Goal: Information Seeking & Learning: Learn about a topic

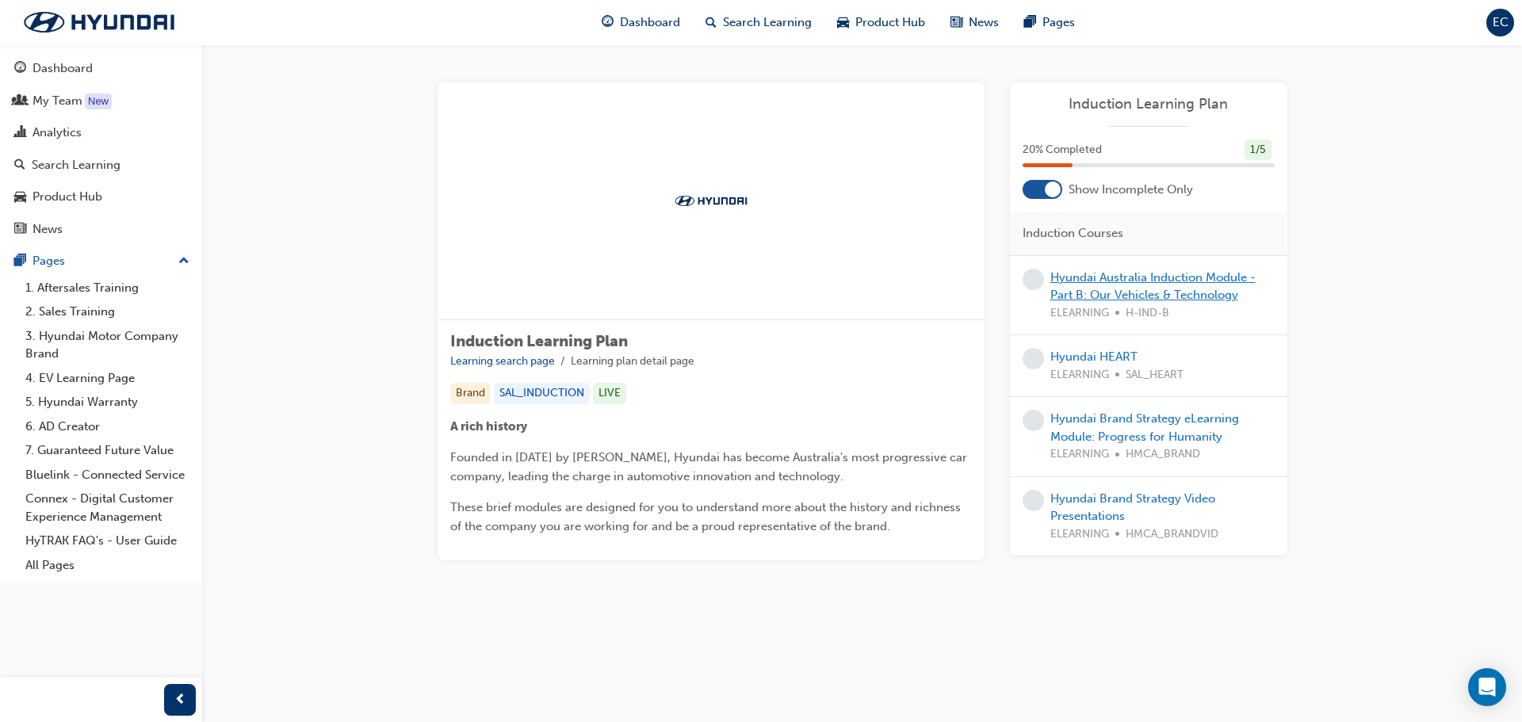
click at [1160, 288] on link "Hyundai Australia Induction Module - Part B: Our Vehicles & Technology" at bounding box center [1152, 286] width 205 height 32
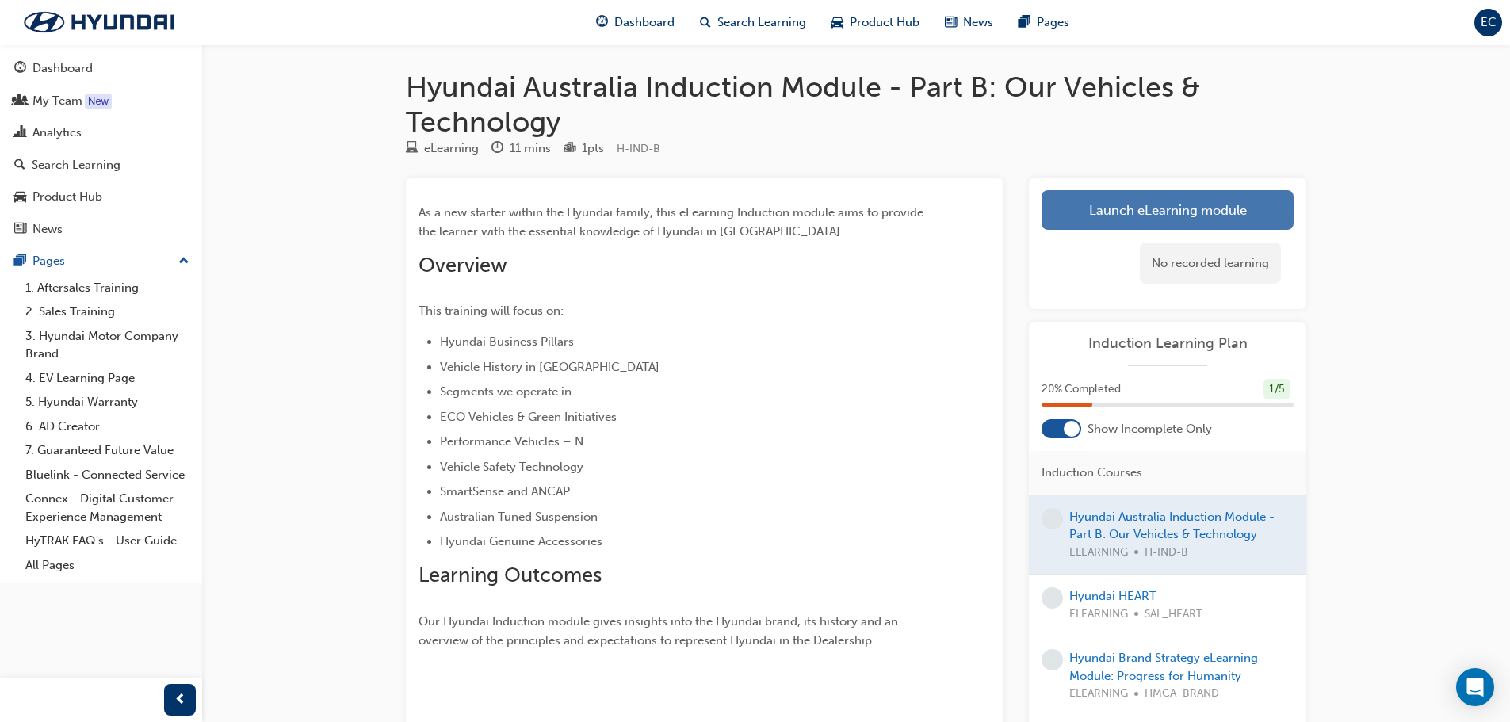
click at [1121, 218] on link "Launch eLearning module" at bounding box center [1167, 210] width 252 height 40
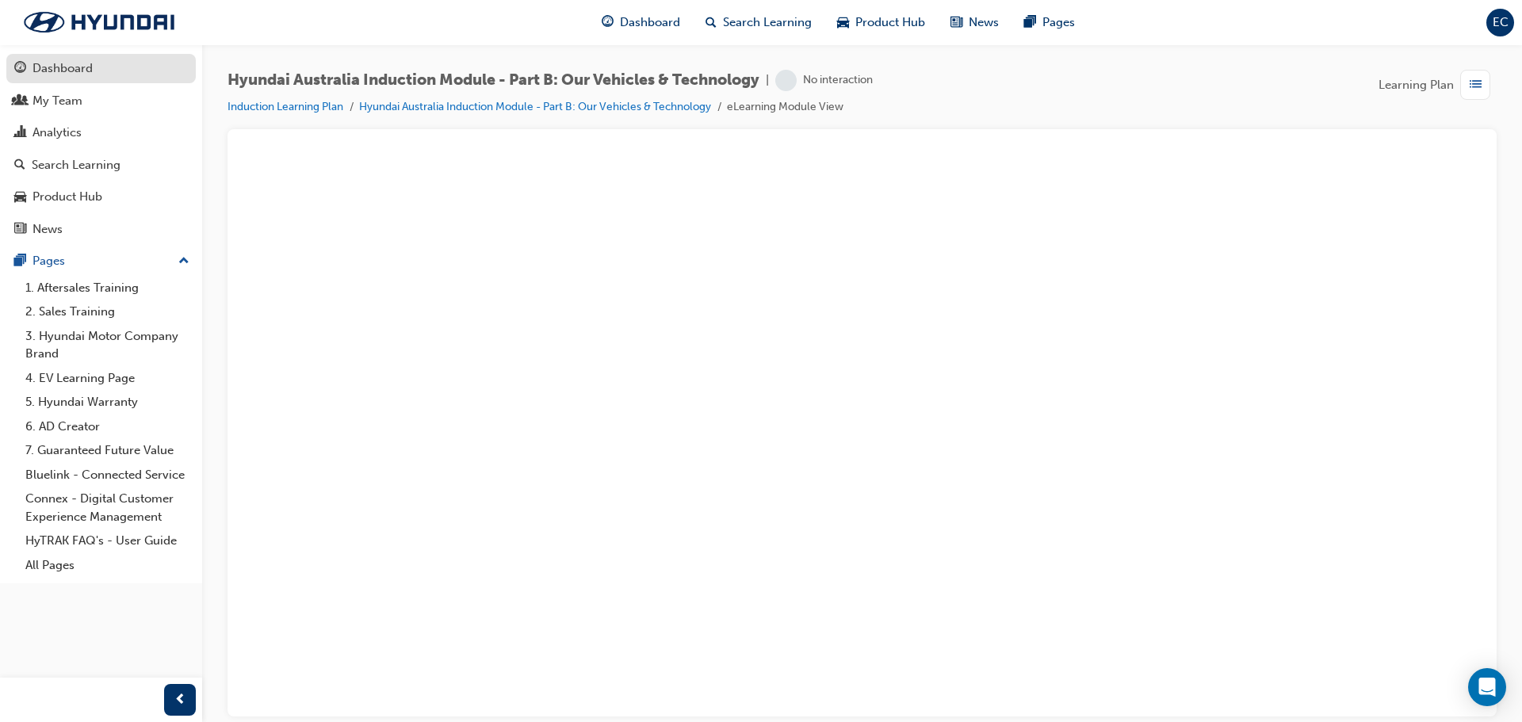
click at [119, 75] on div "Dashboard" at bounding box center [101, 69] width 174 height 20
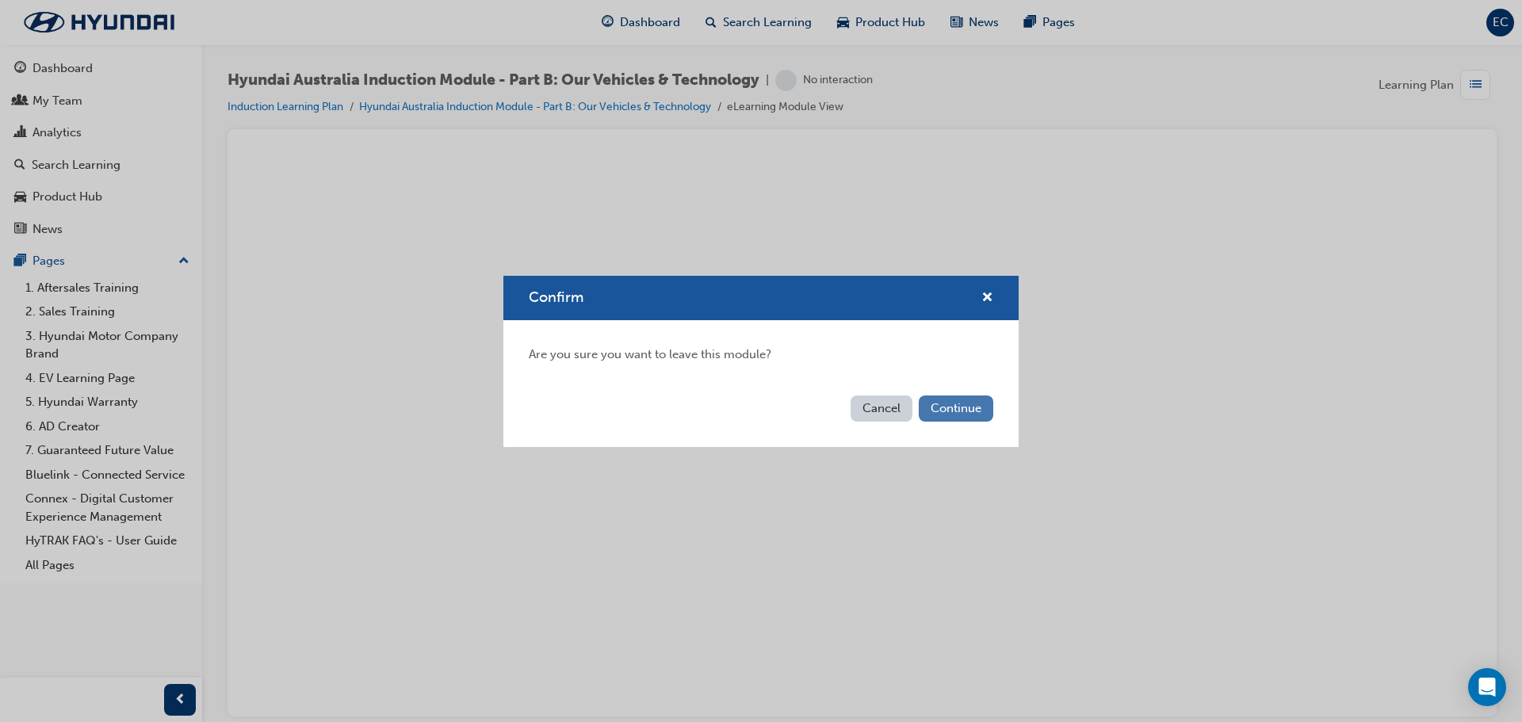
click at [962, 405] on button "Continue" at bounding box center [956, 408] width 75 height 26
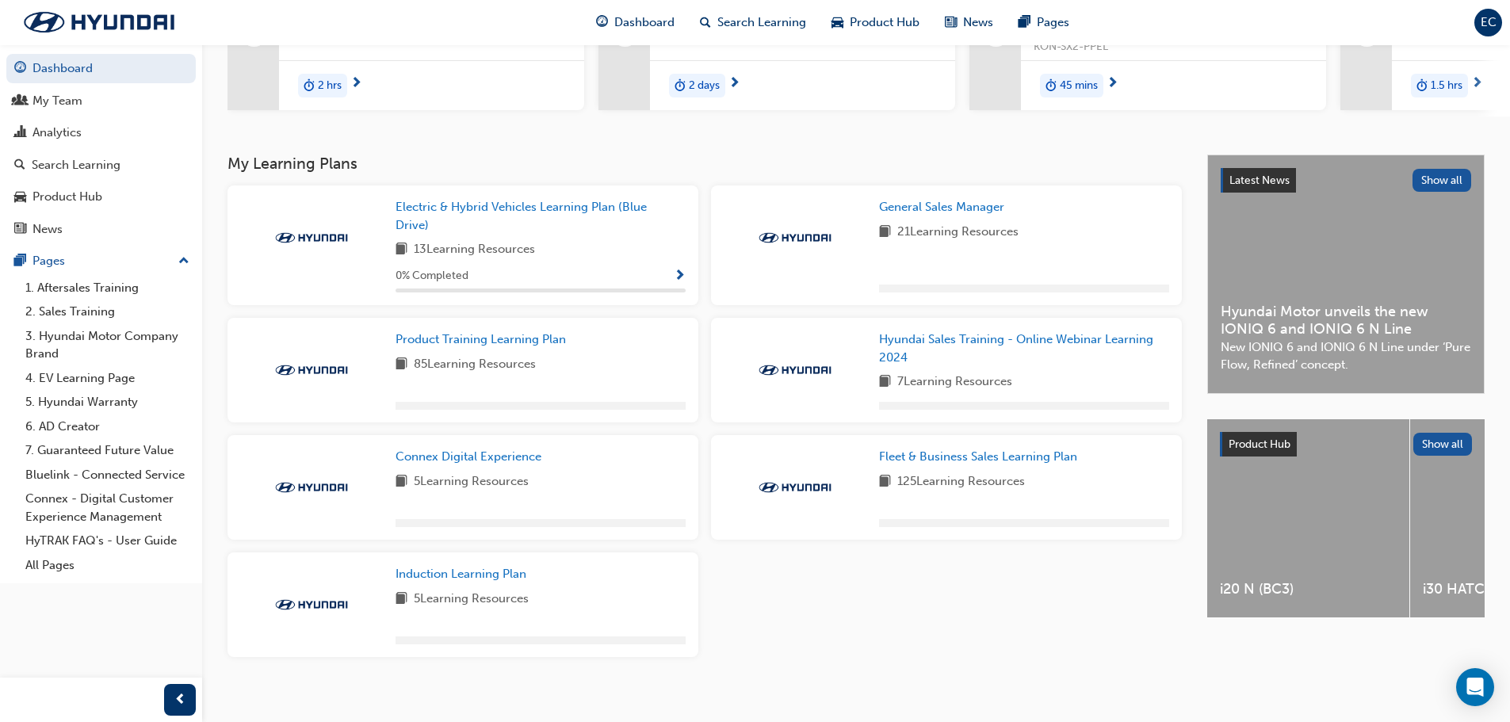
scroll to position [250, 0]
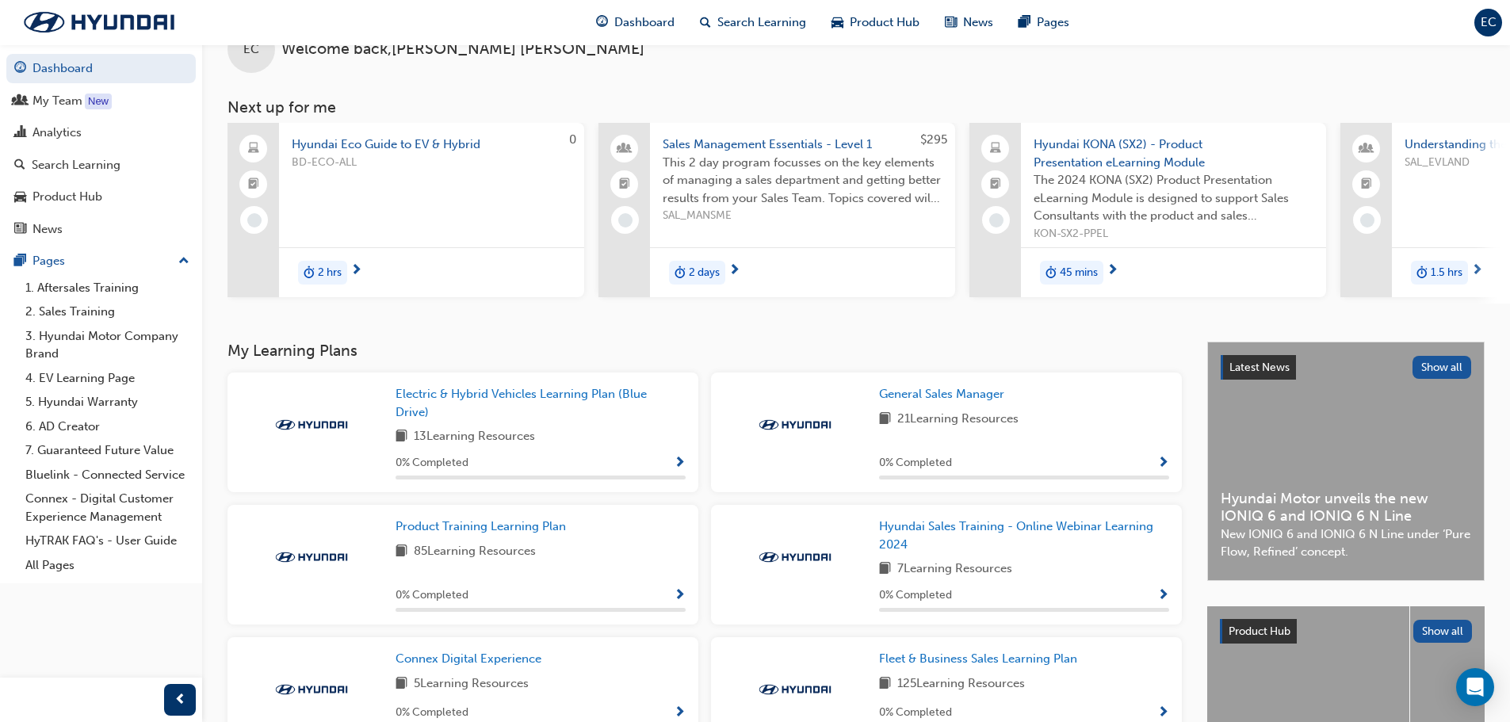
scroll to position [238, 0]
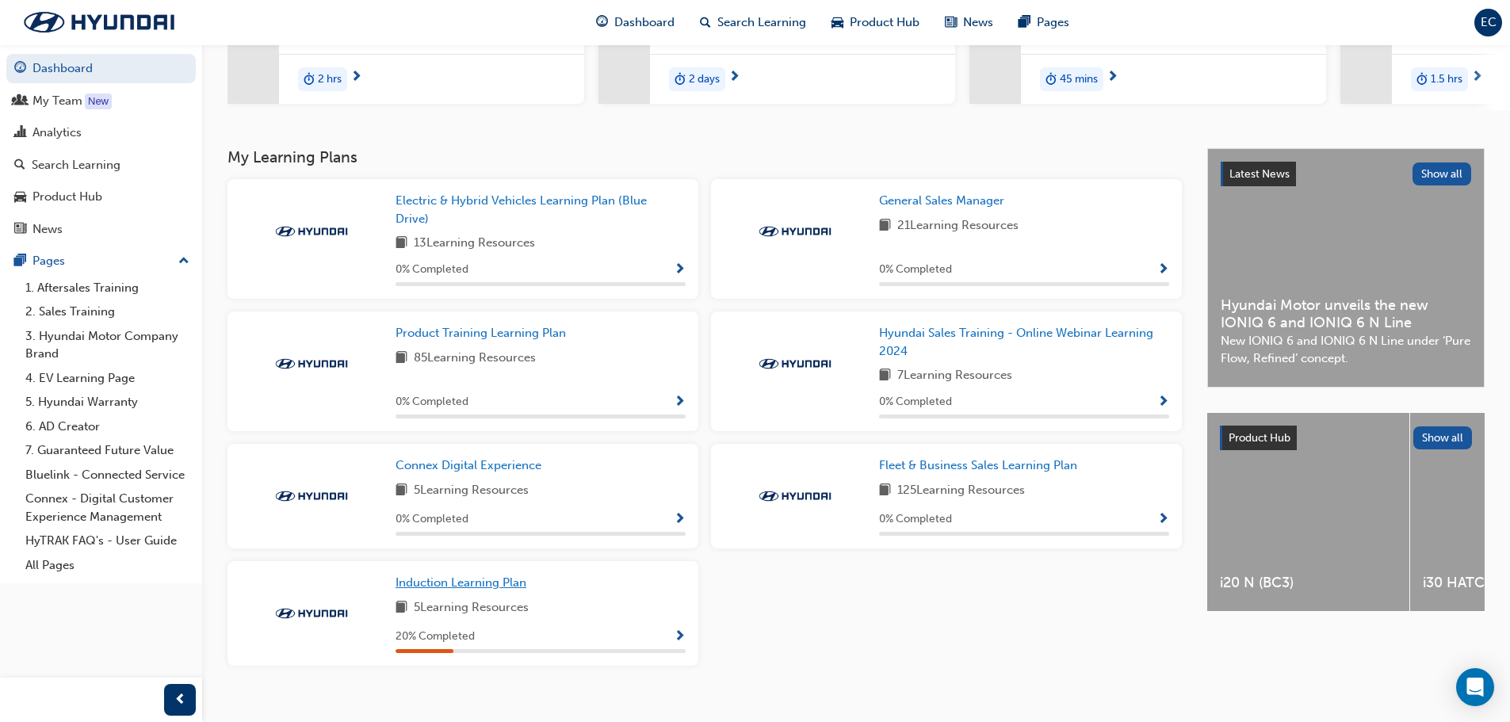
click at [483, 590] on span "Induction Learning Plan" at bounding box center [460, 582] width 131 height 14
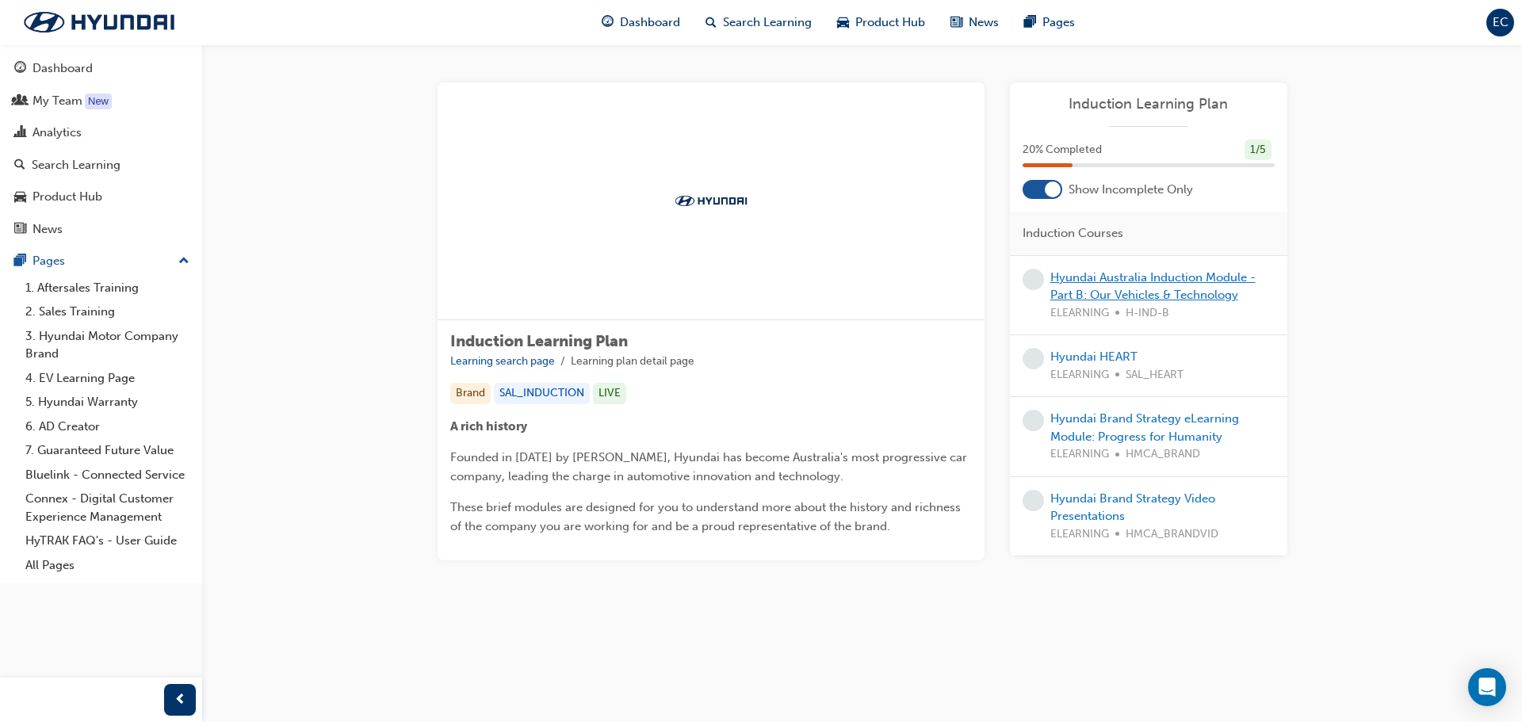
click at [1101, 288] on link "Hyundai Australia Induction Module - Part B: Our Vehicles & Technology" at bounding box center [1152, 286] width 205 height 32
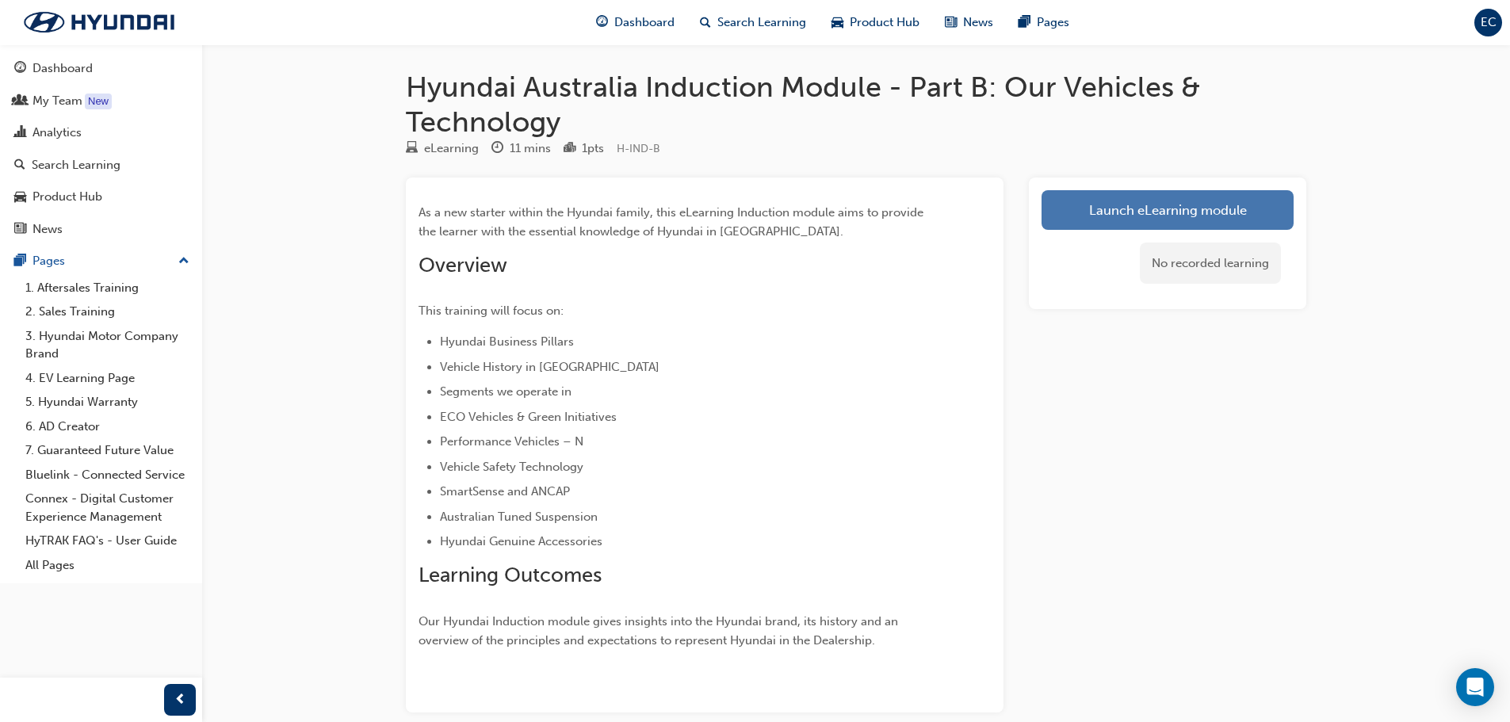
click at [1144, 220] on link "Launch eLearning module" at bounding box center [1167, 210] width 252 height 40
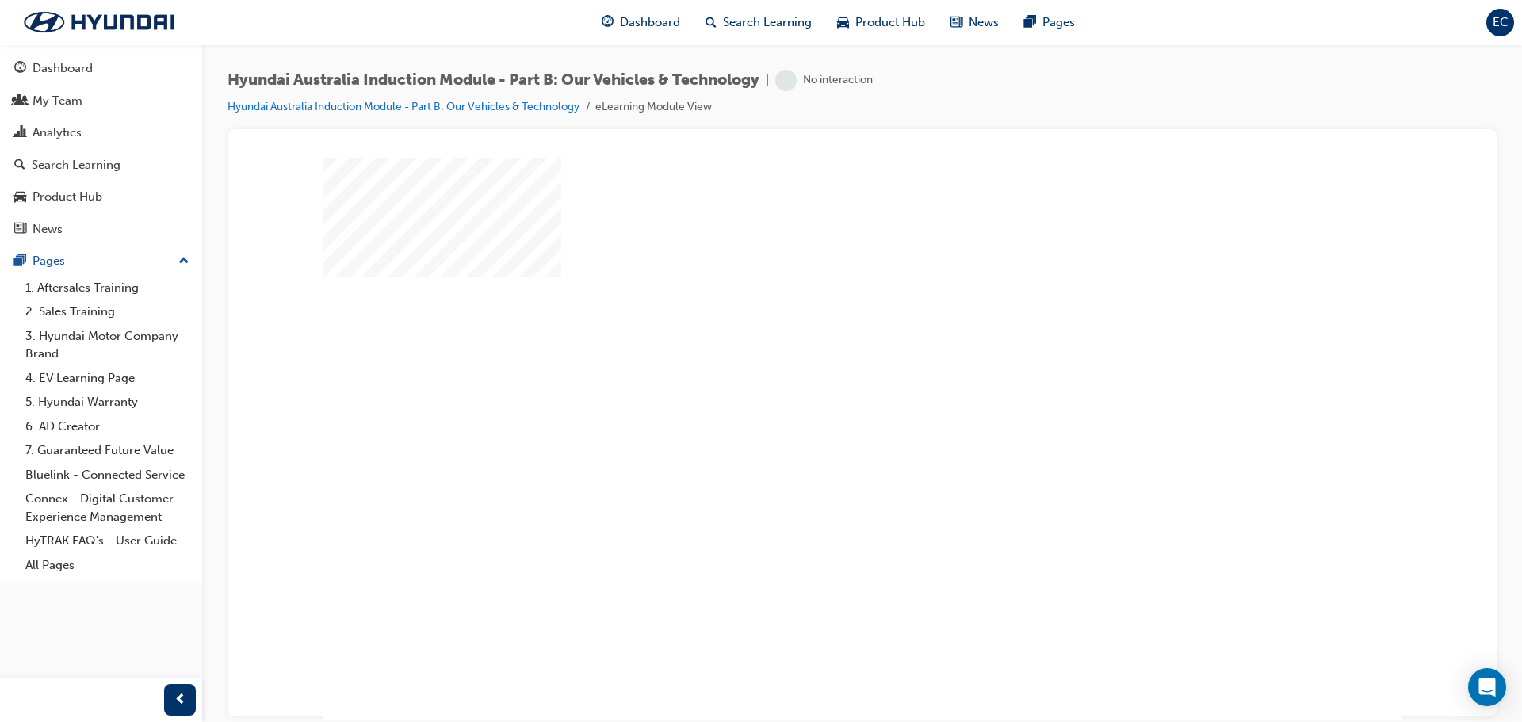
click at [816, 392] on div "play" at bounding box center [816, 392] width 0 height 0
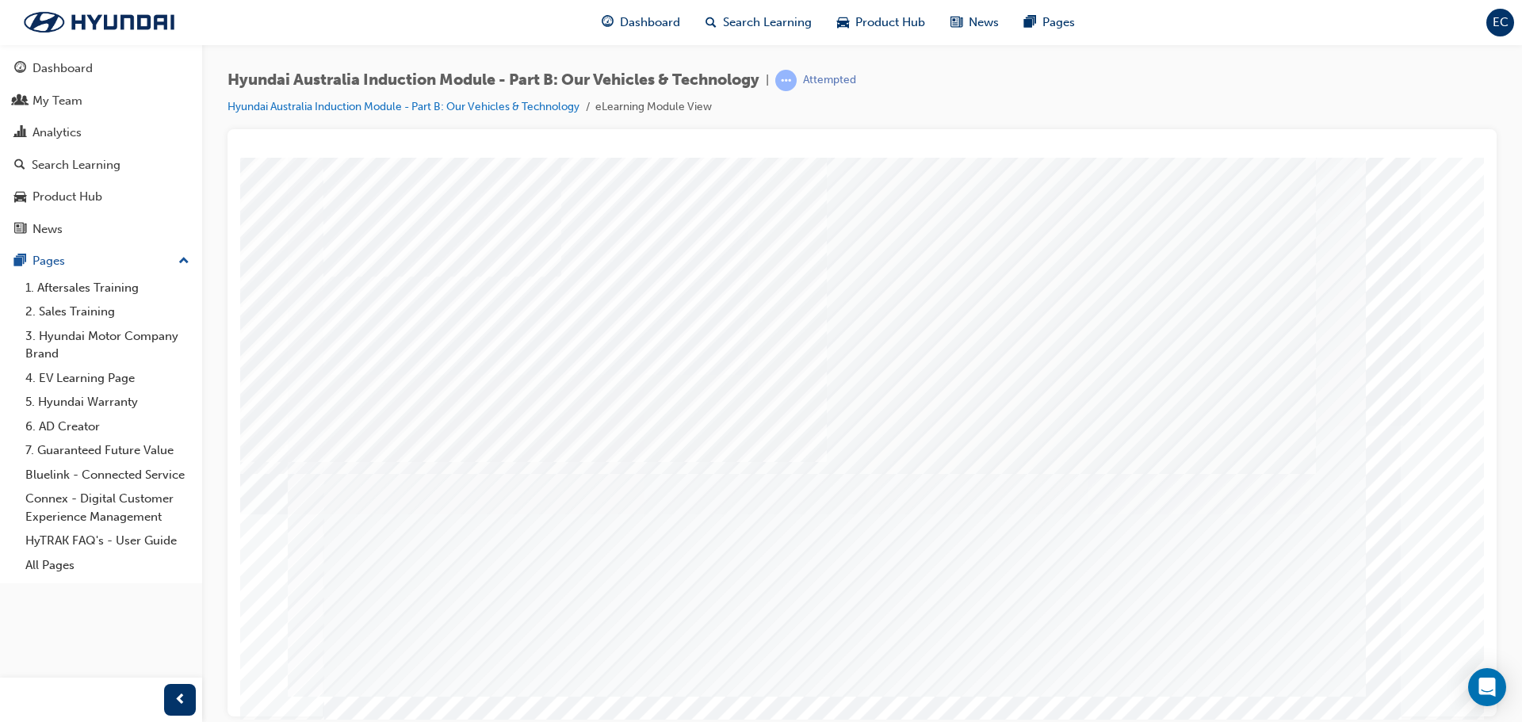
drag, startPoint x: 547, startPoint y: 436, endPoint x: 820, endPoint y: 436, distance: 272.6
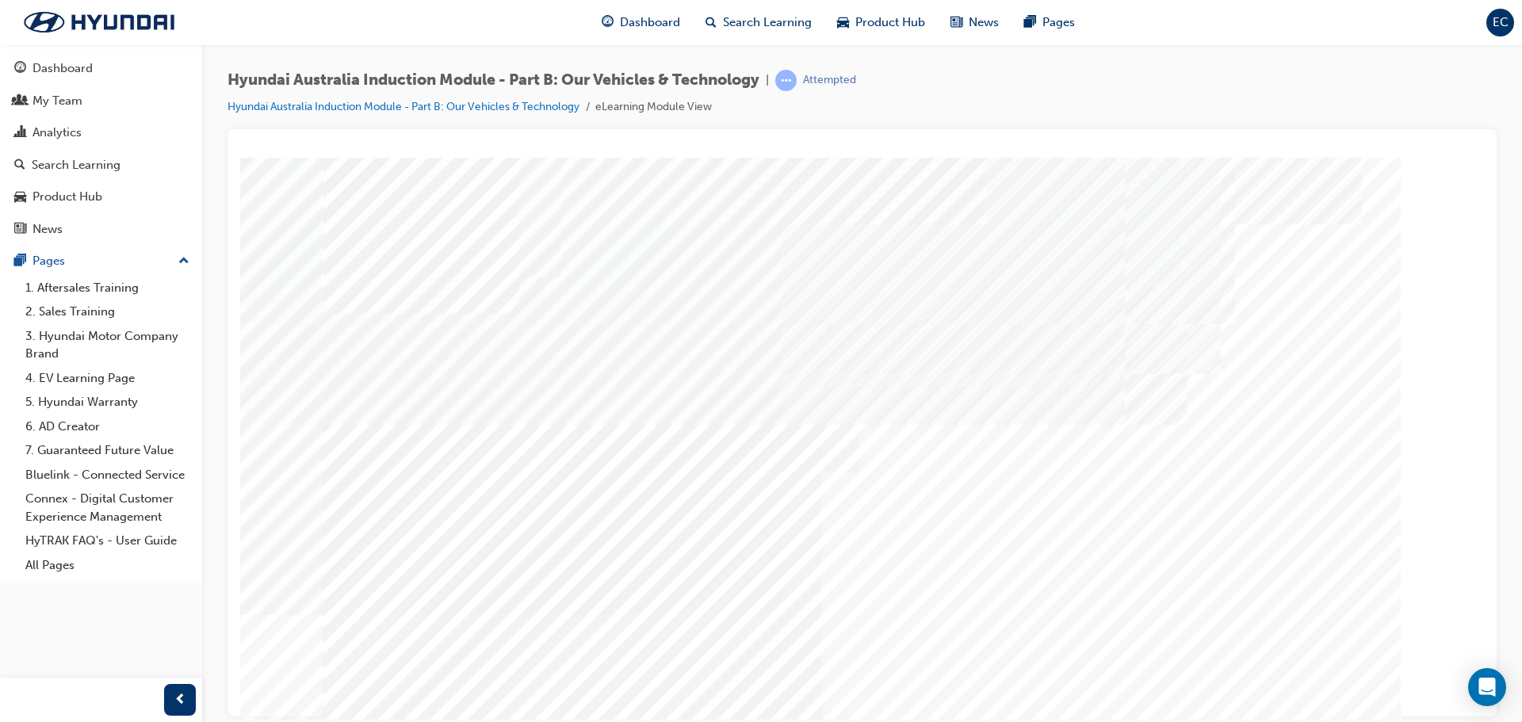
click at [632, 500] on div "Genuine Accessories" at bounding box center [862, 442] width 1078 height 571
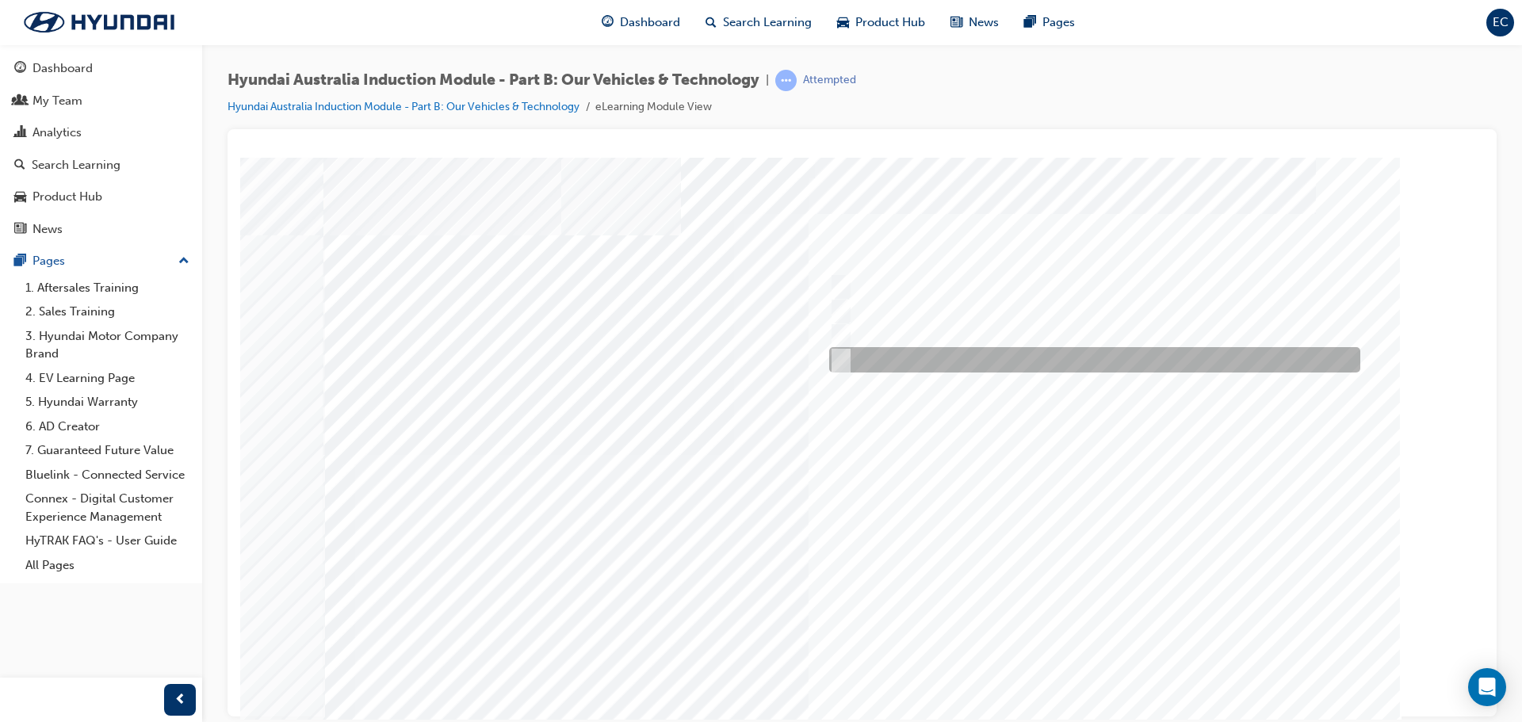
click at [839, 365] on input "Technology" at bounding box center [836, 359] width 17 height 17
checkbox input "true"
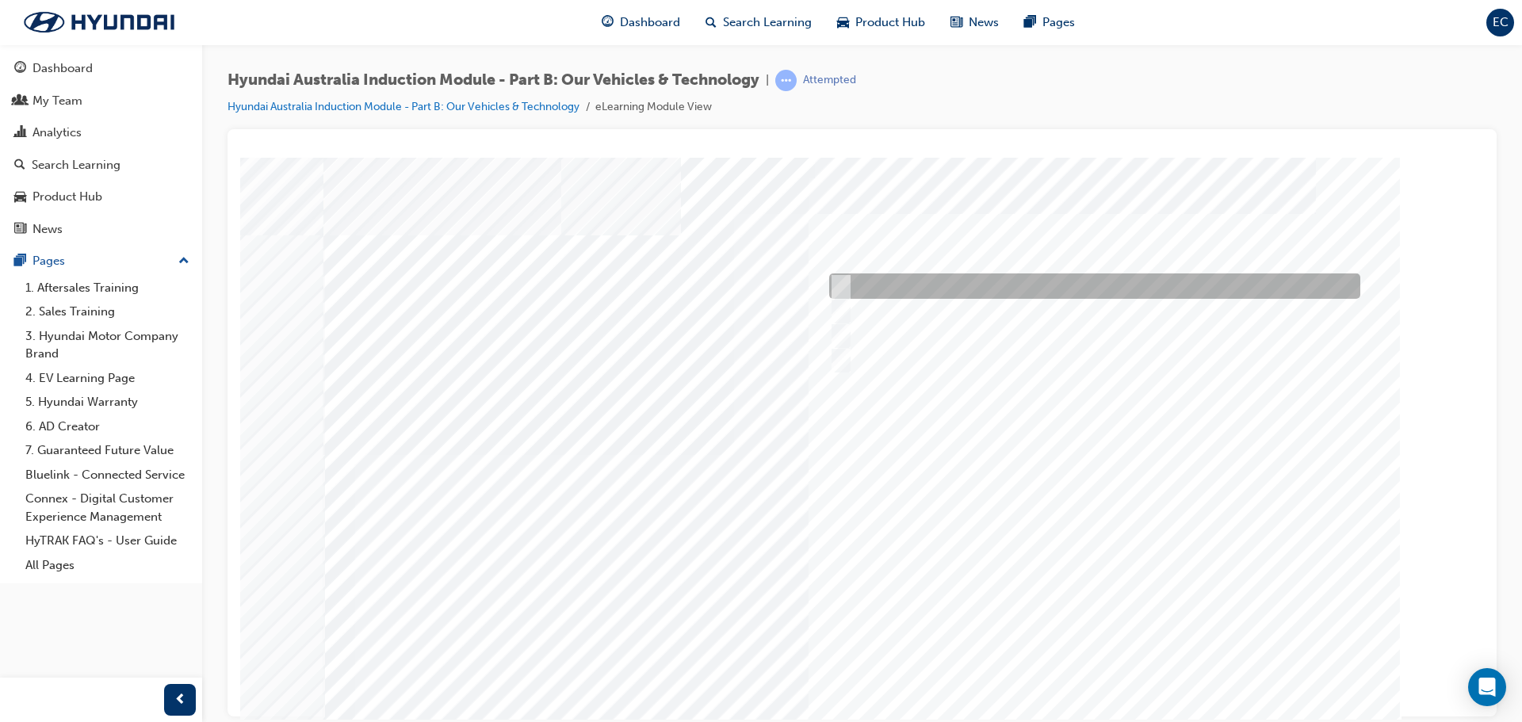
click at [839, 281] on input "Performance" at bounding box center [836, 285] width 17 height 17
checkbox input "true"
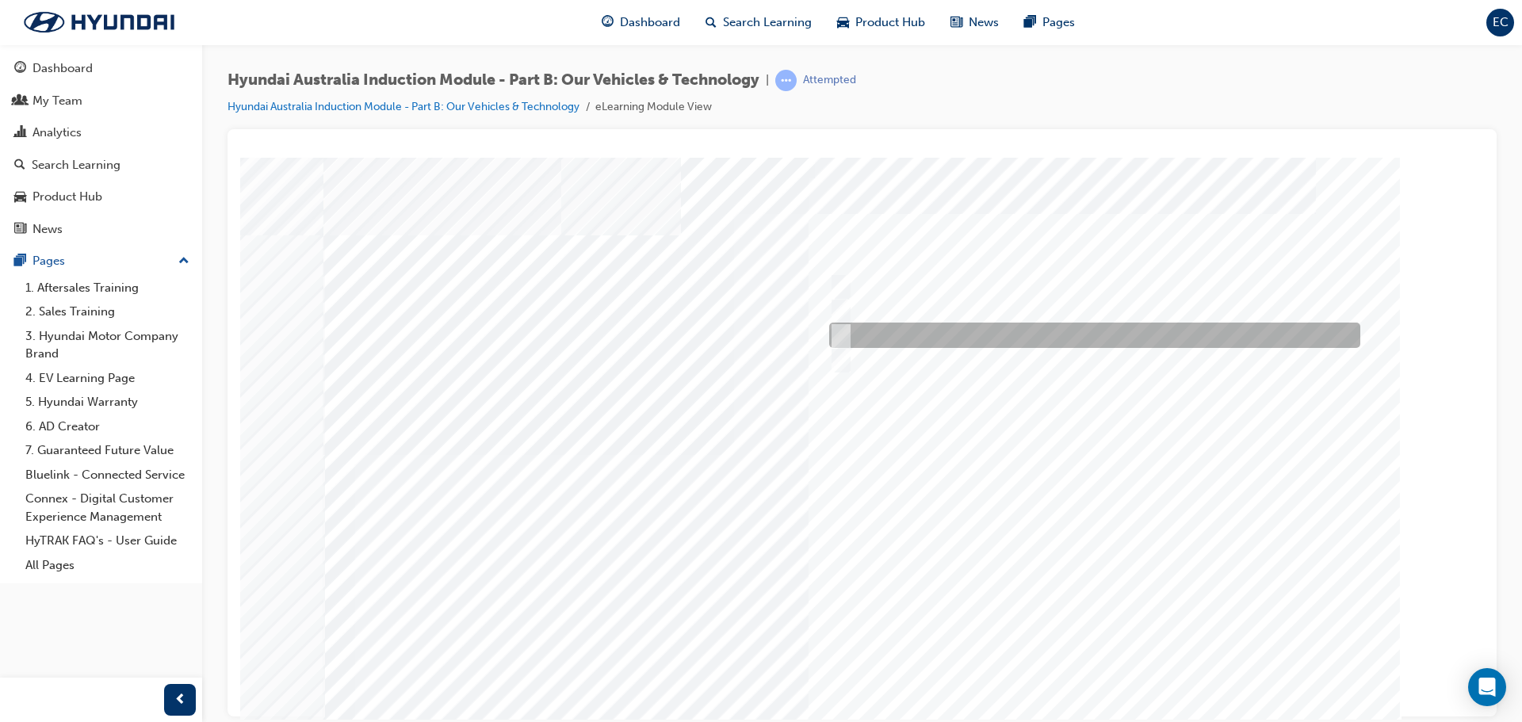
click at [843, 337] on input "Ecology" at bounding box center [836, 335] width 17 height 17
checkbox input "true"
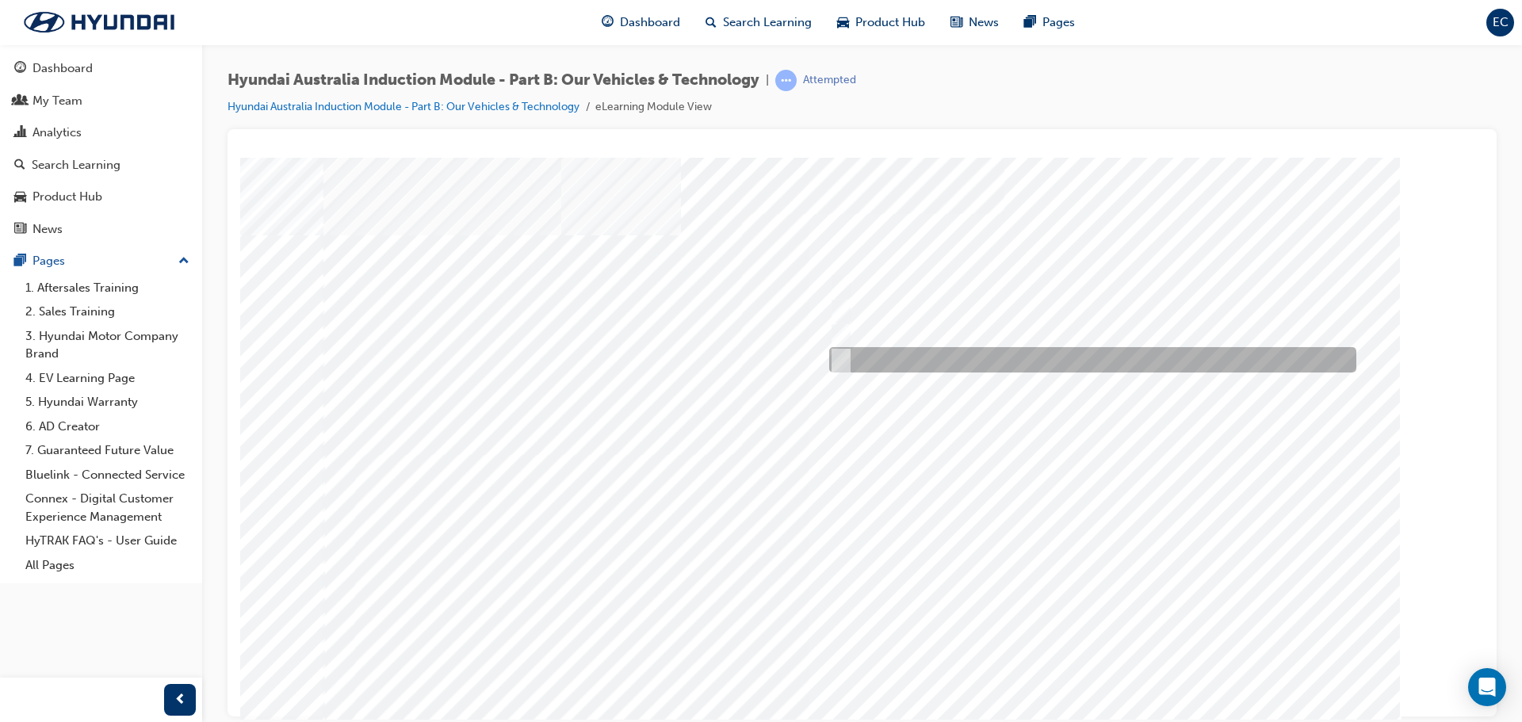
click at [834, 356] on input "5 years" at bounding box center [837, 359] width 17 height 17
radio input "true"
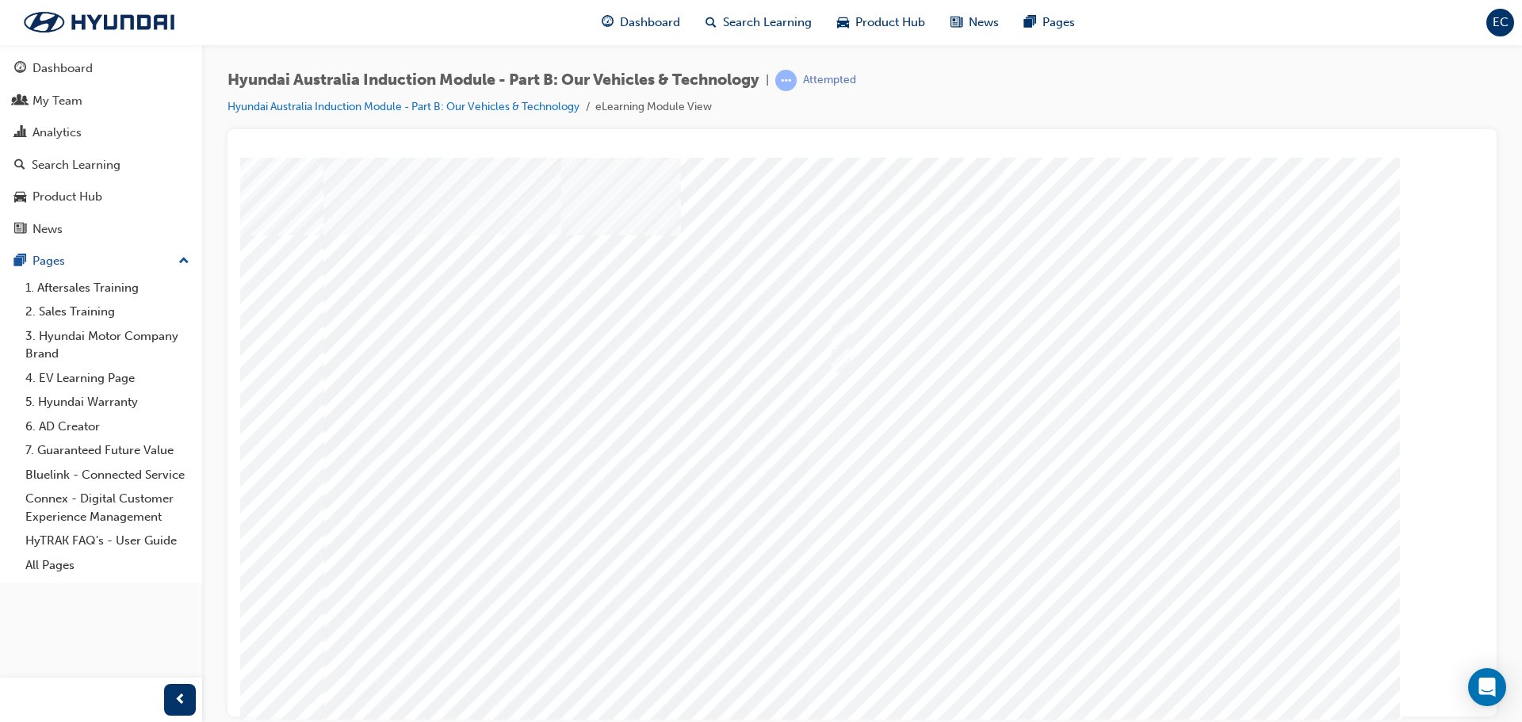
click at [1082, 690] on div at bounding box center [862, 460] width 1078 height 571
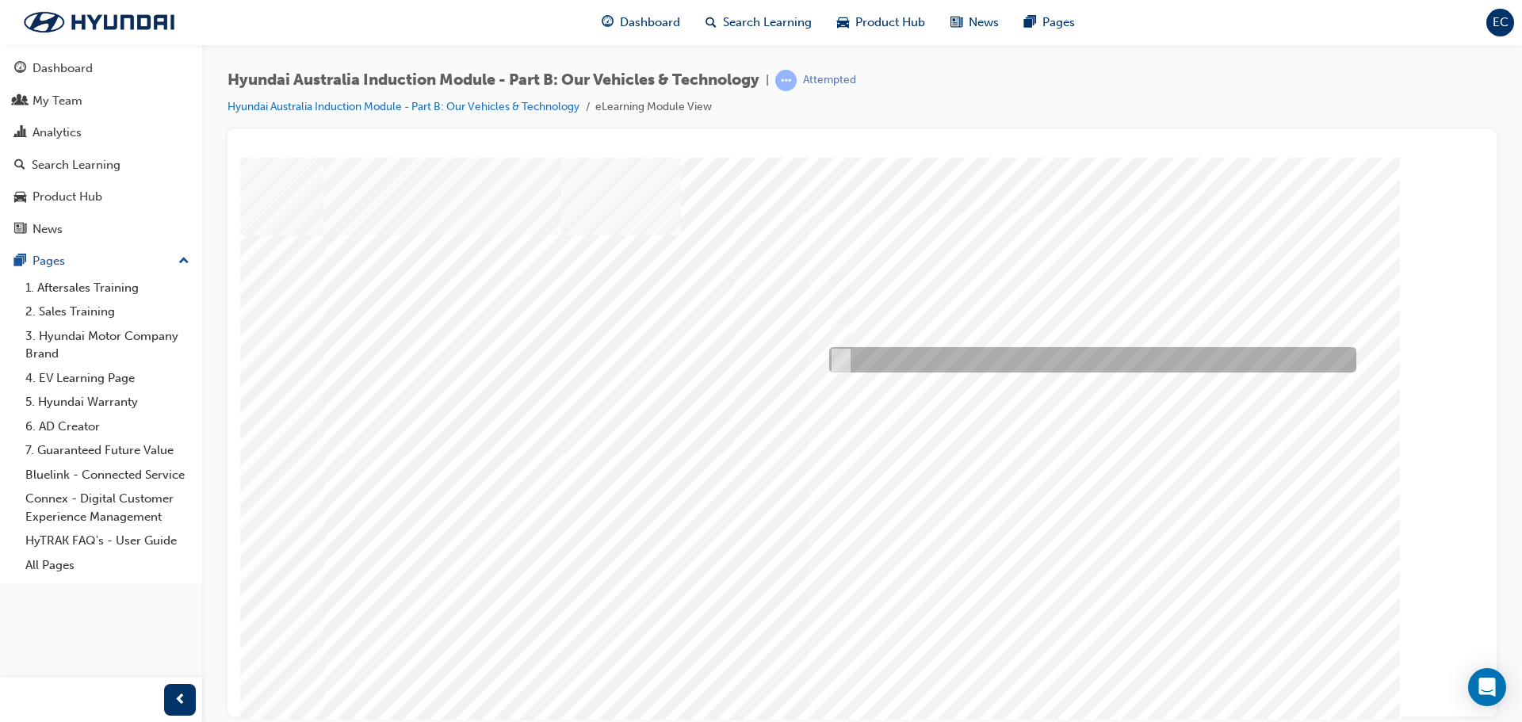
click at [845, 357] on input "Everyday sports car" at bounding box center [836, 359] width 17 height 17
checkbox input "true"
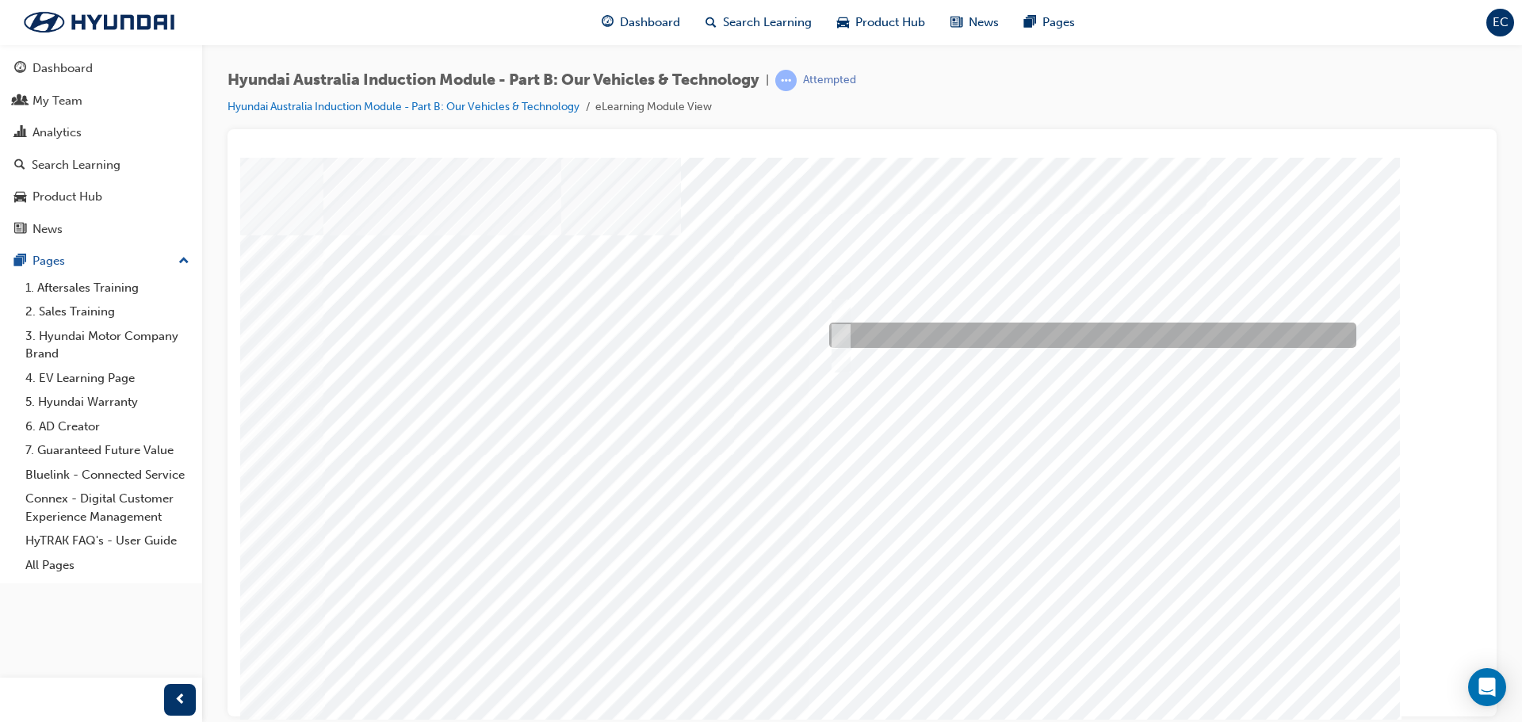
click at [843, 332] on input "Road to racetrack" at bounding box center [836, 335] width 17 height 17
checkbox input "true"
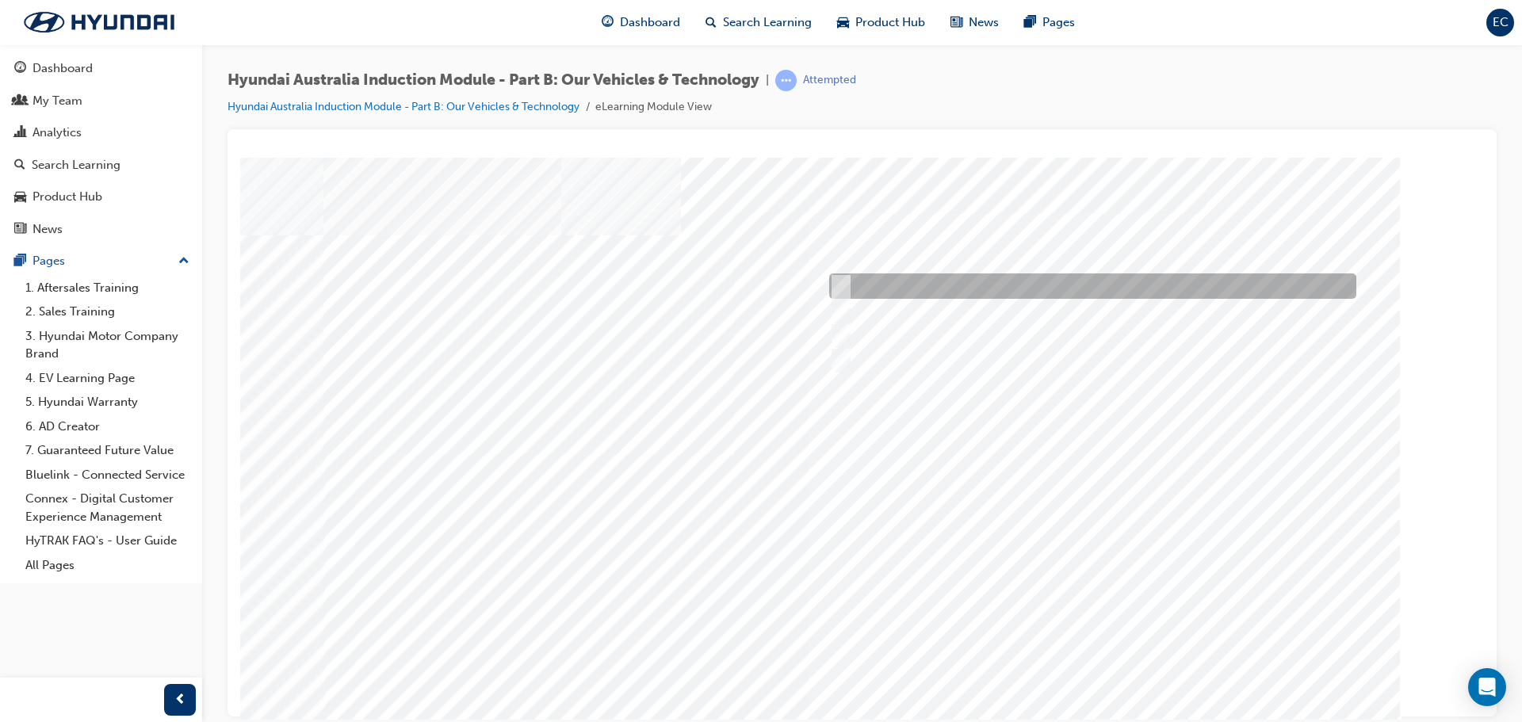
click at [844, 289] on input "Corner rascal" at bounding box center [836, 285] width 17 height 17
checkbox input "true"
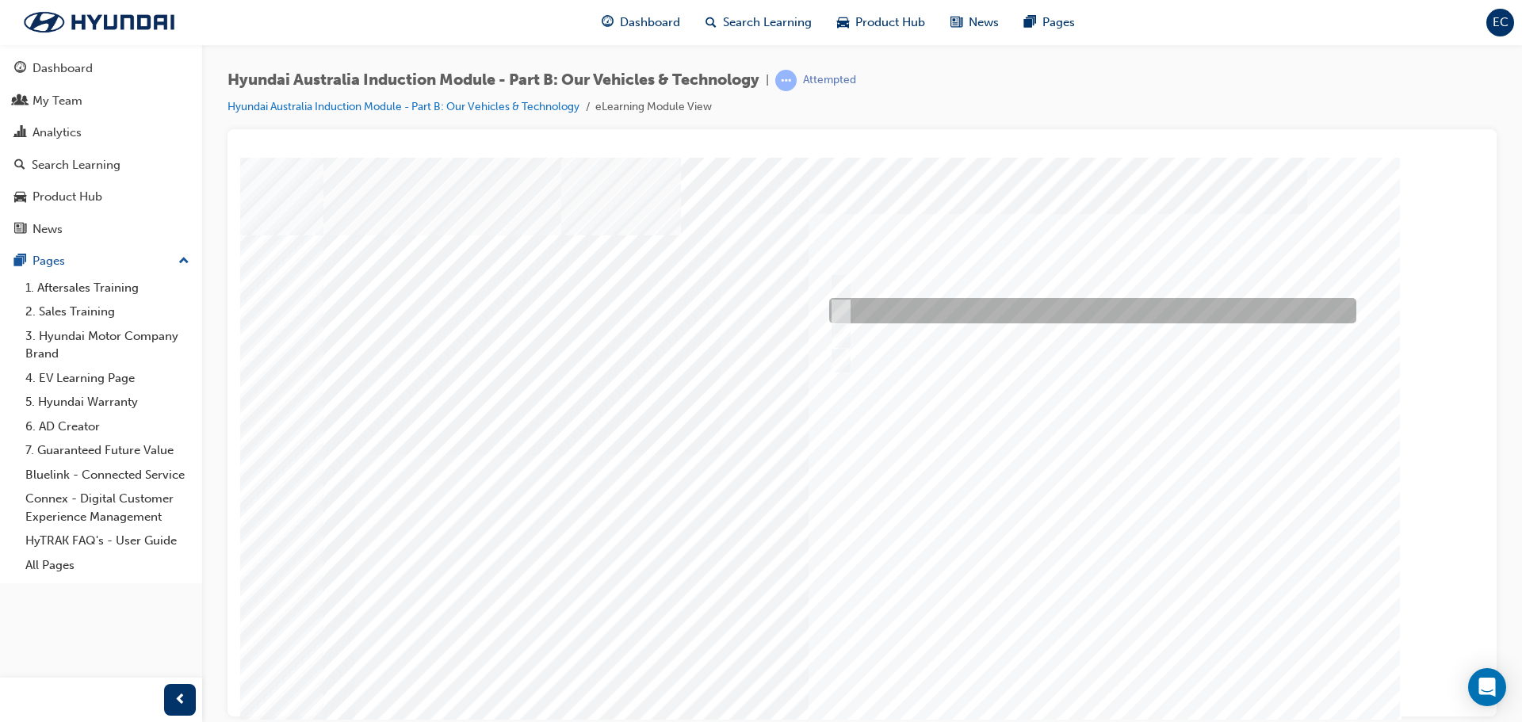
click at [852, 309] on div at bounding box center [1088, 310] width 527 height 25
checkbox input "true"
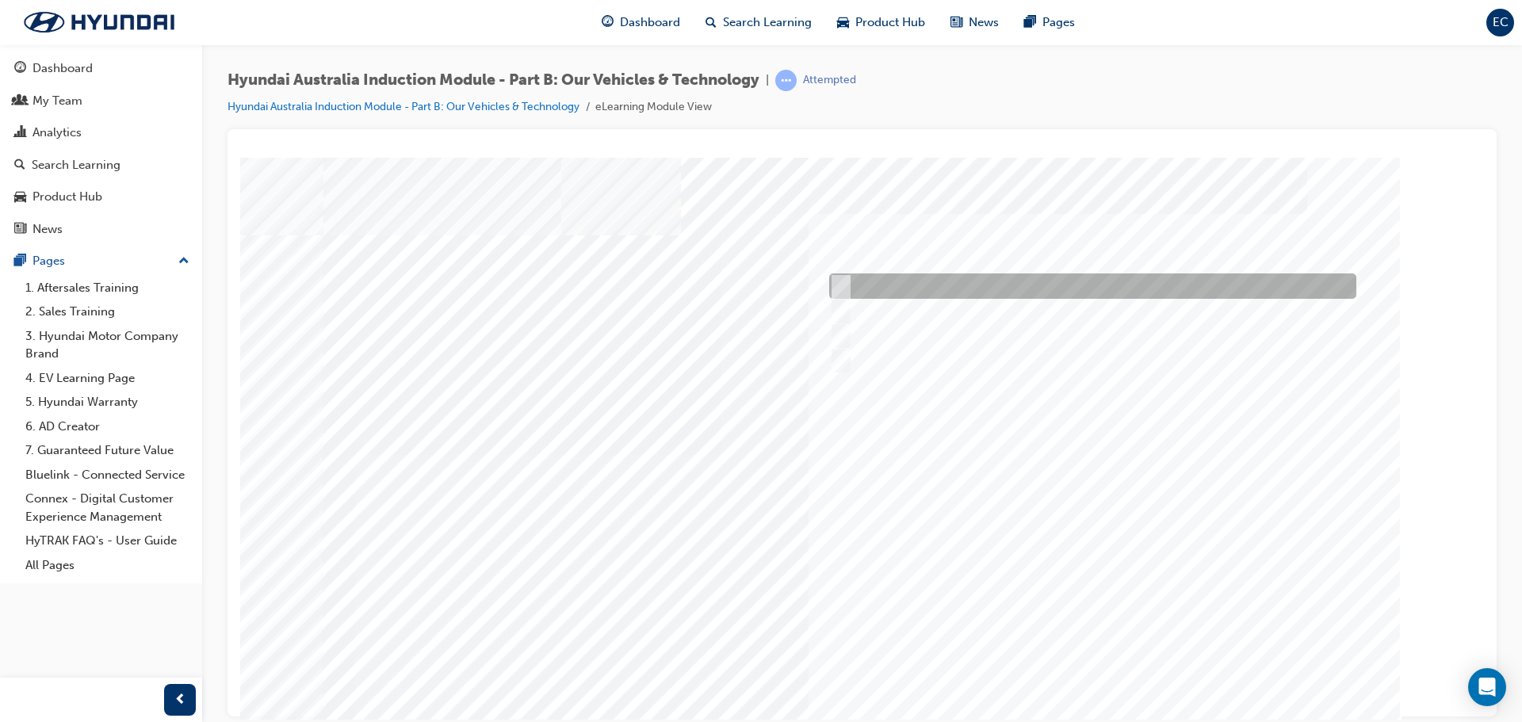
click at [845, 279] on input "Electric" at bounding box center [836, 285] width 17 height 17
checkbox input "true"
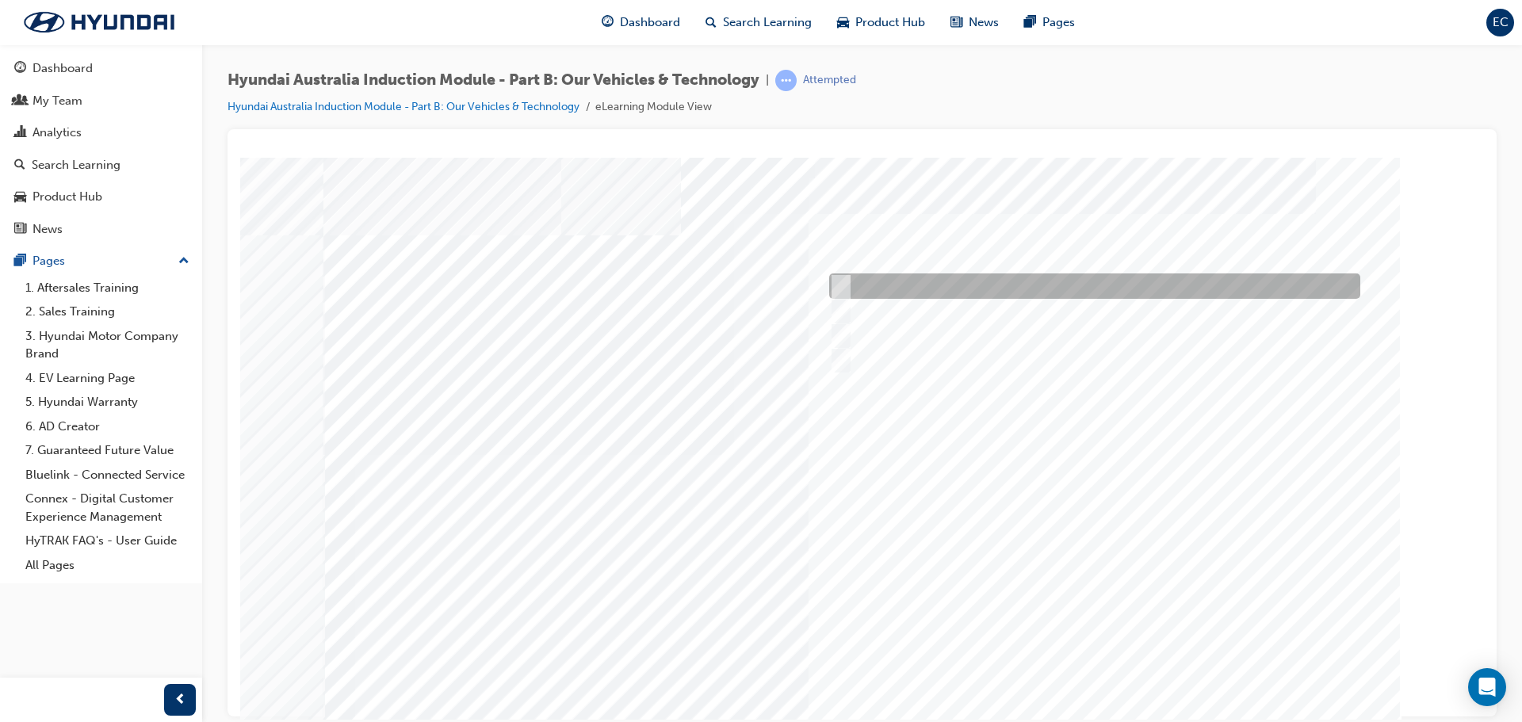
click at [846, 288] on div at bounding box center [1090, 285] width 531 height 25
checkbox input "true"
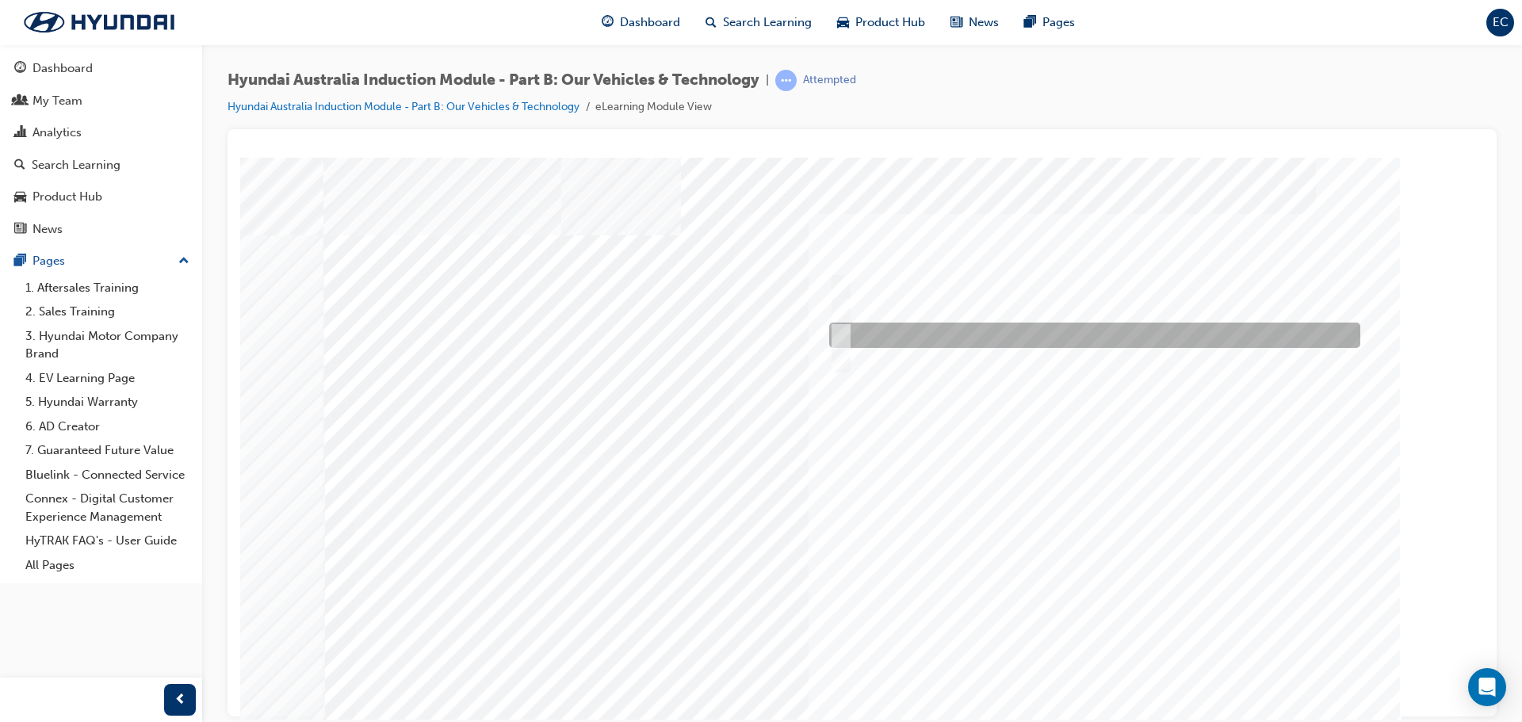
click at [846, 331] on div at bounding box center [1090, 335] width 531 height 25
checkbox input "true"
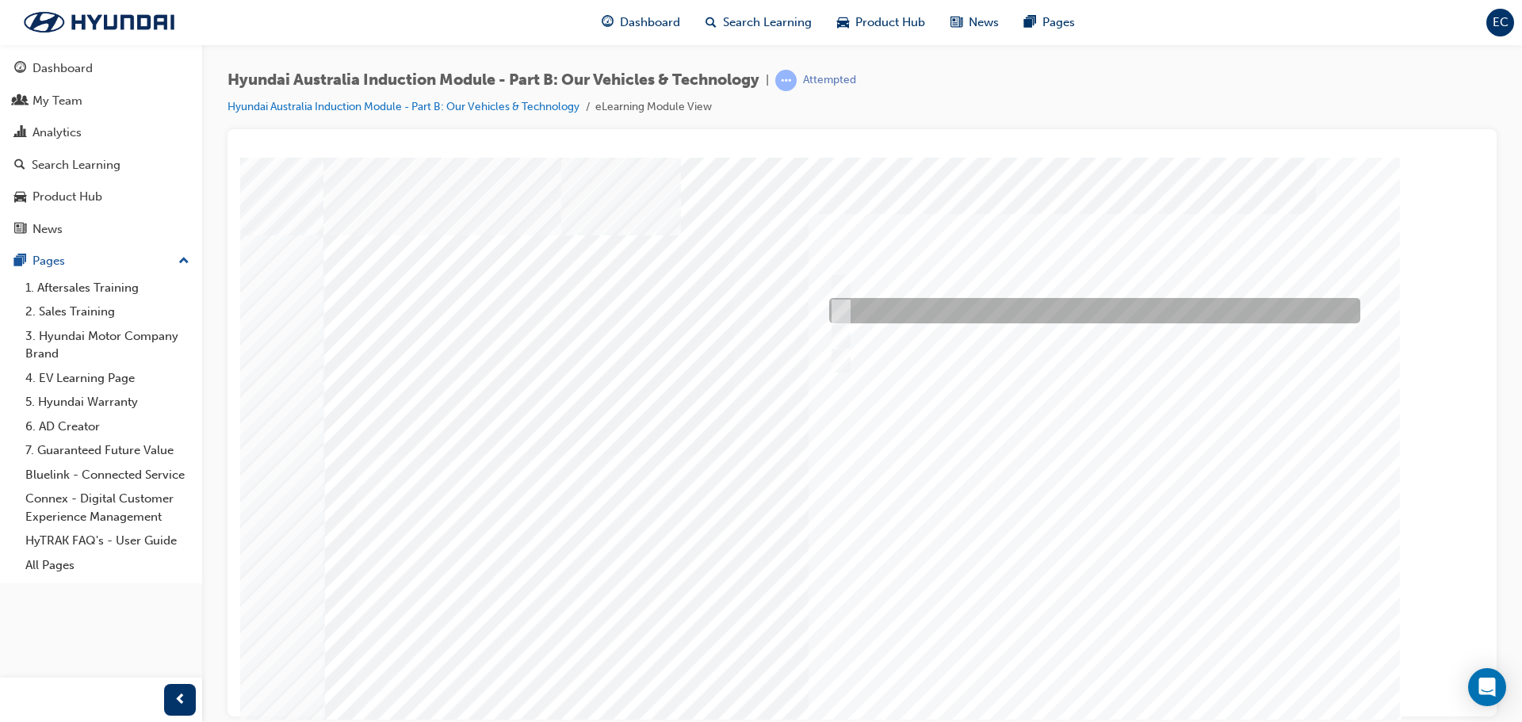
click at [839, 305] on input "Electrification" at bounding box center [836, 310] width 17 height 17
checkbox input "true"
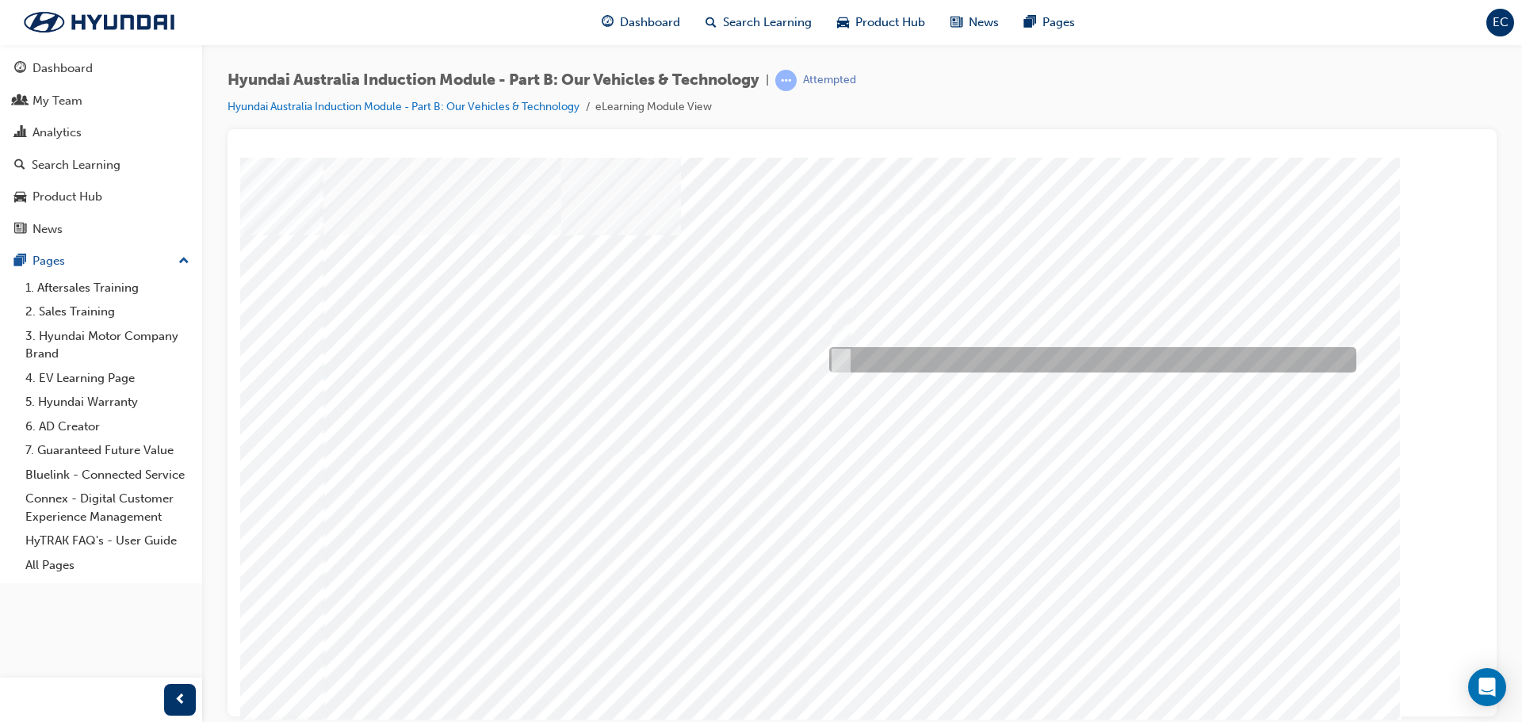
click at [839, 357] on input "5 years" at bounding box center [837, 359] width 17 height 17
radio input "true"
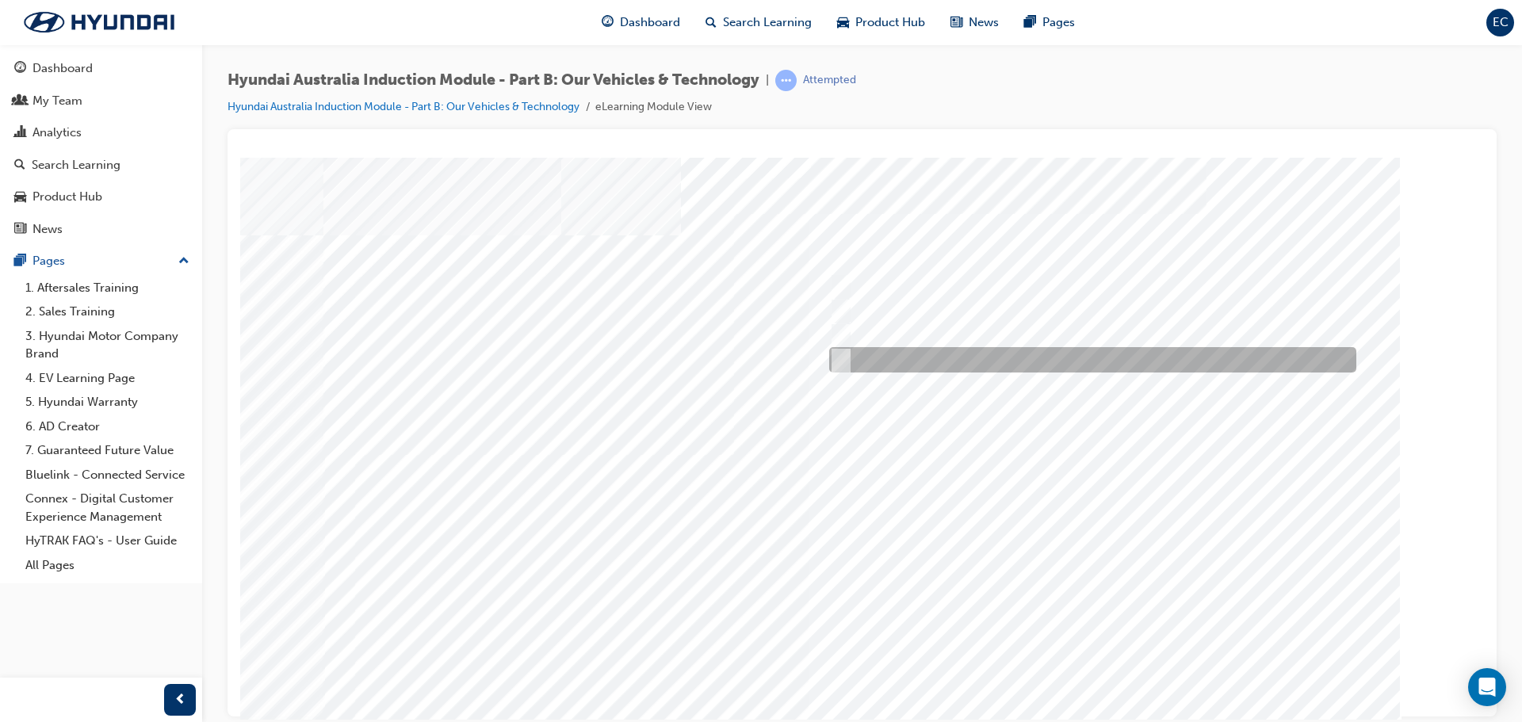
click at [841, 356] on input "Everyday sports car" at bounding box center [836, 359] width 17 height 17
checkbox input "true"
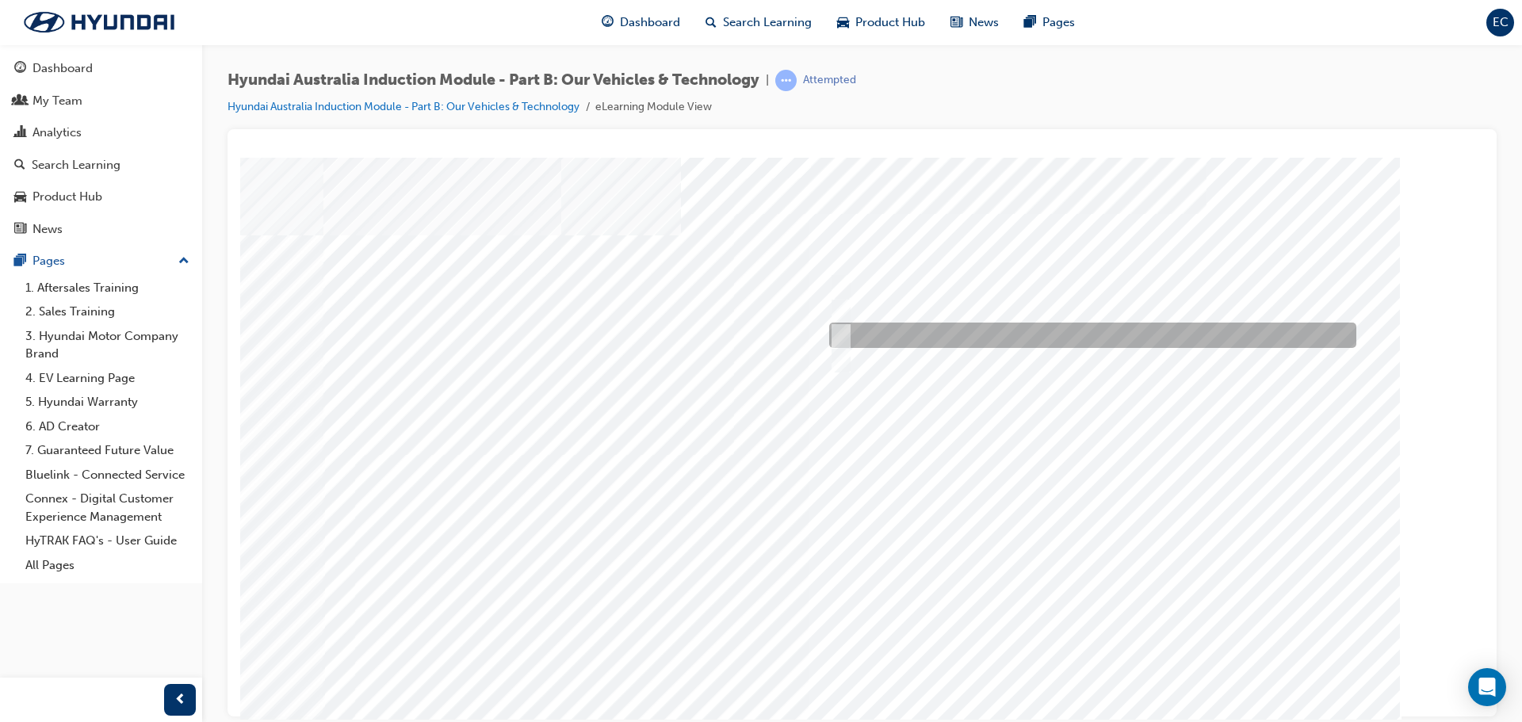
click at [834, 337] on input "Road to racetrack" at bounding box center [836, 335] width 17 height 17
checkbox input "true"
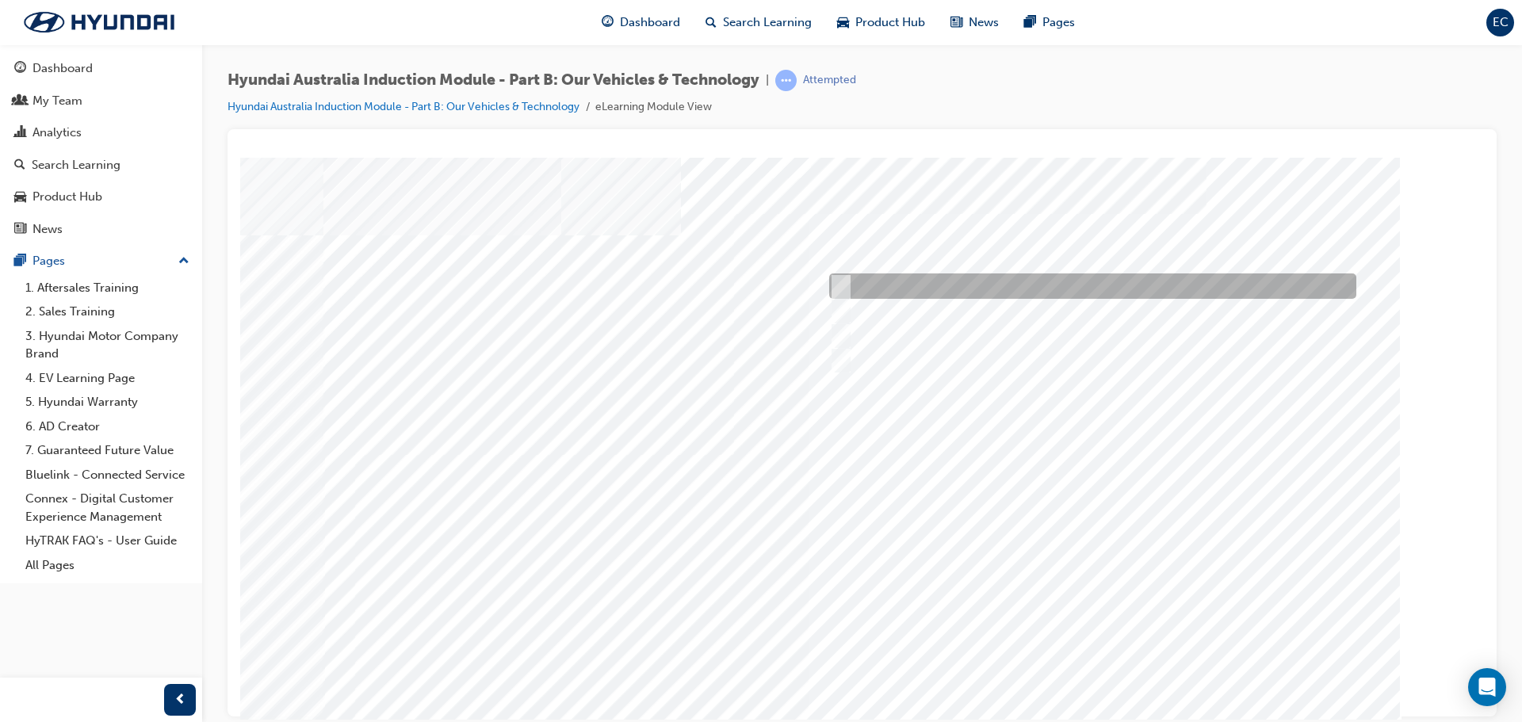
click at [835, 286] on input "Corner rascal" at bounding box center [836, 285] width 17 height 17
checkbox input "true"
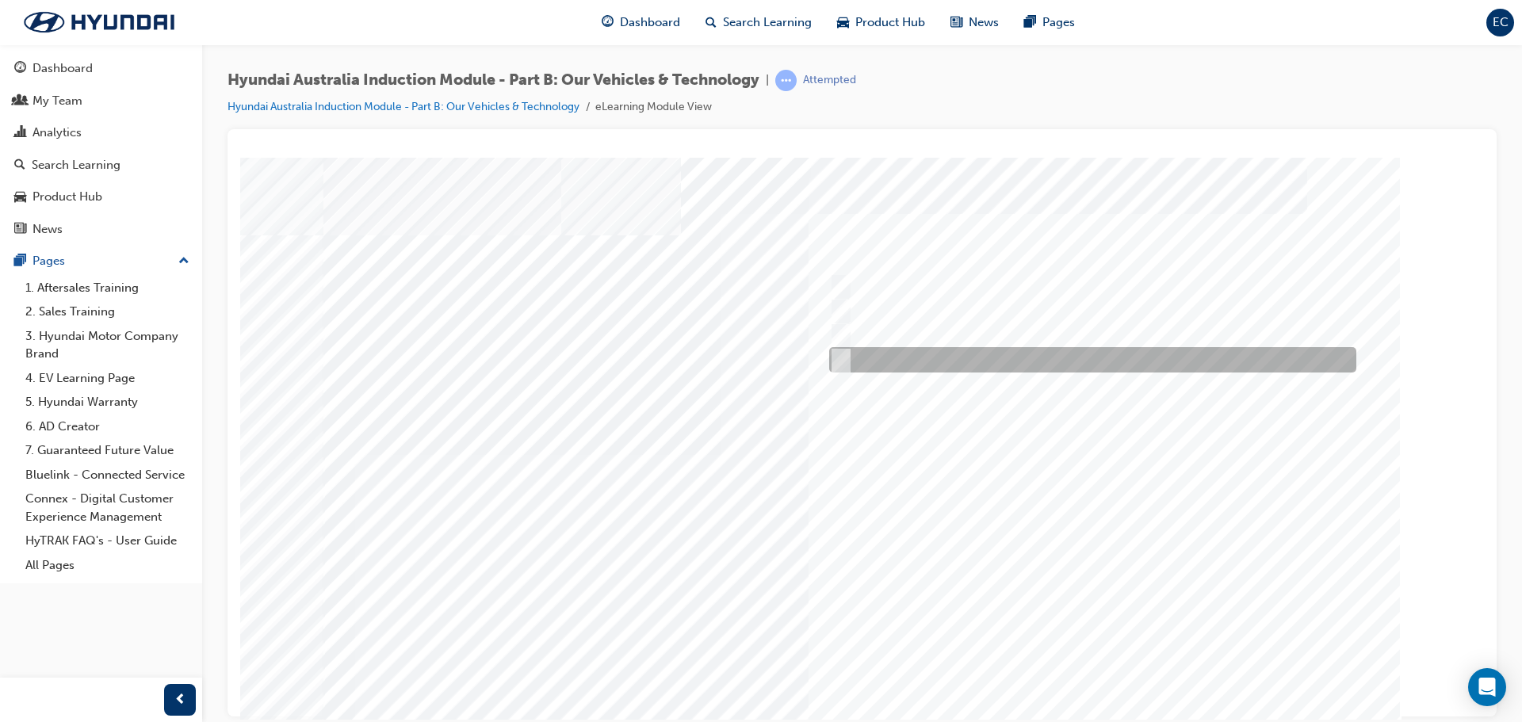
click at [841, 358] on input "Hydrogen Fuel Cell" at bounding box center [836, 359] width 17 height 17
checkbox input "true"
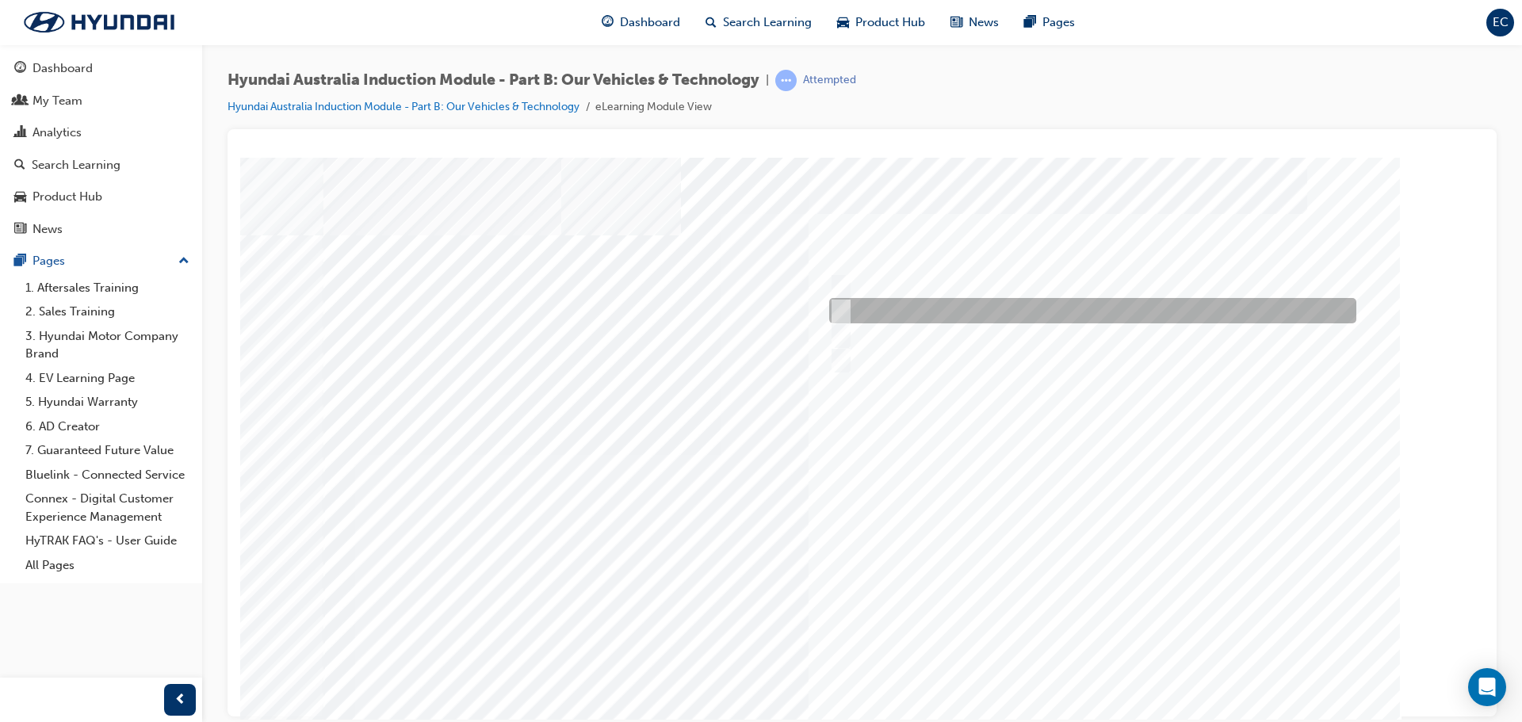
click at [842, 313] on input "Hybrid" at bounding box center [836, 310] width 17 height 17
checkbox input "true"
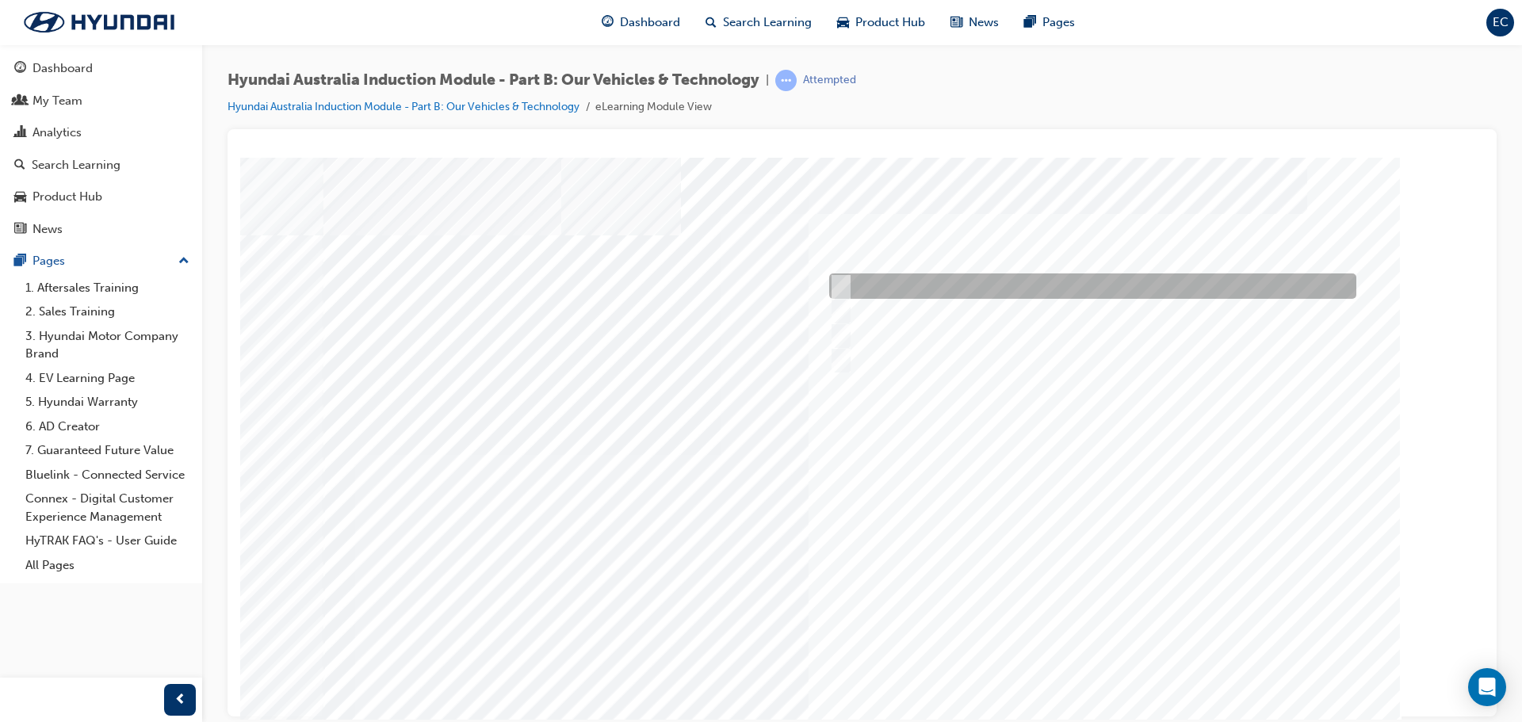
click at [849, 278] on div at bounding box center [1088, 285] width 527 height 25
checkbox input "true"
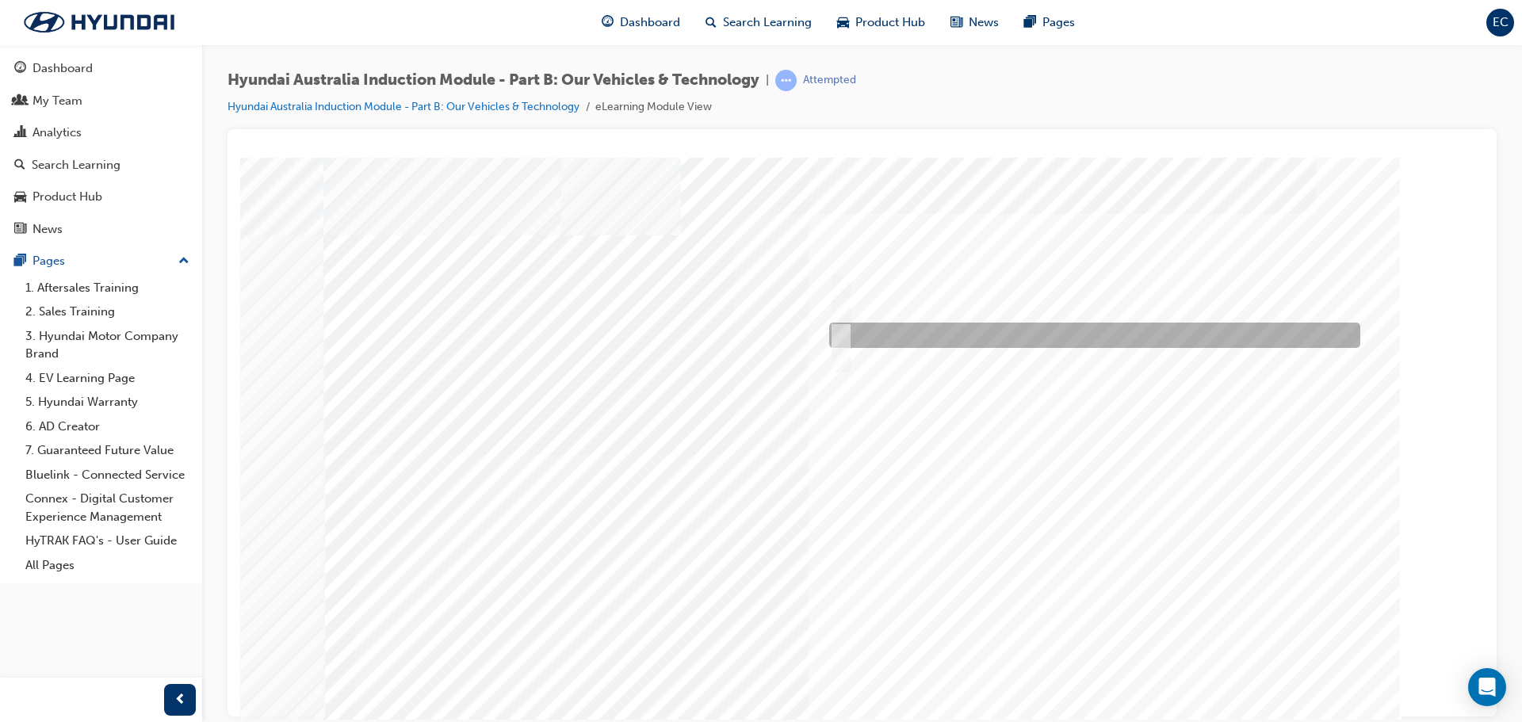
click at [844, 327] on input "Ecology" at bounding box center [836, 335] width 17 height 17
checkbox input "true"
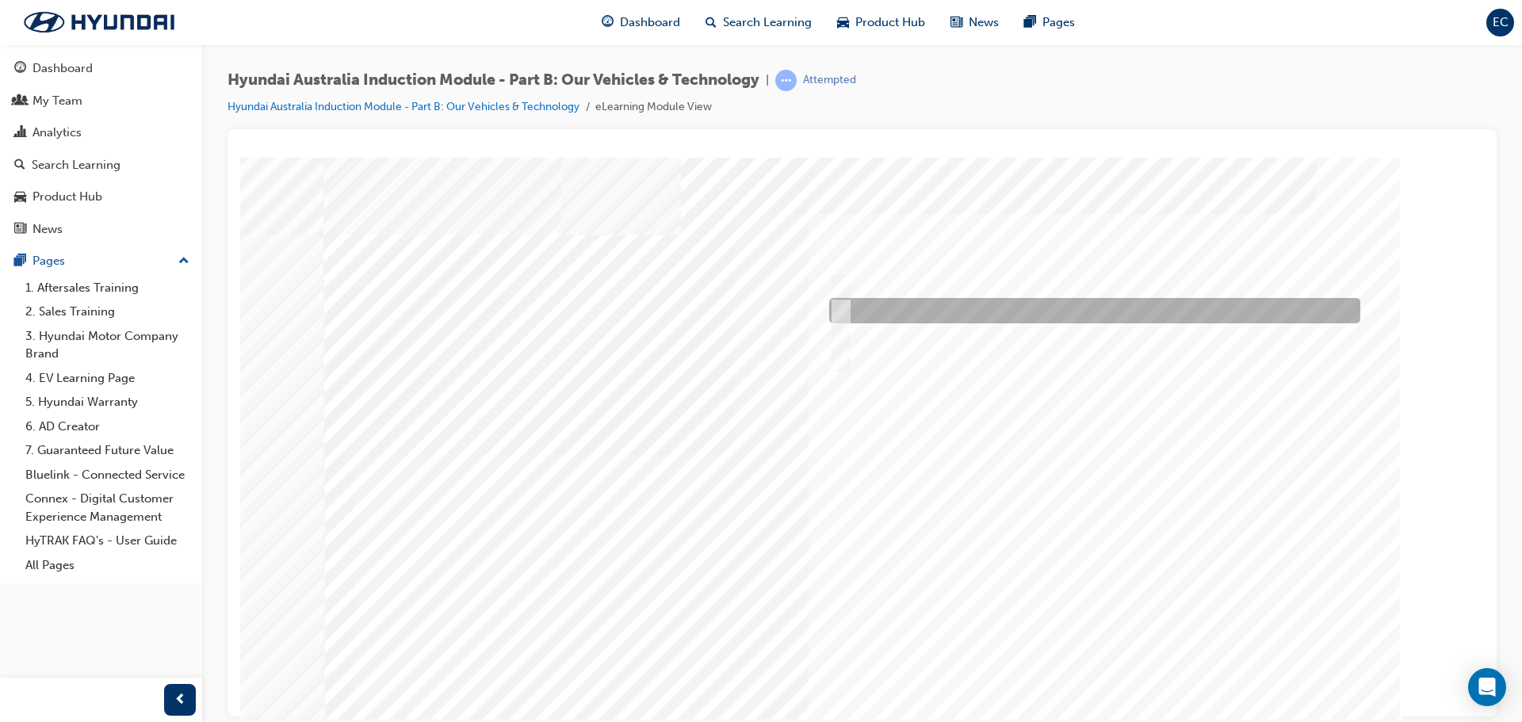
click at [843, 307] on input "Electrification" at bounding box center [836, 310] width 17 height 17
checkbox input "true"
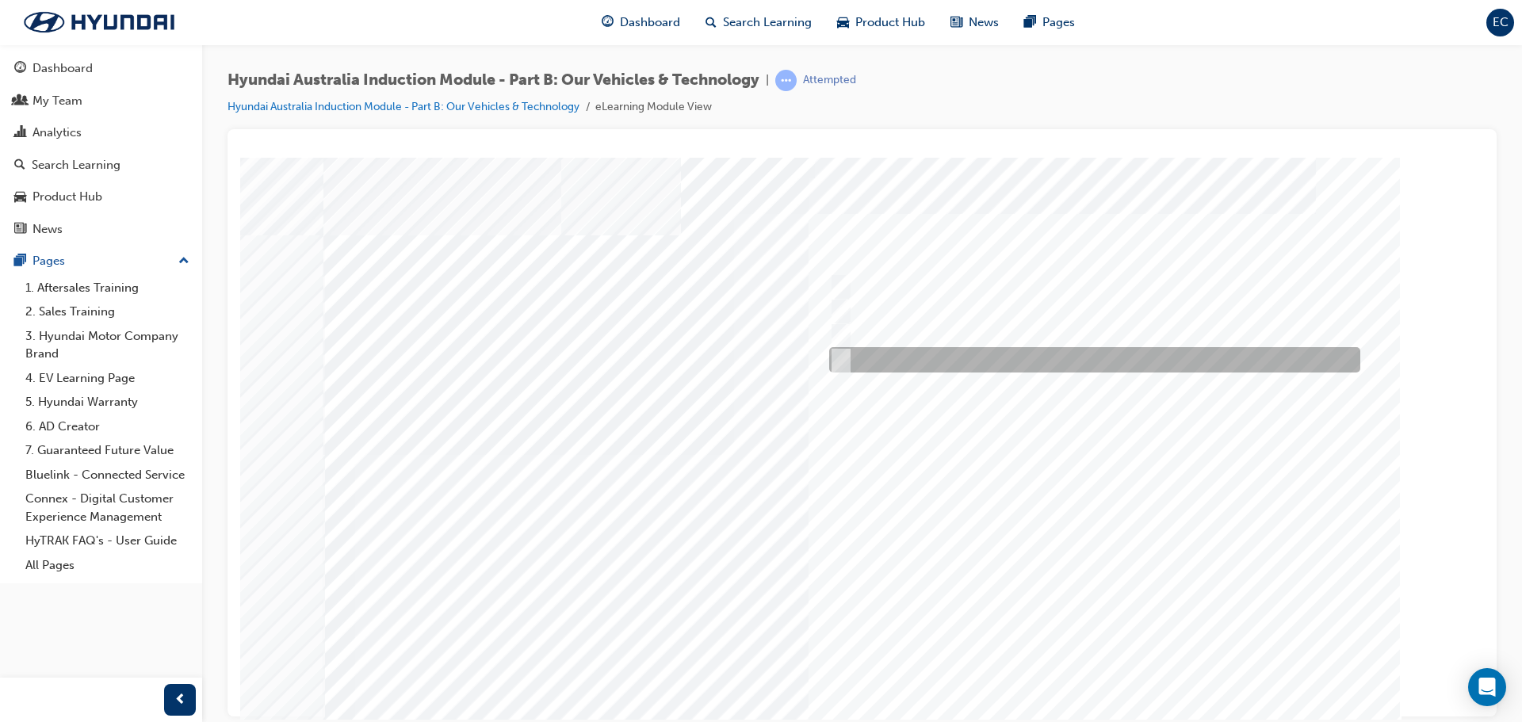
click at [846, 360] on div at bounding box center [1090, 359] width 531 height 25
checkbox input "true"
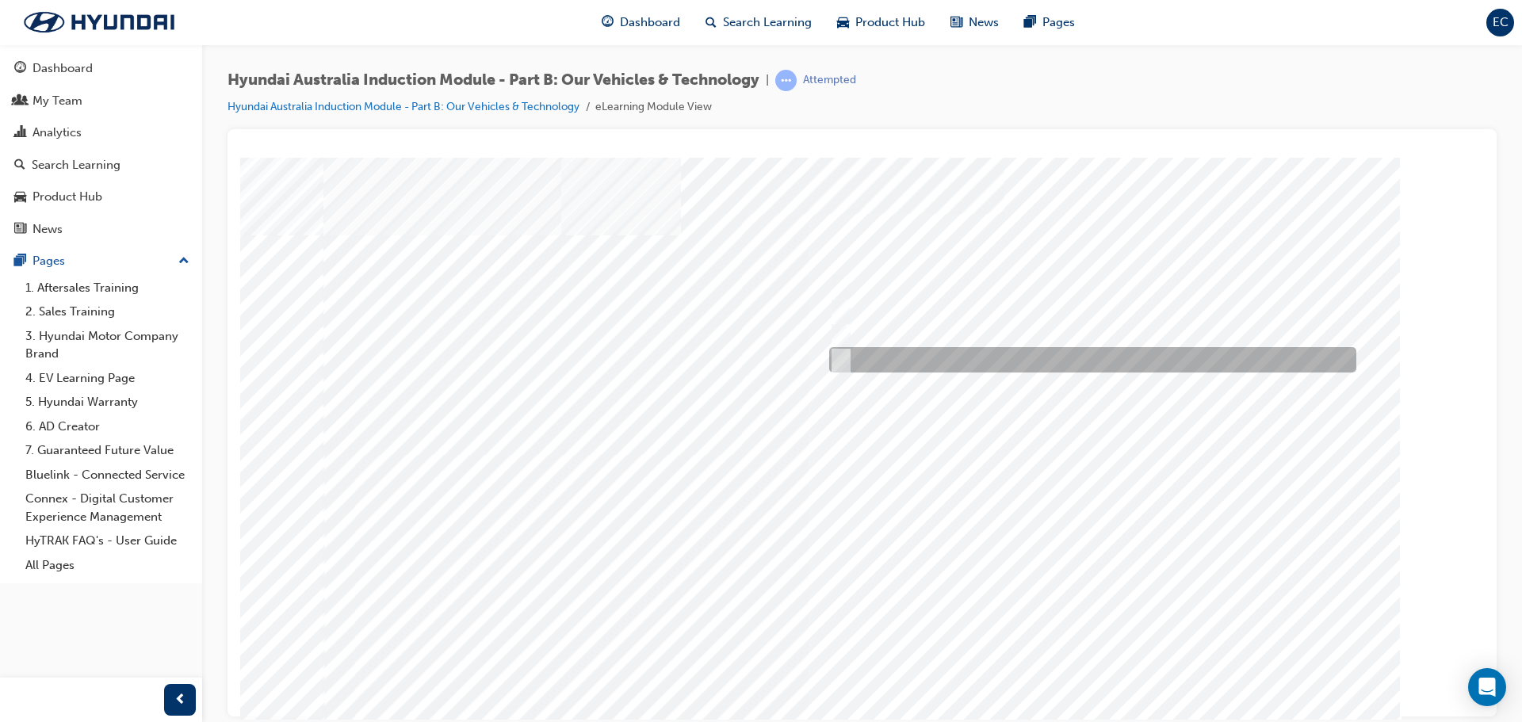
click at [849, 361] on div at bounding box center [1088, 359] width 527 height 25
radio input "true"
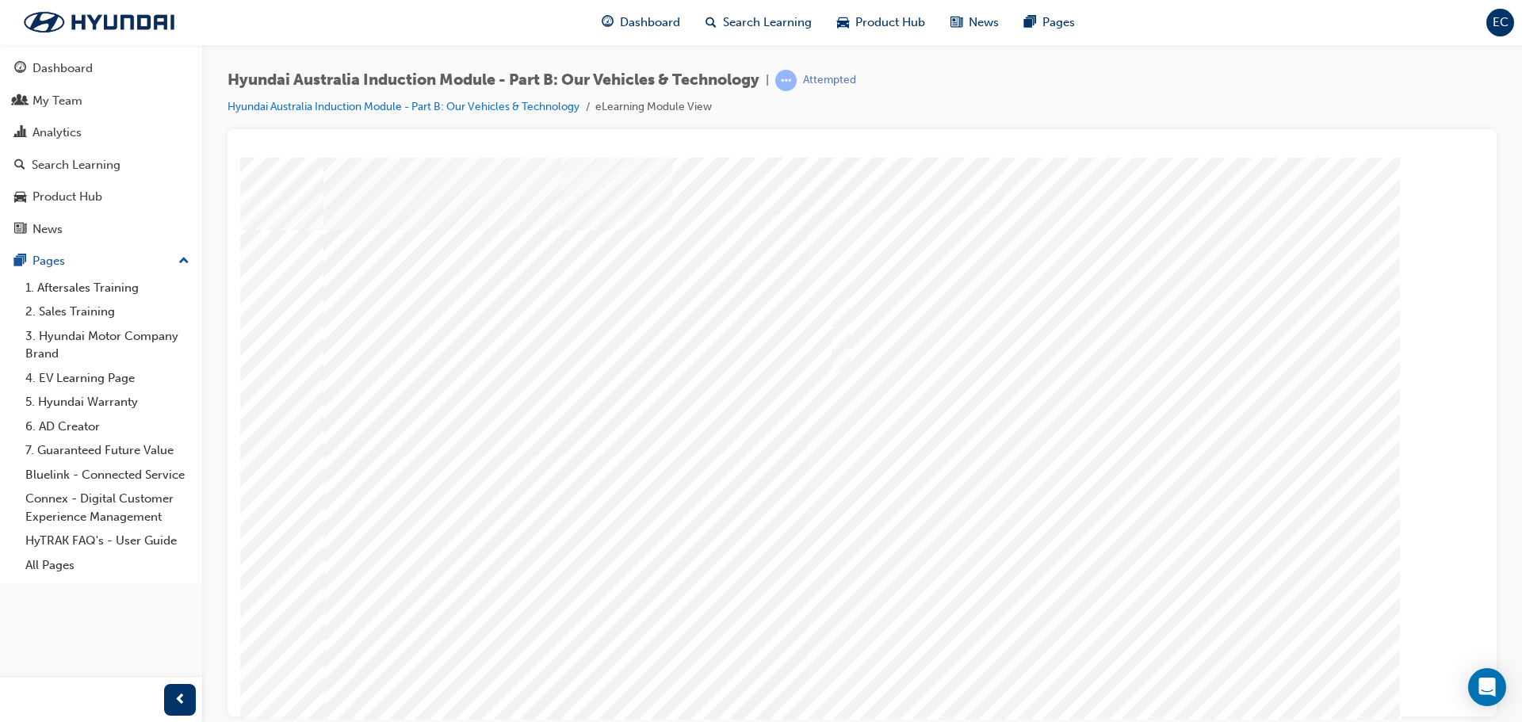
click at [1094, 679] on div at bounding box center [862, 442] width 1078 height 571
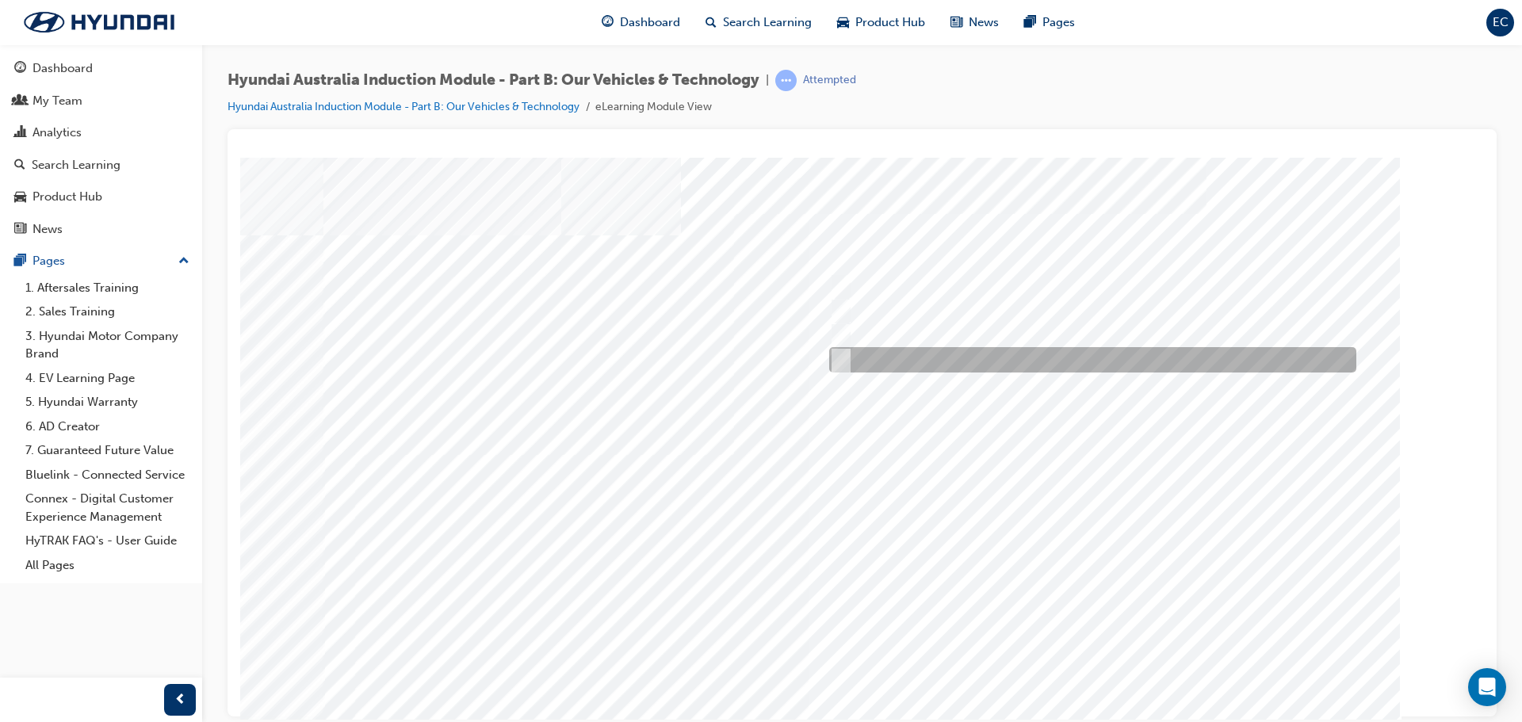
click at [843, 354] on input "Everyday sports car" at bounding box center [836, 359] width 17 height 17
checkbox input "true"
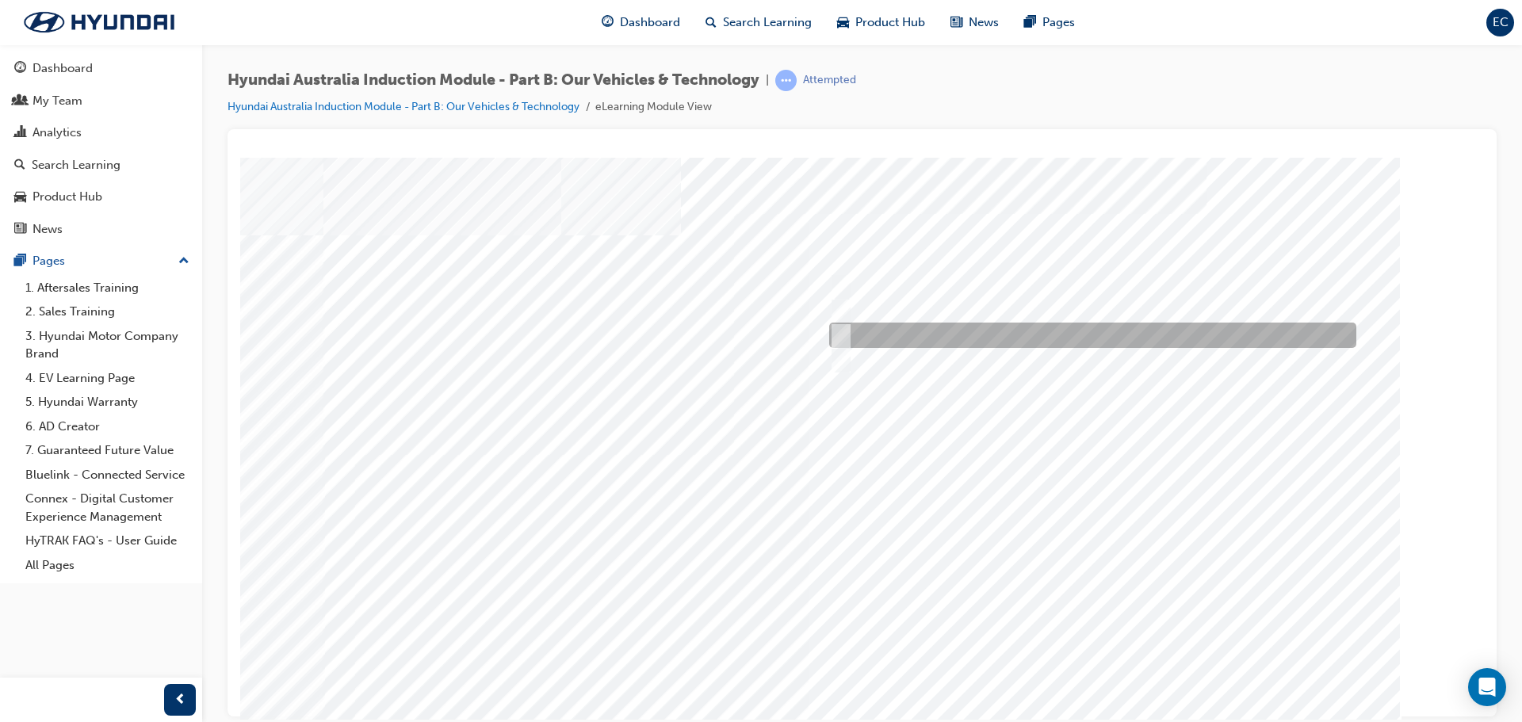
click at [847, 336] on div at bounding box center [1088, 335] width 527 height 25
checkbox input "true"
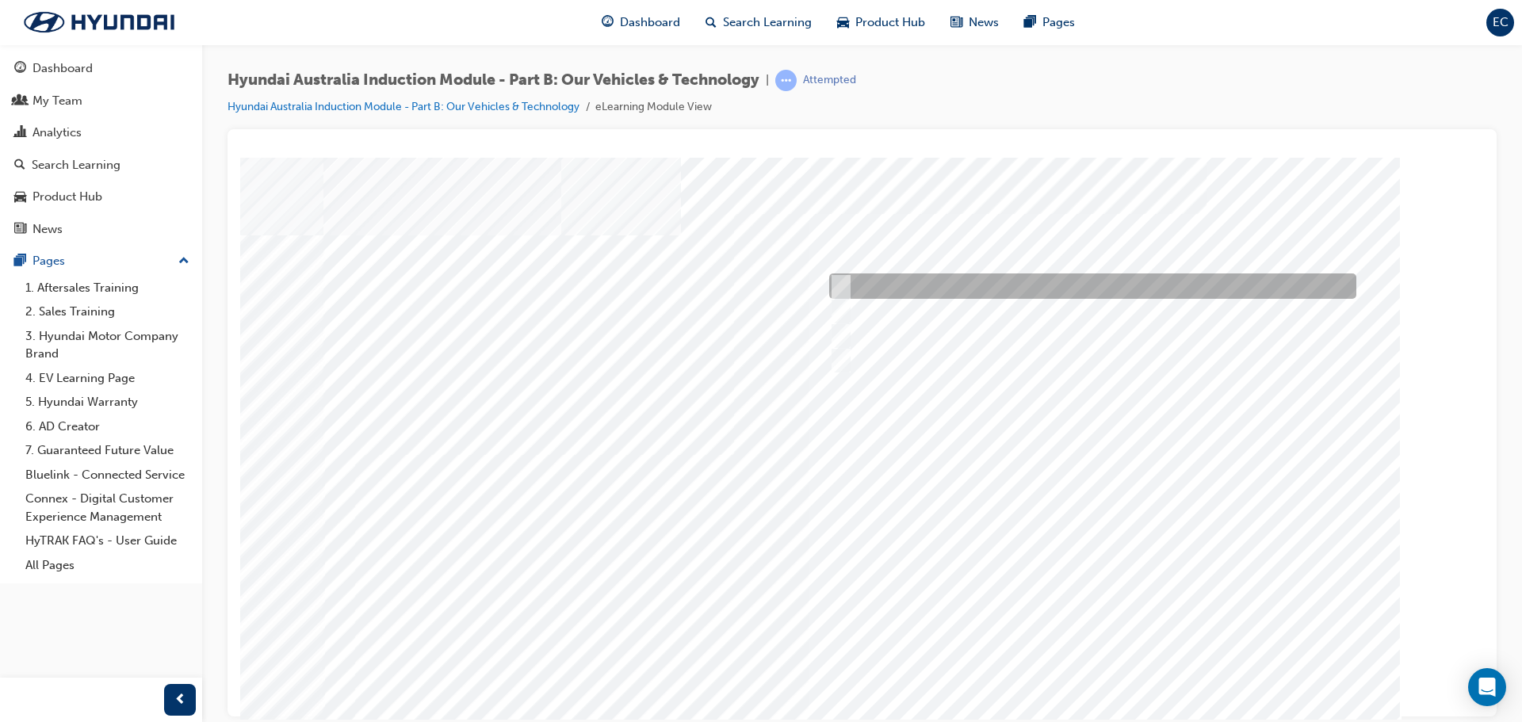
click at [849, 282] on div at bounding box center [1088, 285] width 527 height 25
checkbox input "true"
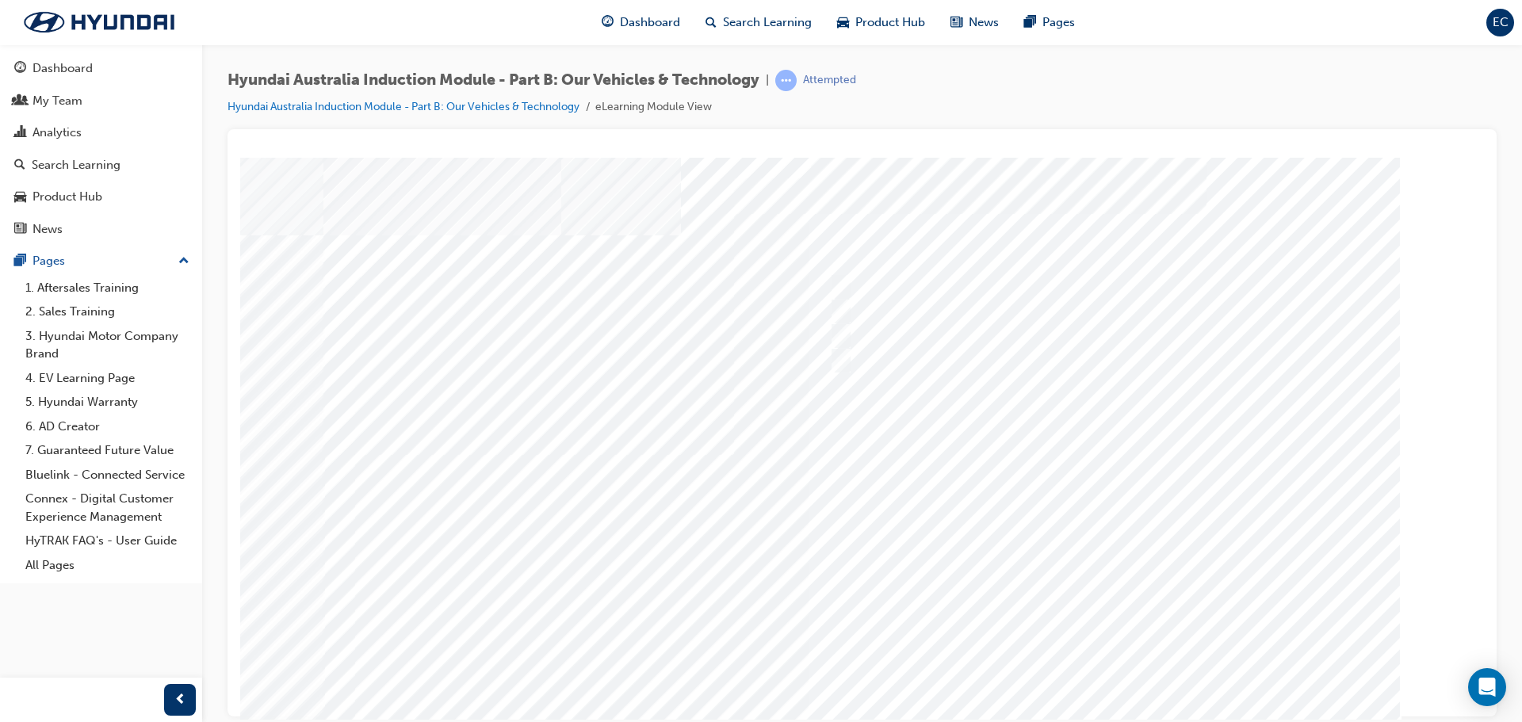
click at [1099, 668] on div at bounding box center [862, 442] width 1078 height 571
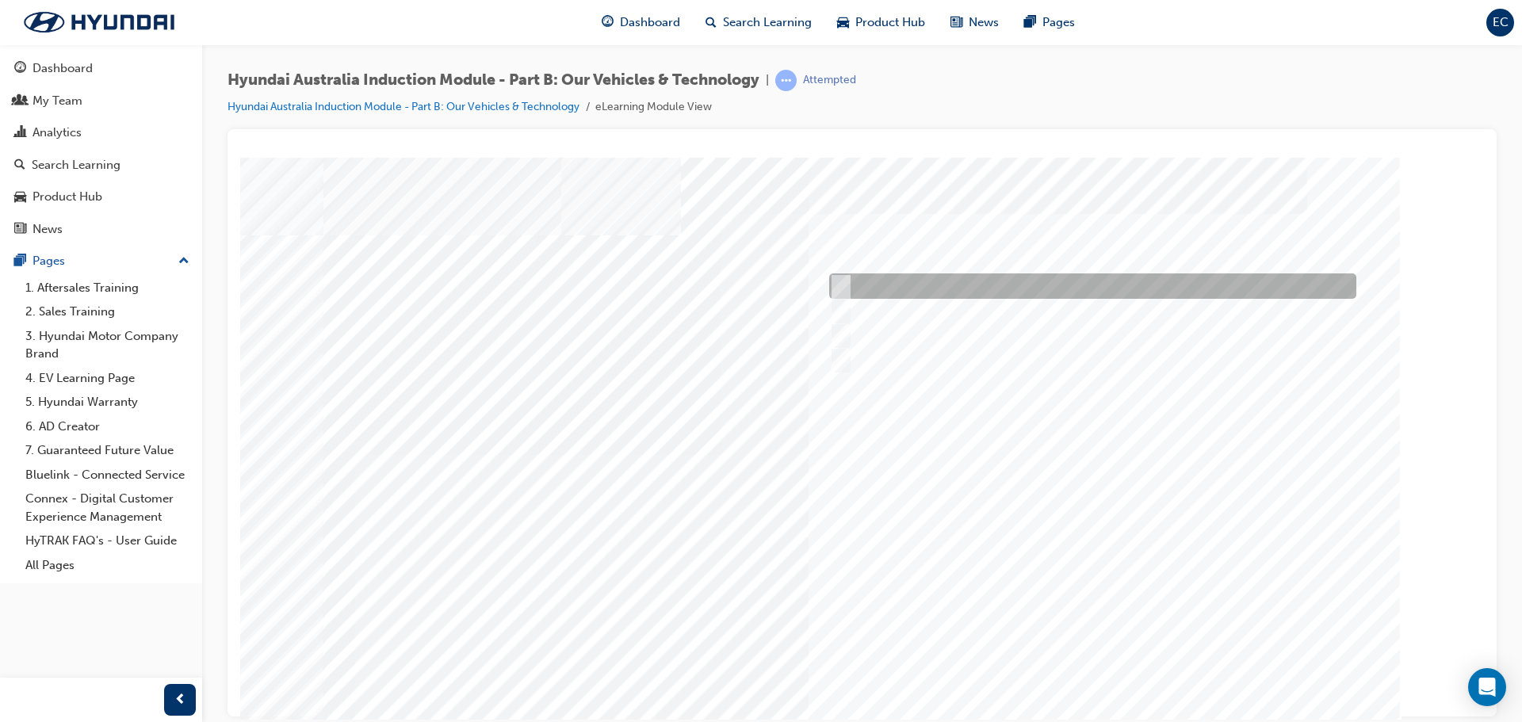
click at [843, 283] on input "Electric" at bounding box center [836, 285] width 17 height 17
checkbox input "true"
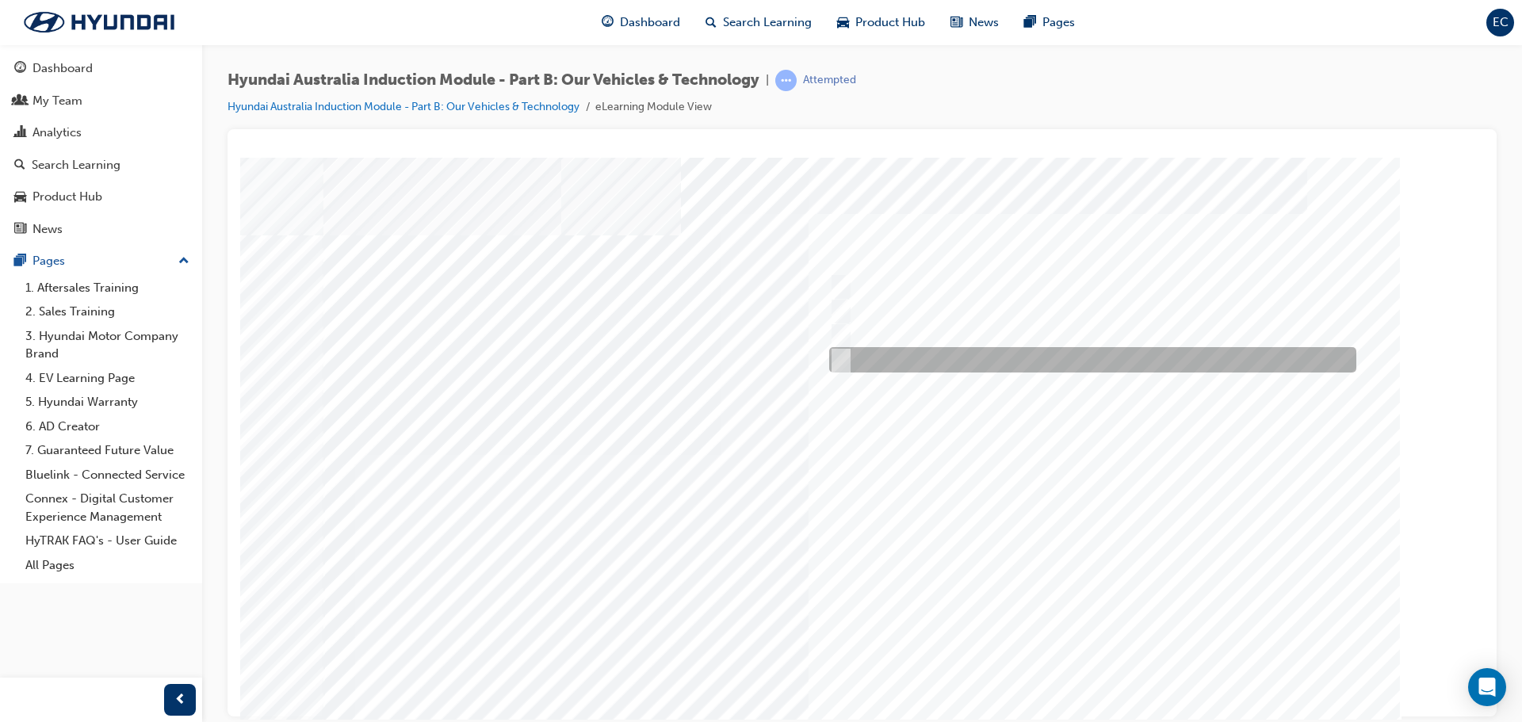
click at [841, 360] on input "Hydrogen Fuel Cell" at bounding box center [836, 359] width 17 height 17
checkbox input "true"
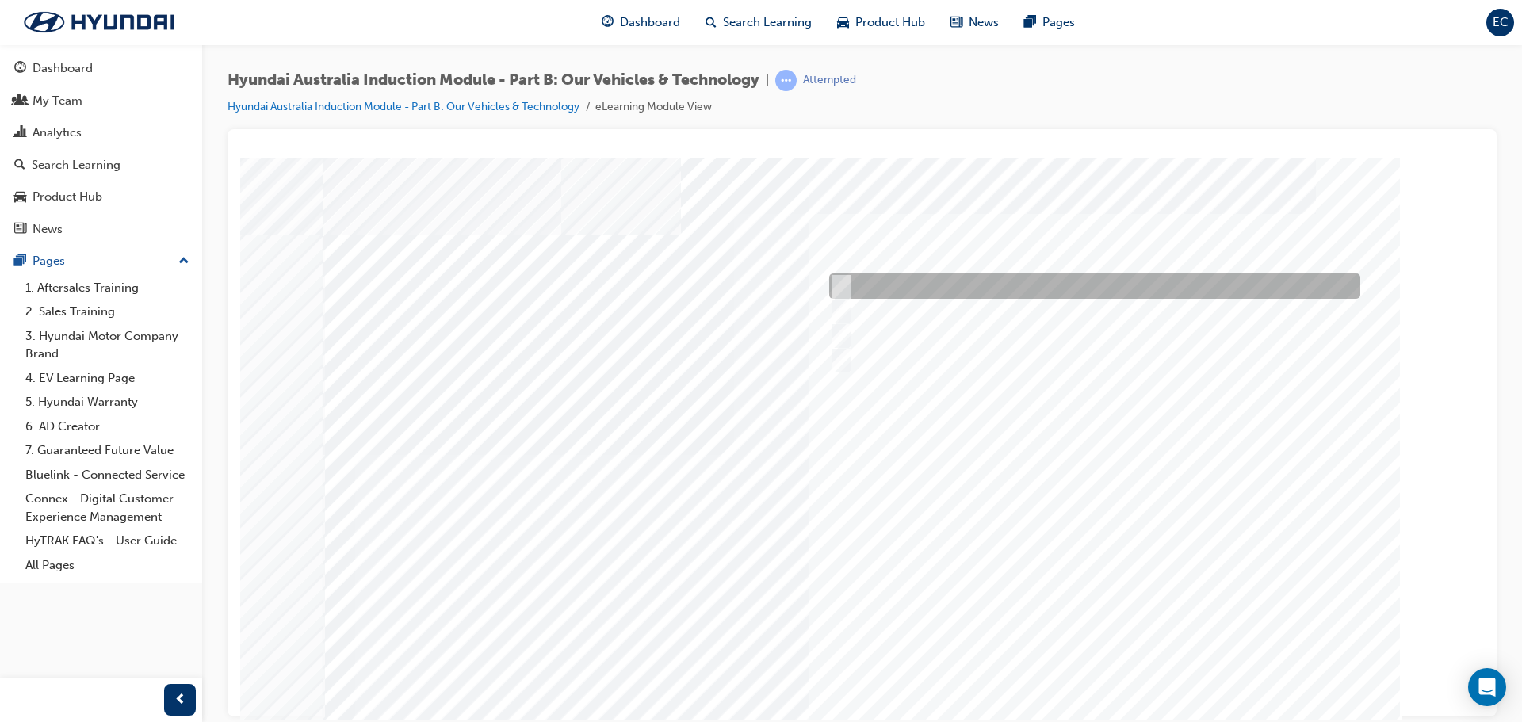
click at [845, 285] on div at bounding box center [1090, 285] width 531 height 25
checkbox input "true"
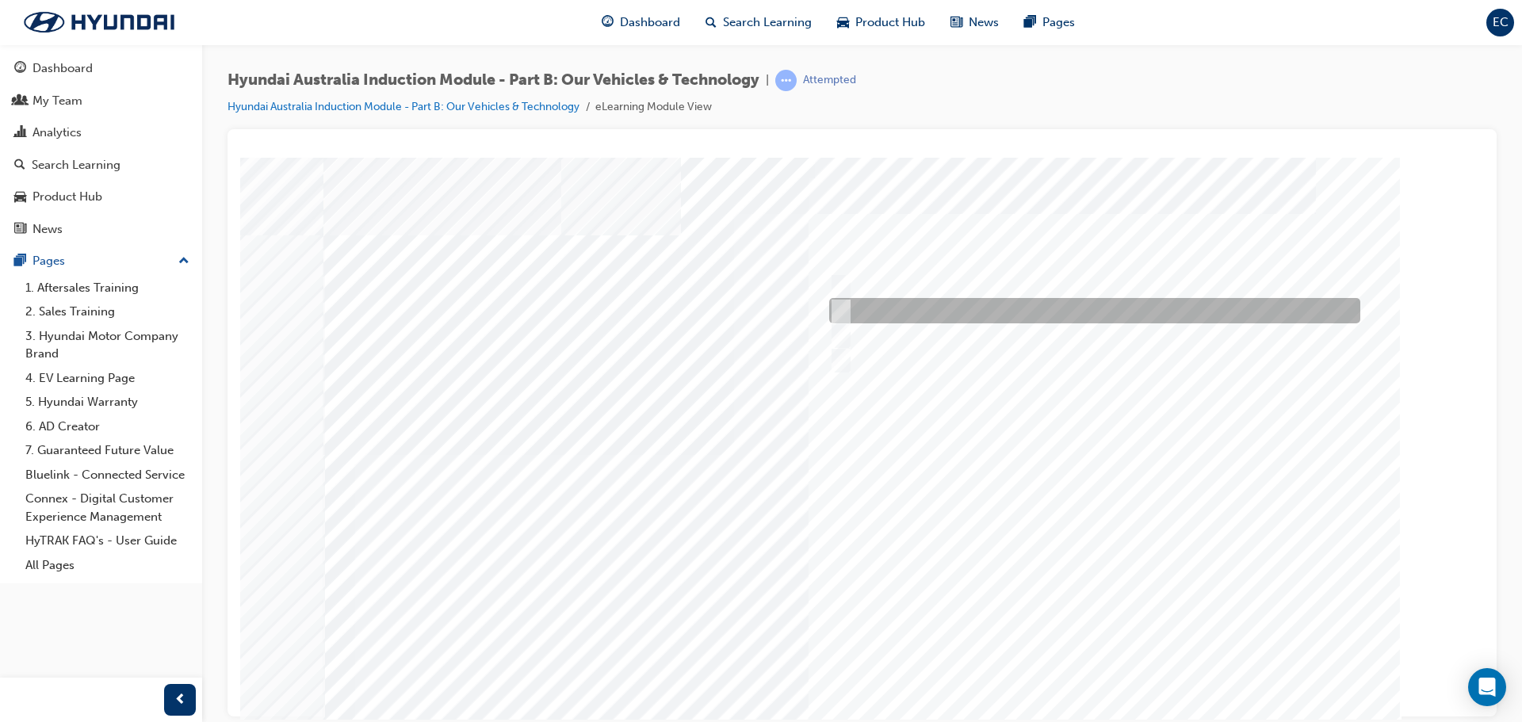
click at [845, 310] on input "Electrification" at bounding box center [836, 310] width 17 height 17
checkbox input "true"
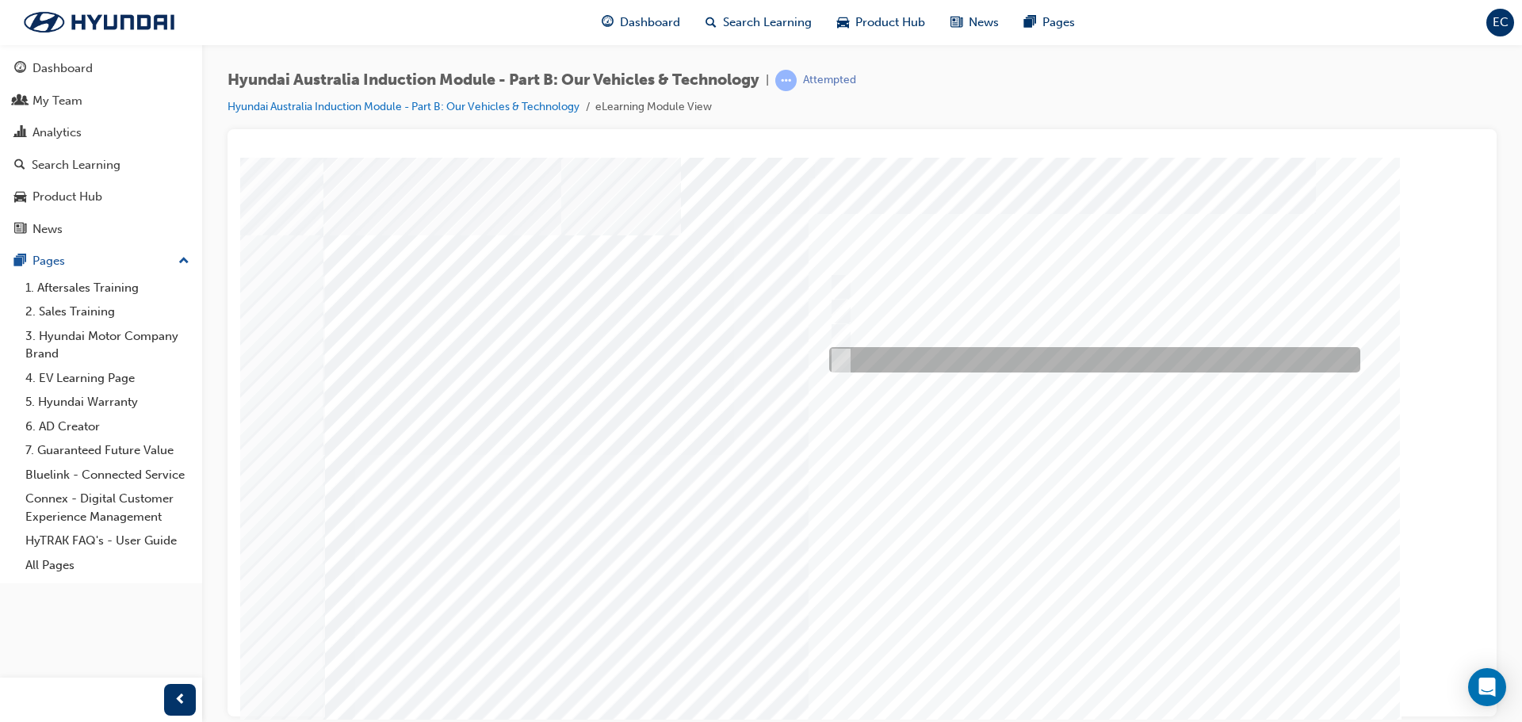
drag, startPoint x: 841, startPoint y: 353, endPoint x: 875, endPoint y: 365, distance: 36.4
click at [842, 353] on input "Technology" at bounding box center [836, 359] width 17 height 17
checkbox input "true"
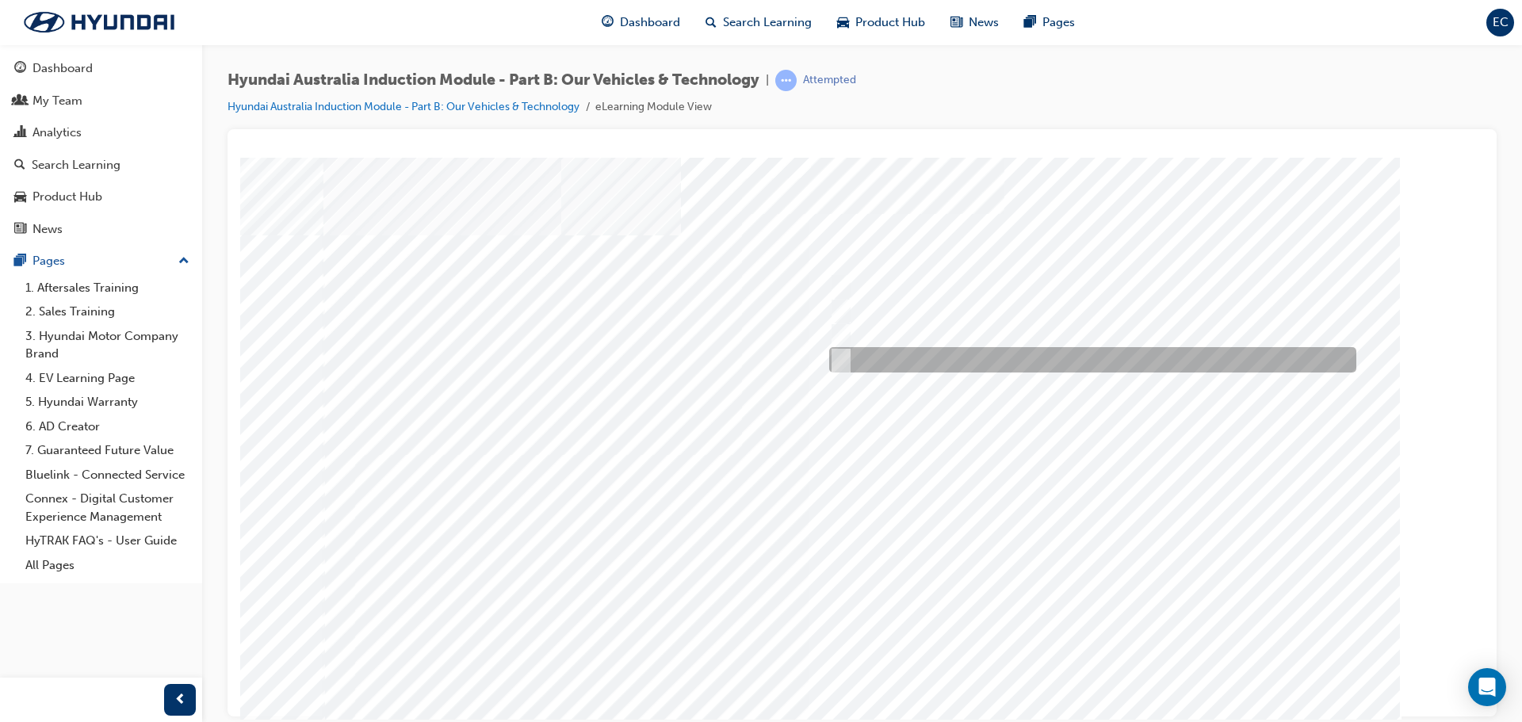
click at [834, 358] on input "5 years" at bounding box center [837, 359] width 17 height 17
radio input "true"
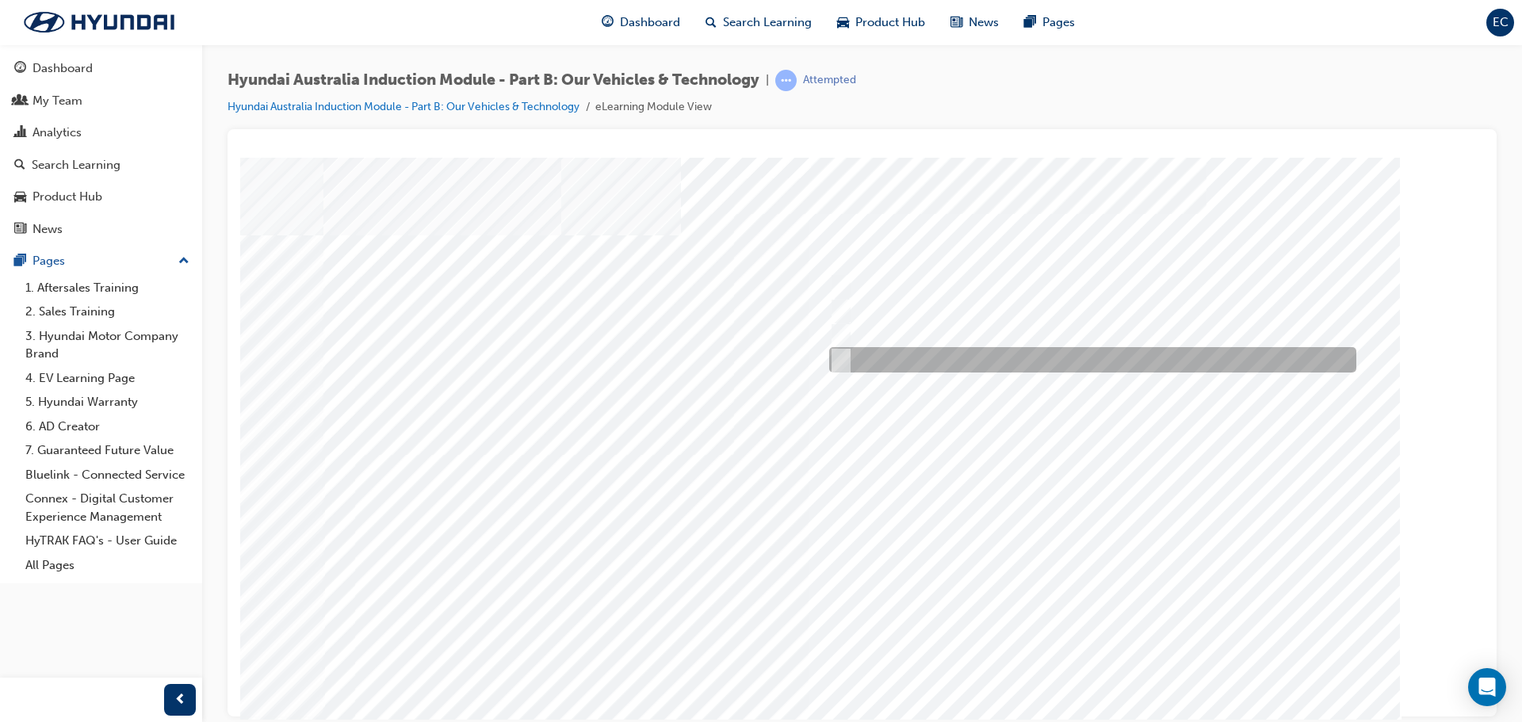
click at [830, 356] on input "Everyday sports car" at bounding box center [836, 359] width 17 height 17
checkbox input "true"
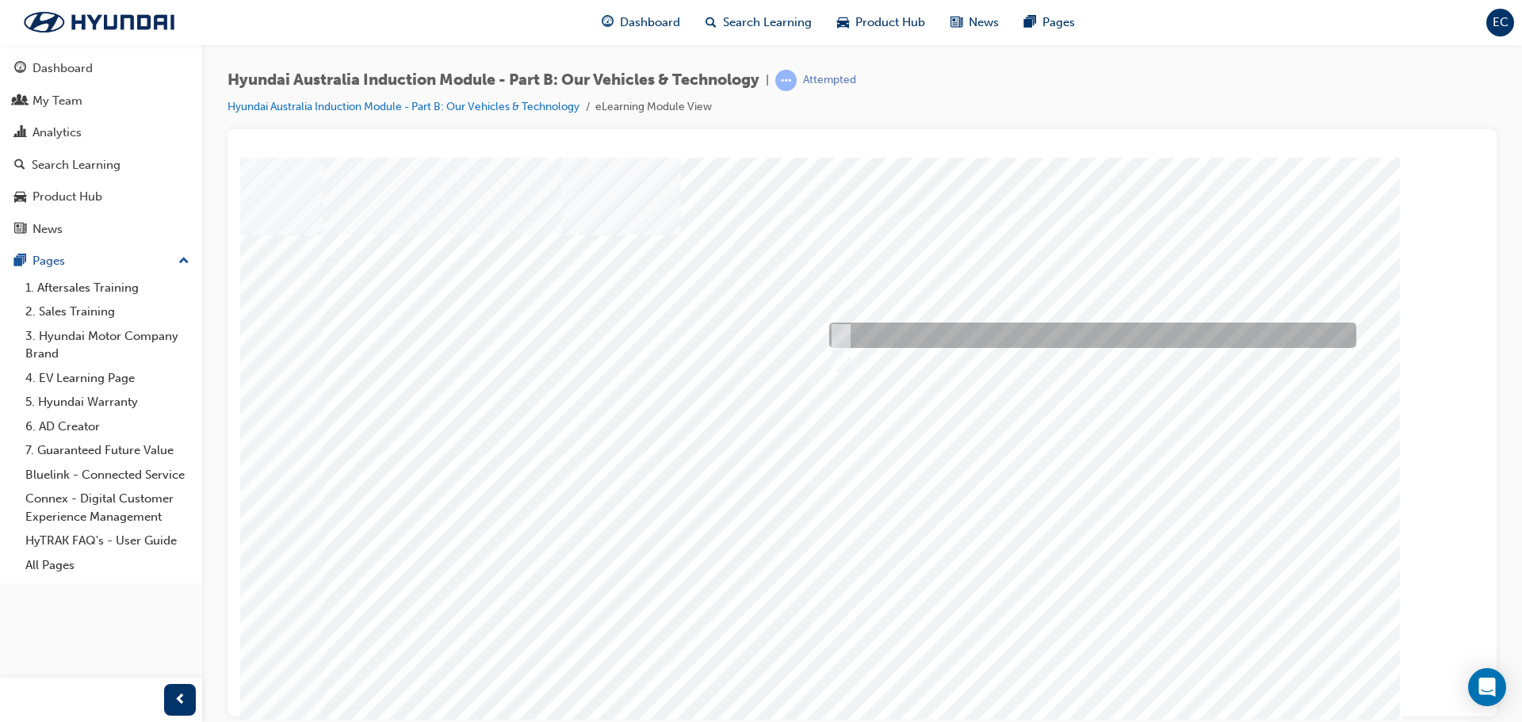
click at [833, 336] on input "Road to racetrack" at bounding box center [836, 335] width 17 height 17
checkbox input "true"
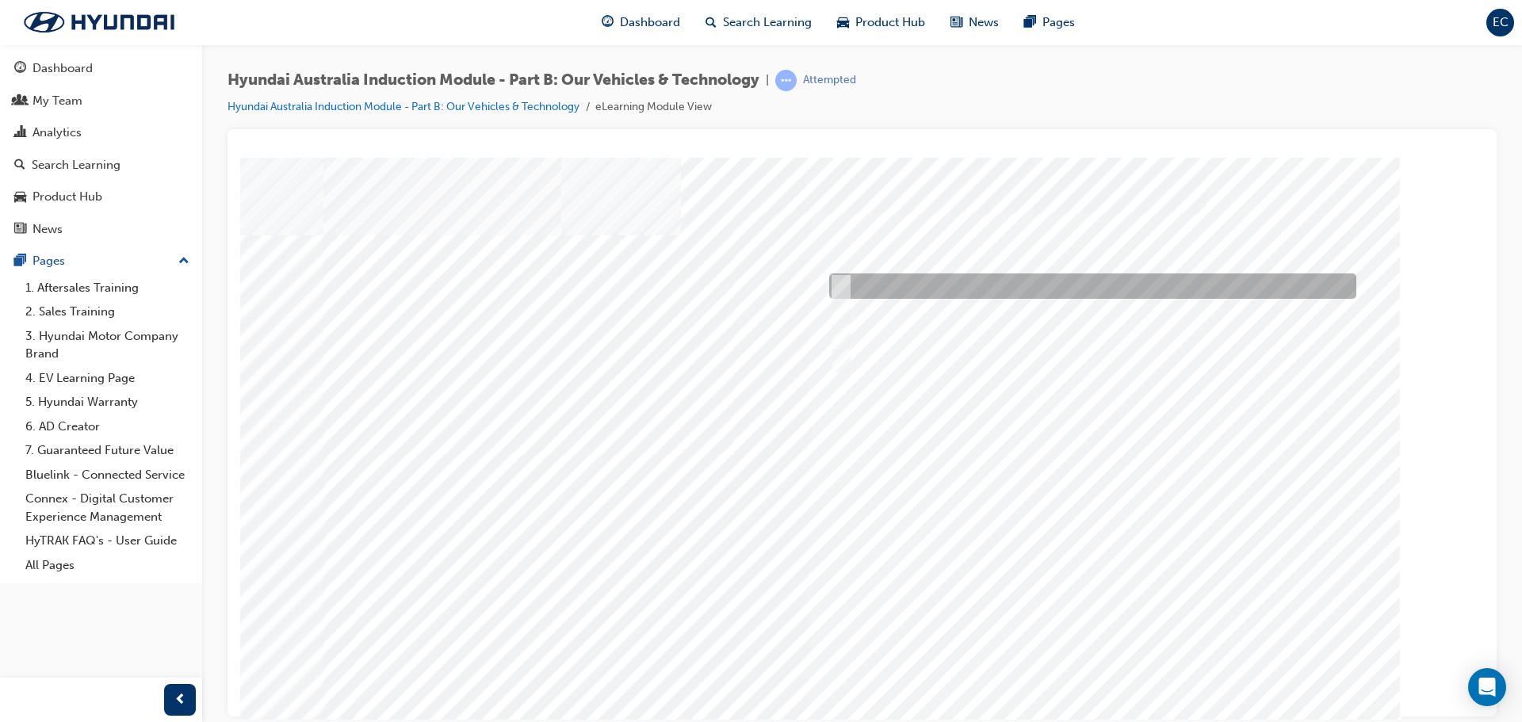
click at [843, 281] on input "Corner rascal" at bounding box center [836, 285] width 17 height 17
checkbox input "true"
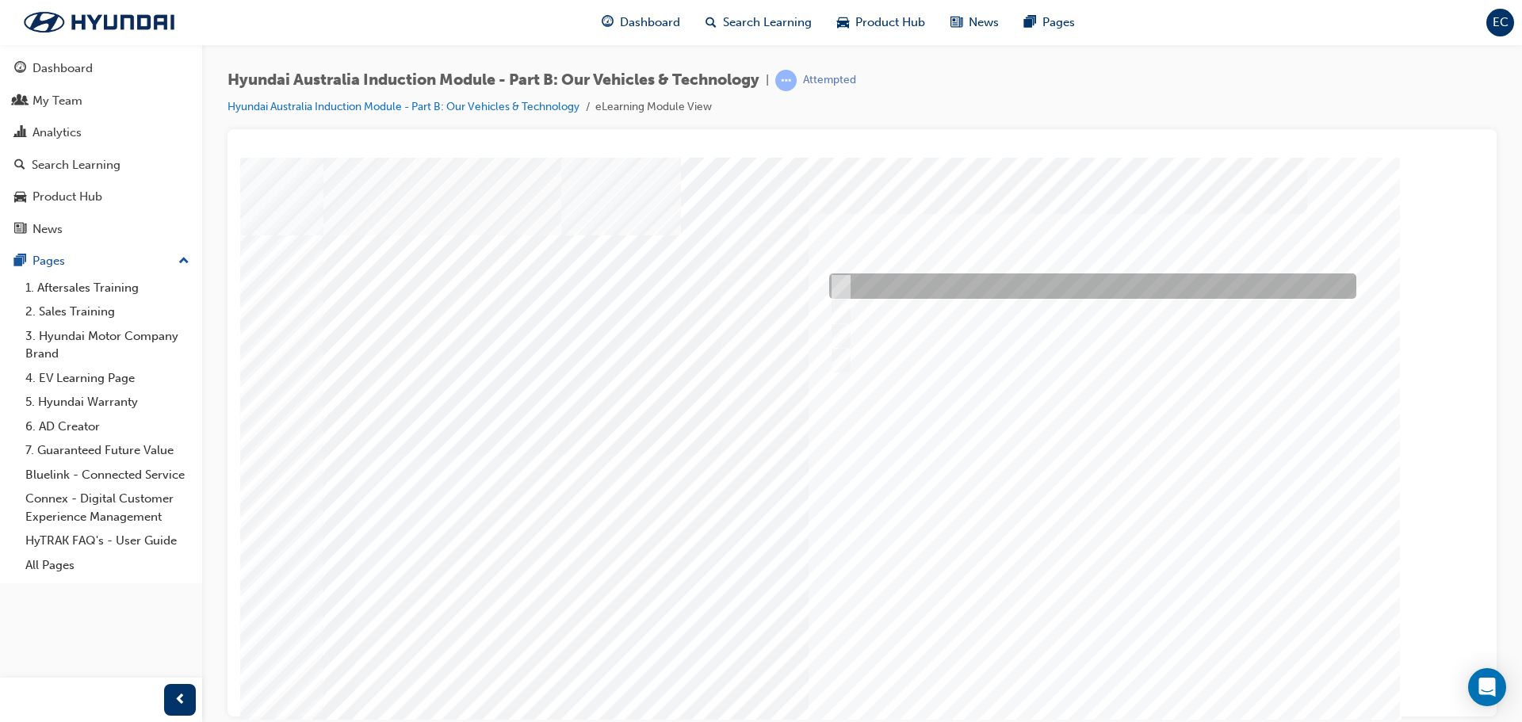
drag, startPoint x: 835, startPoint y: 284, endPoint x: 838, endPoint y: 305, distance: 21.6
click at [835, 287] on input "Electric" at bounding box center [836, 285] width 17 height 17
checkbox input "true"
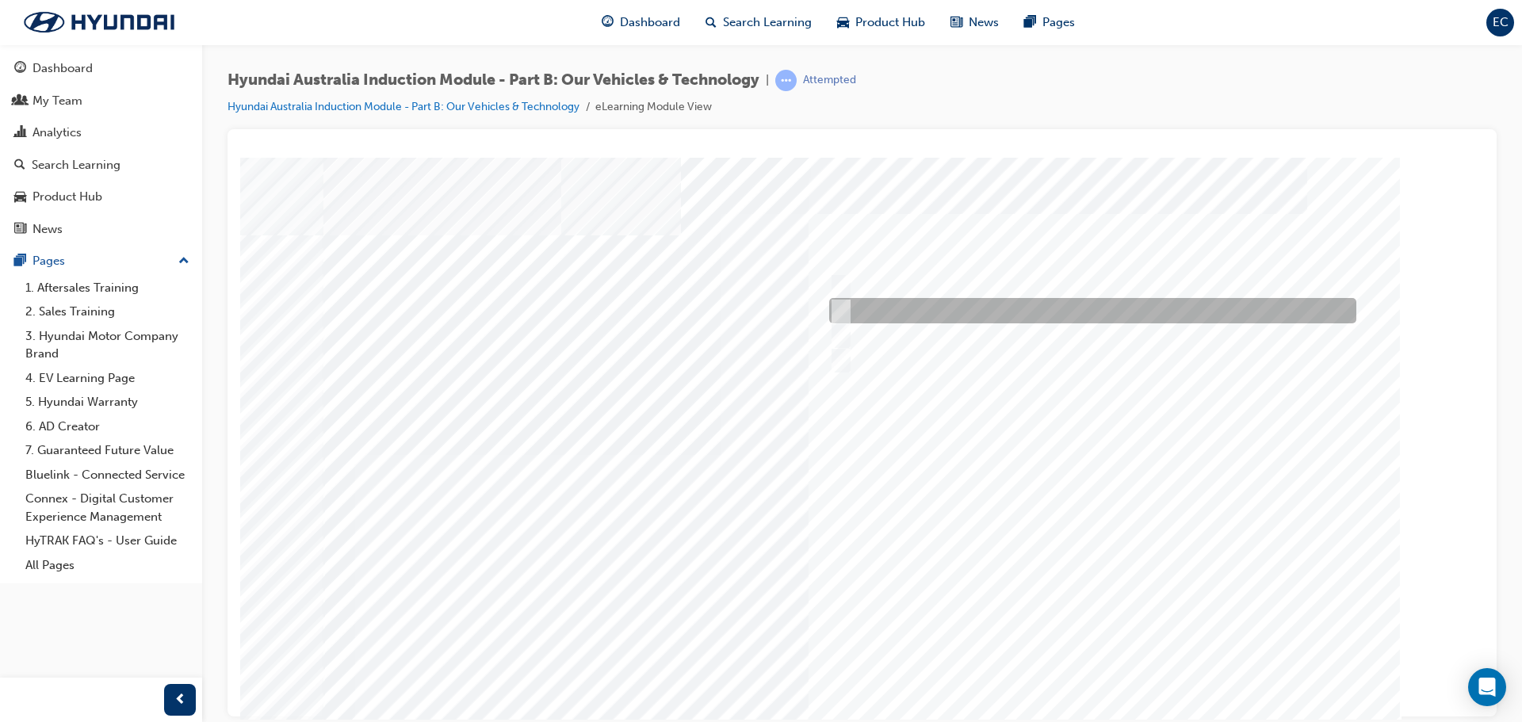
click at [844, 317] on input "Hybrid" at bounding box center [836, 310] width 17 height 17
checkbox input "true"
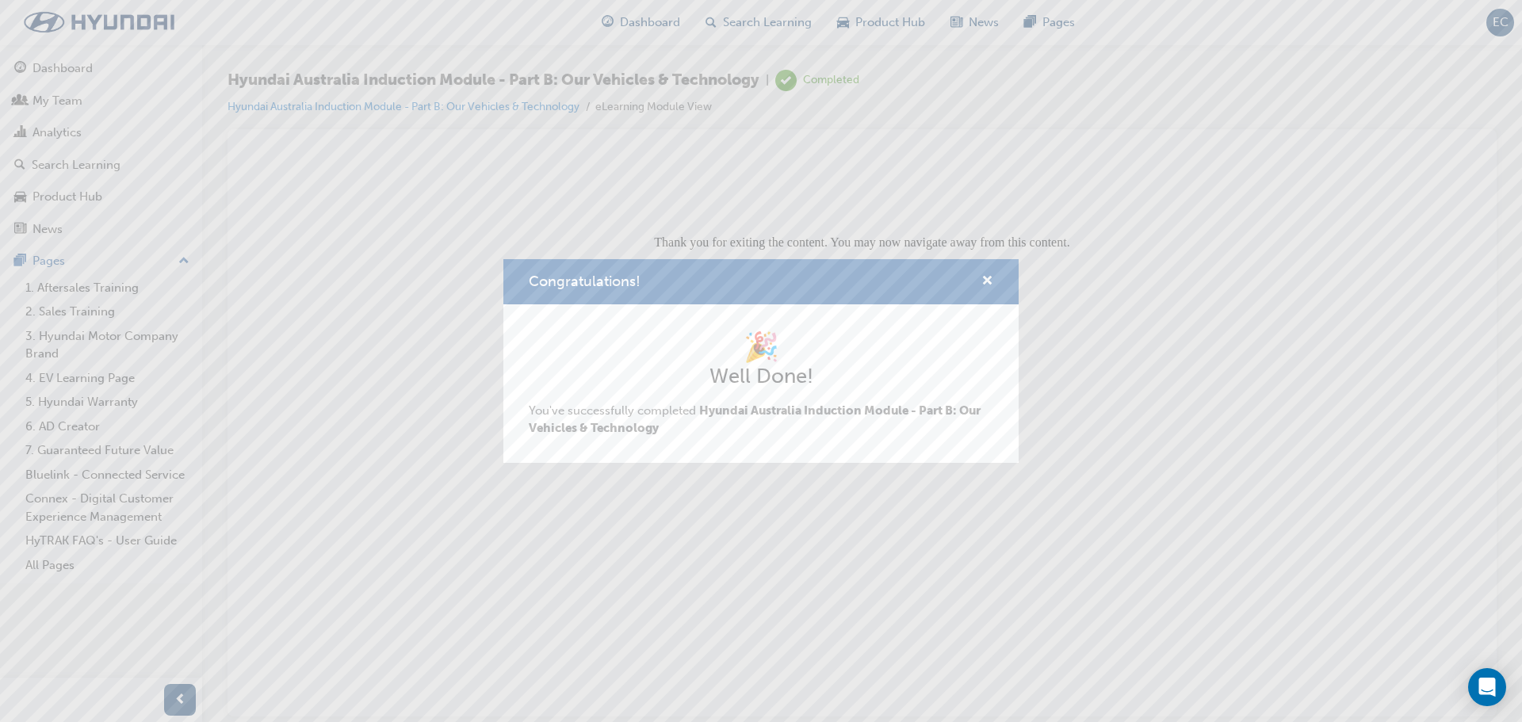
click at [995, 278] on div "Congratulations!" at bounding box center [760, 281] width 515 height 45
click at [990, 278] on span "cross-icon" at bounding box center [987, 282] width 12 height 14
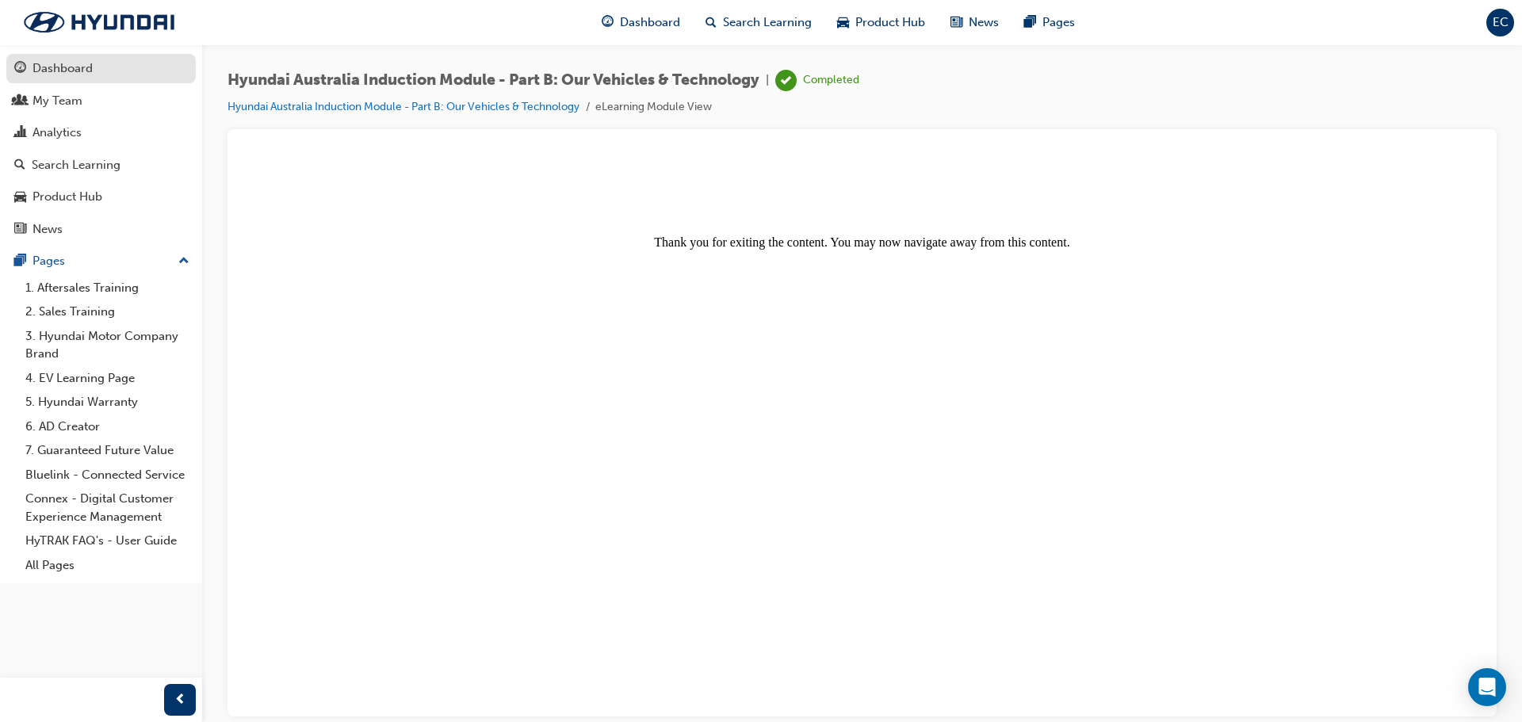
click at [137, 73] on div "Dashboard" at bounding box center [101, 69] width 174 height 20
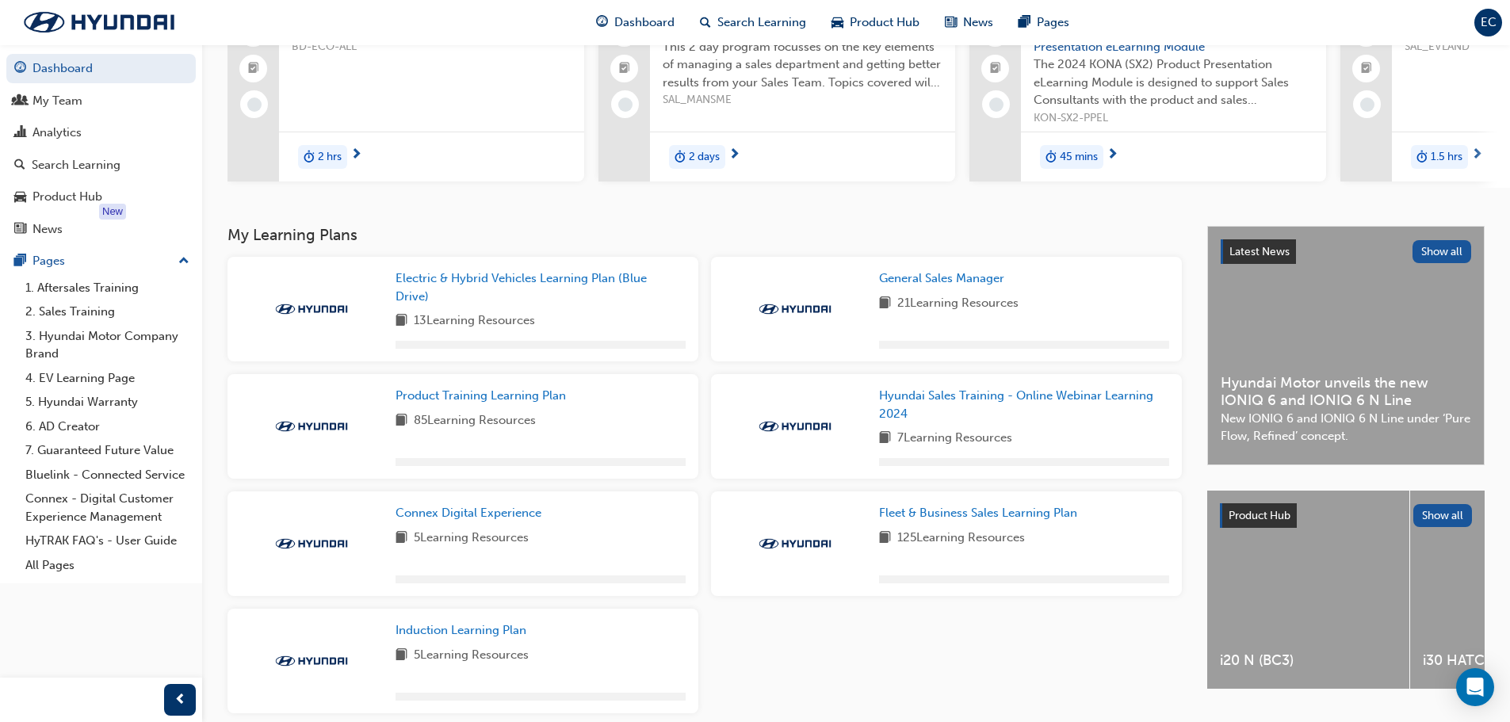
scroll to position [235, 0]
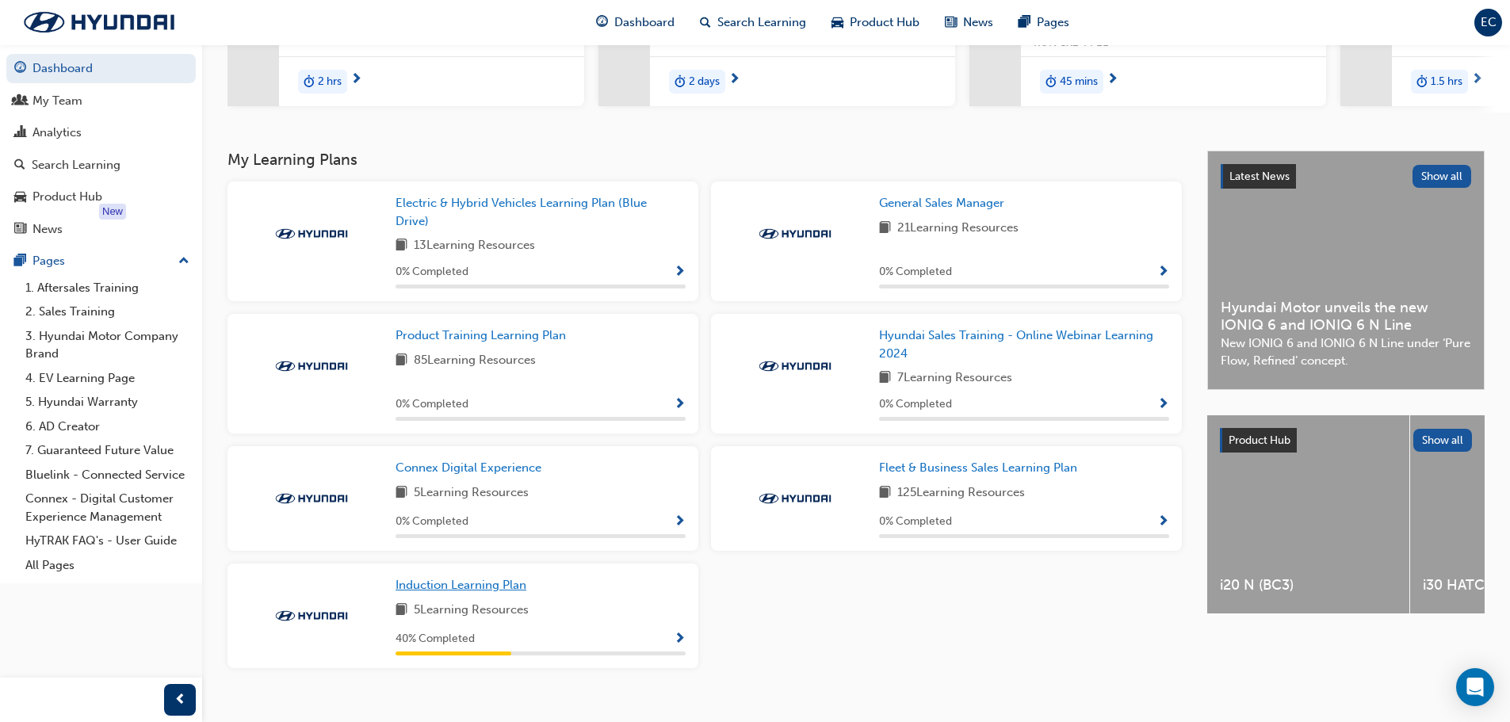
click at [479, 591] on span "Induction Learning Plan" at bounding box center [460, 585] width 131 height 14
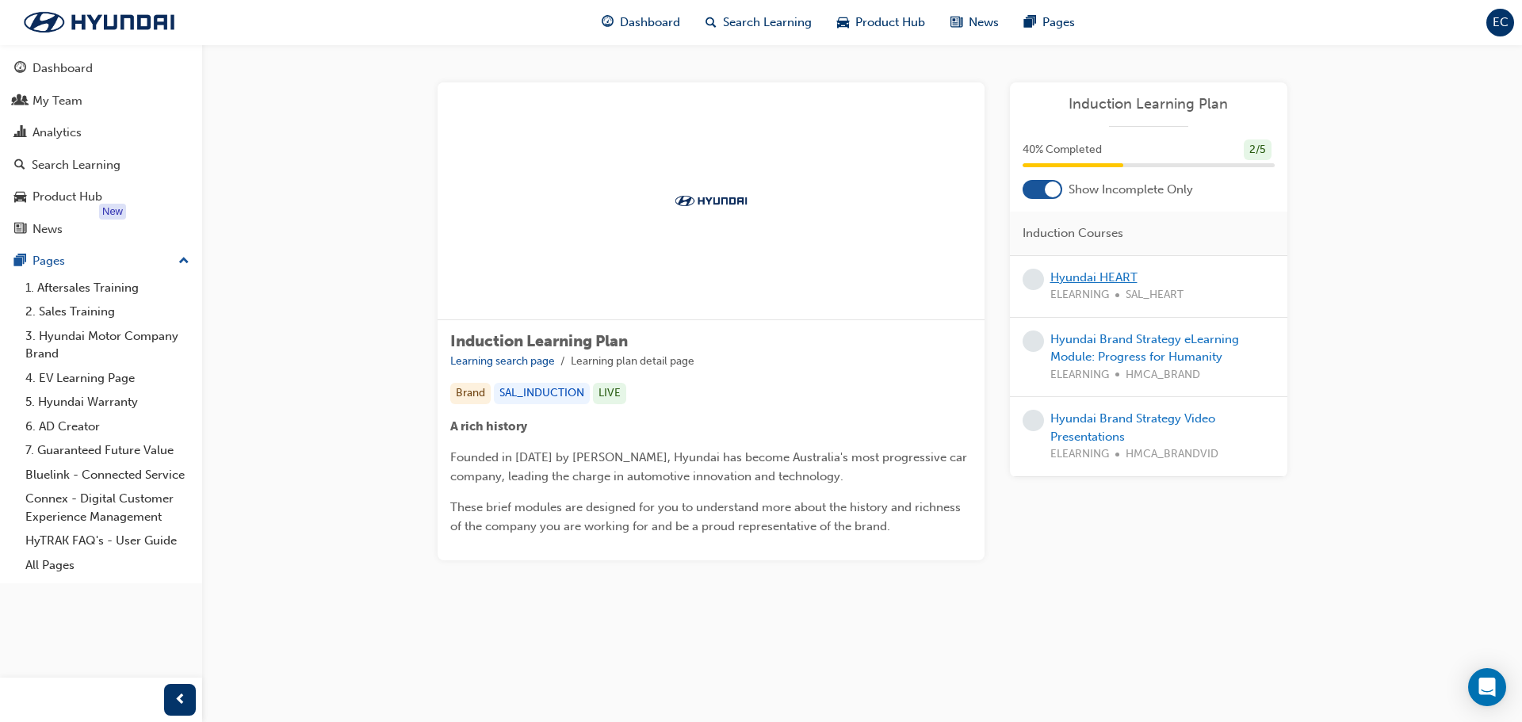
click at [1083, 270] on link "Hyundai HEART" at bounding box center [1093, 277] width 87 height 14
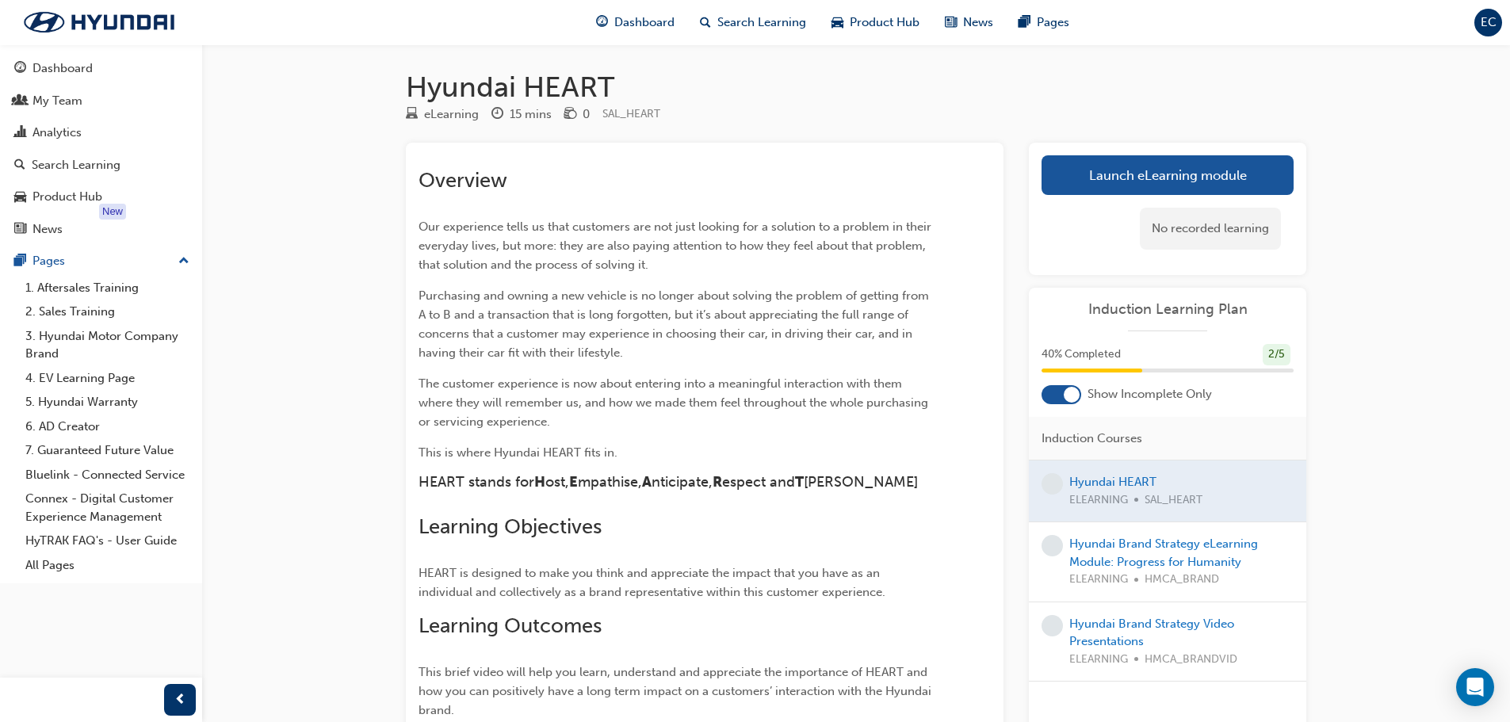
click at [1129, 482] on div at bounding box center [1167, 490] width 277 height 61
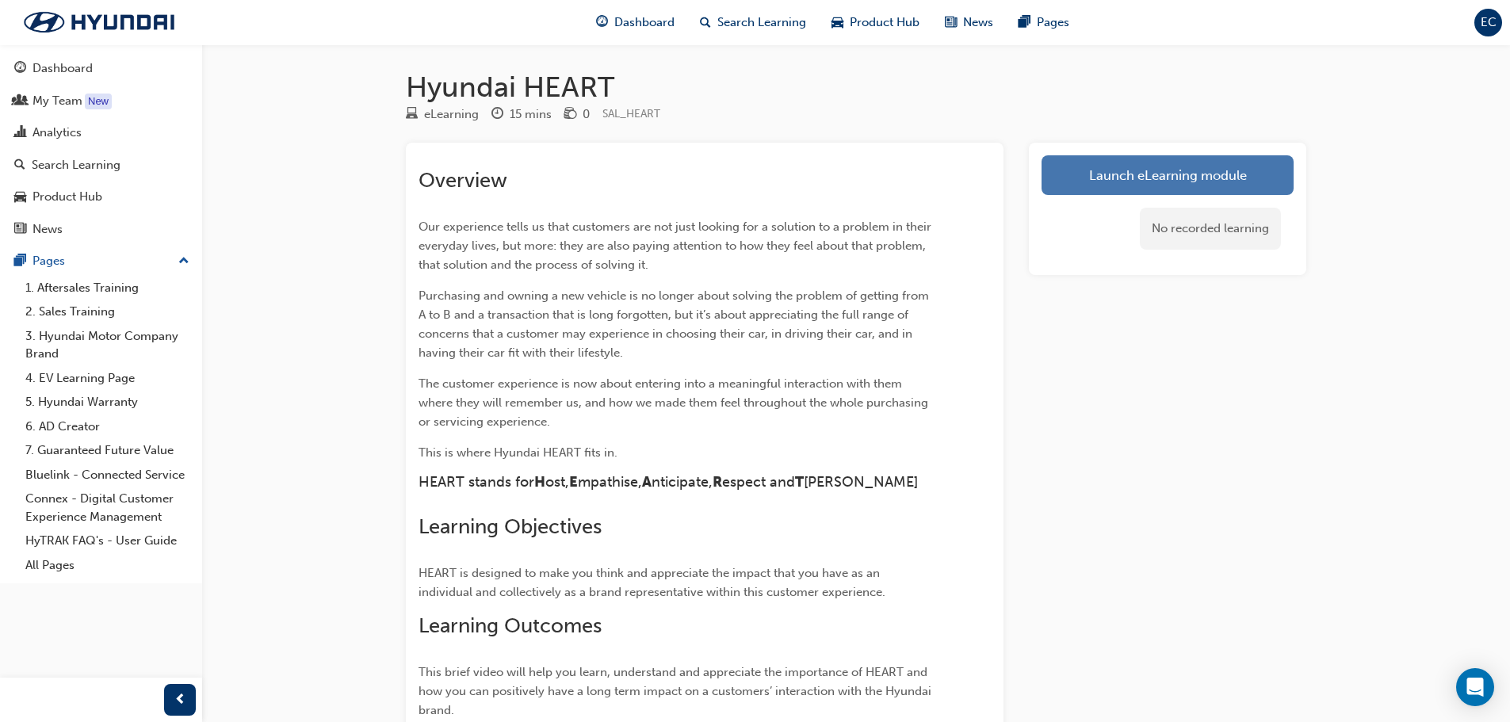
click at [1213, 178] on link "Launch eLearning module" at bounding box center [1167, 175] width 252 height 40
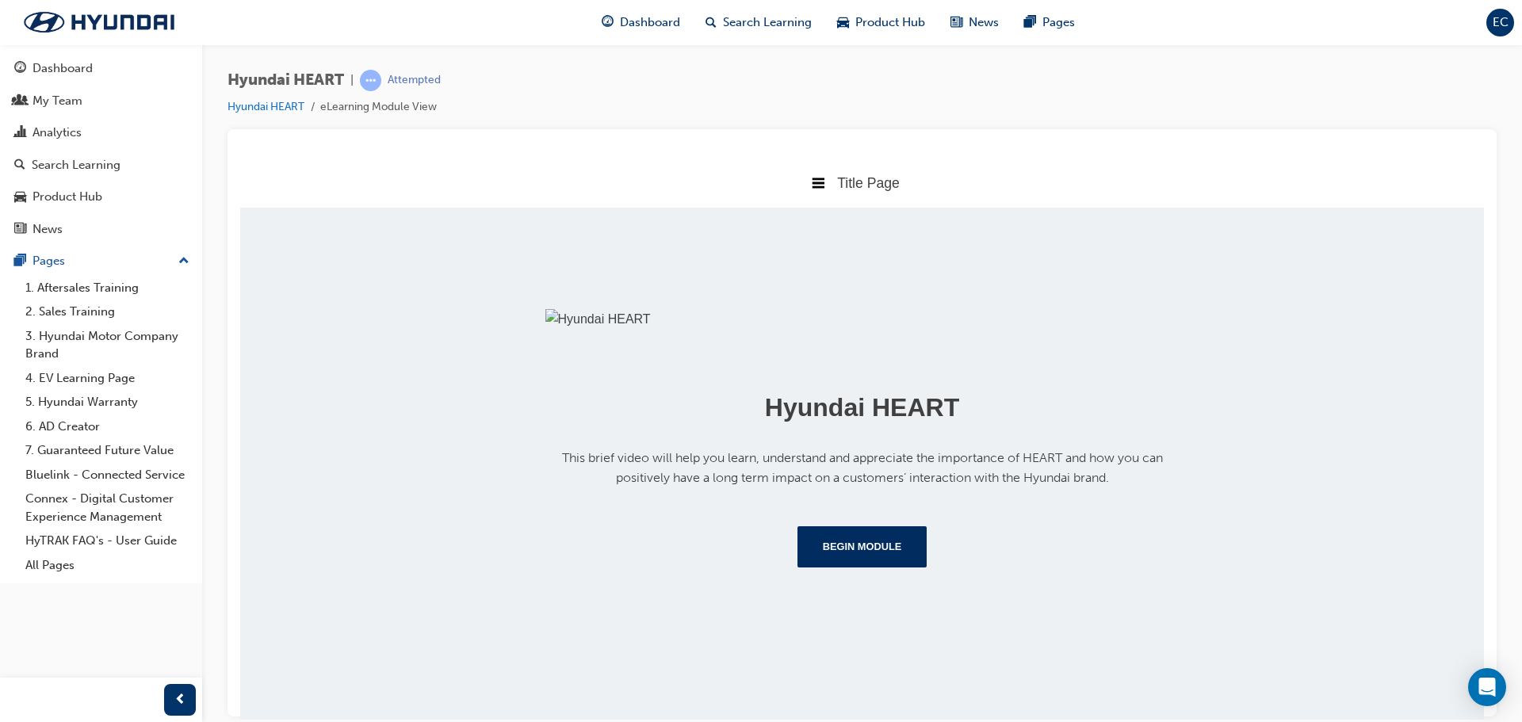
scroll to position [183, 0]
click at [880, 567] on button "Begin Module" at bounding box center [862, 545] width 130 height 41
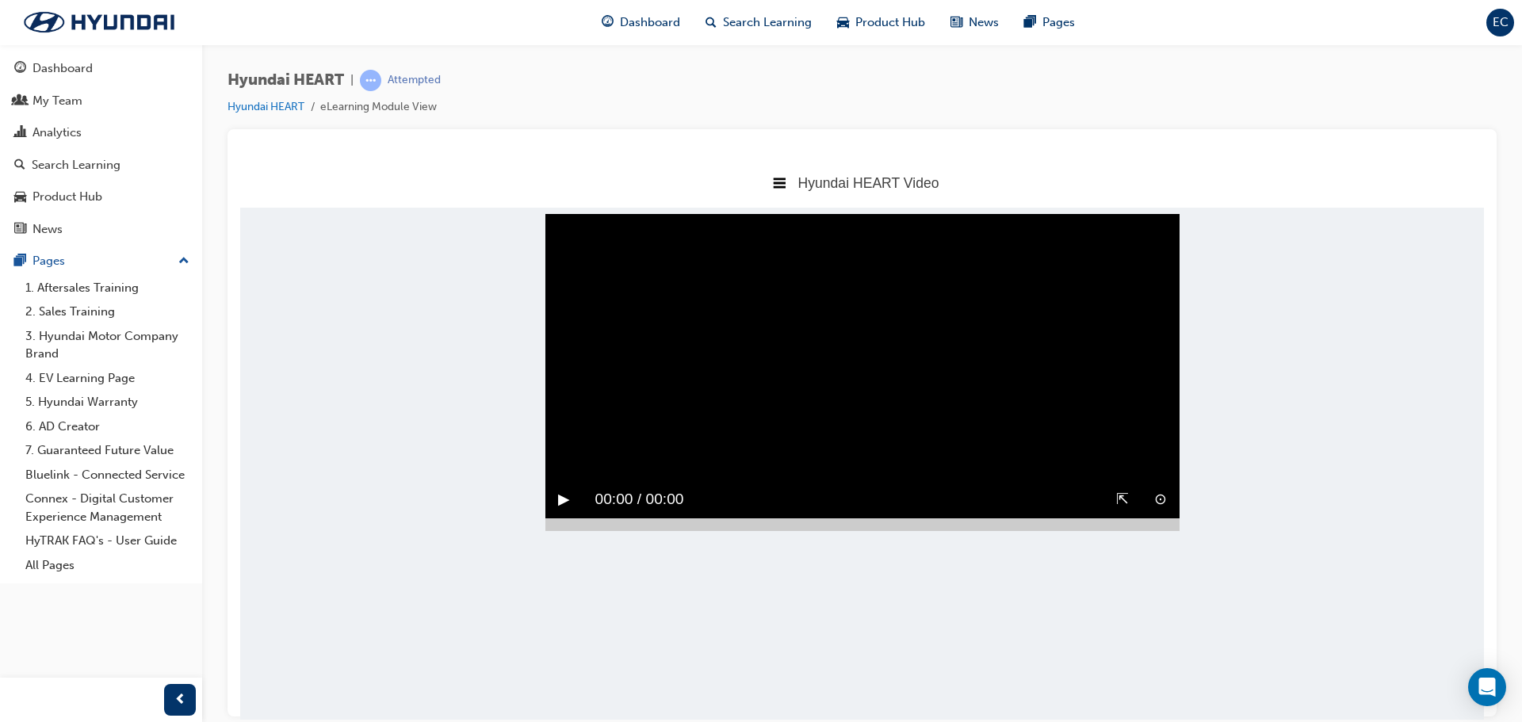
scroll to position [0, 0]
click at [565, 511] on button "▶︎" at bounding box center [564, 499] width 12 height 25
click at [1113, 518] on div "⇱" at bounding box center [1122, 498] width 38 height 37
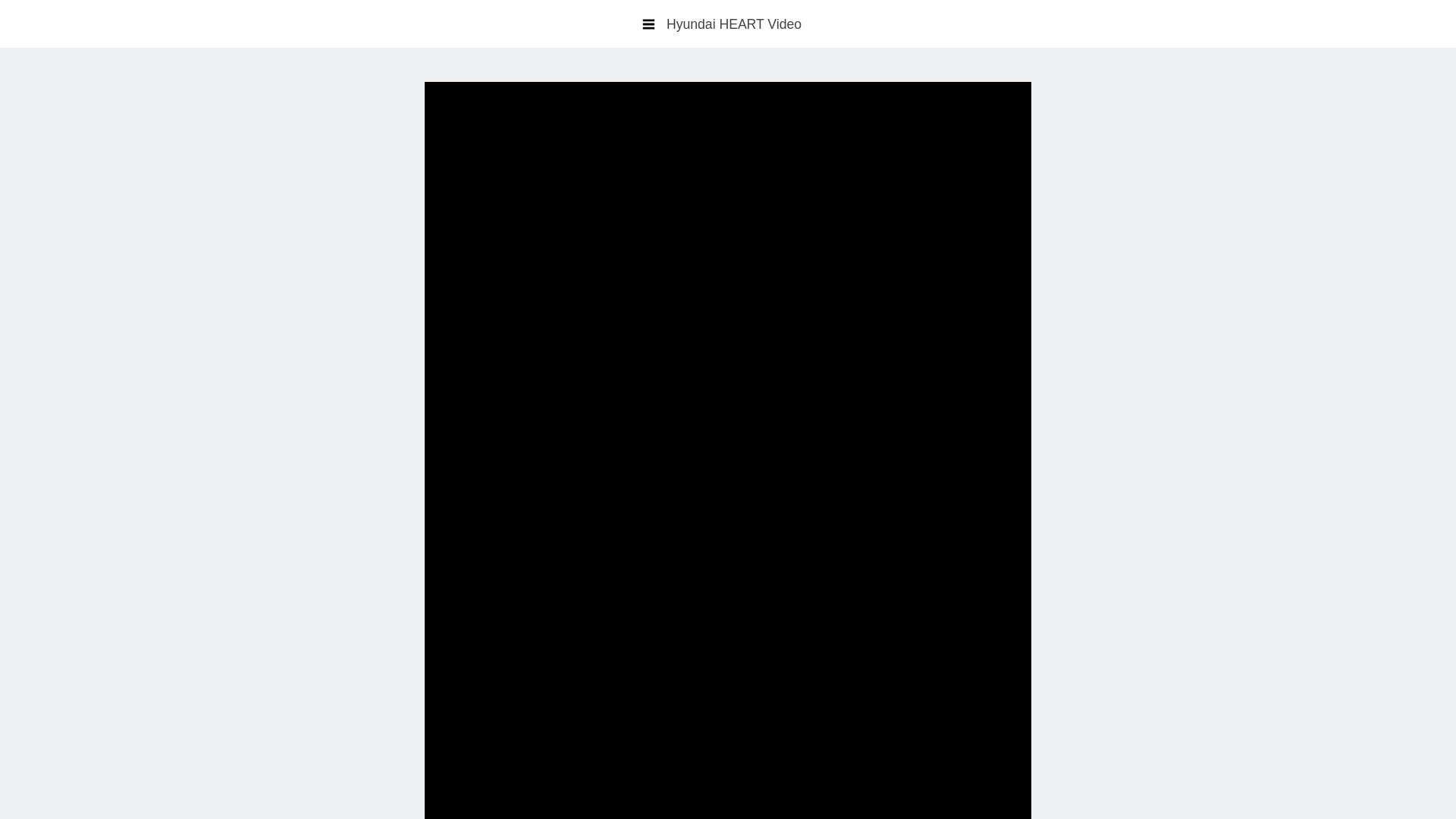
click at [738, 590] on video "Sorry, your browser does not support embedded videos. Download Instead" at bounding box center [728, 492] width 607 height 819
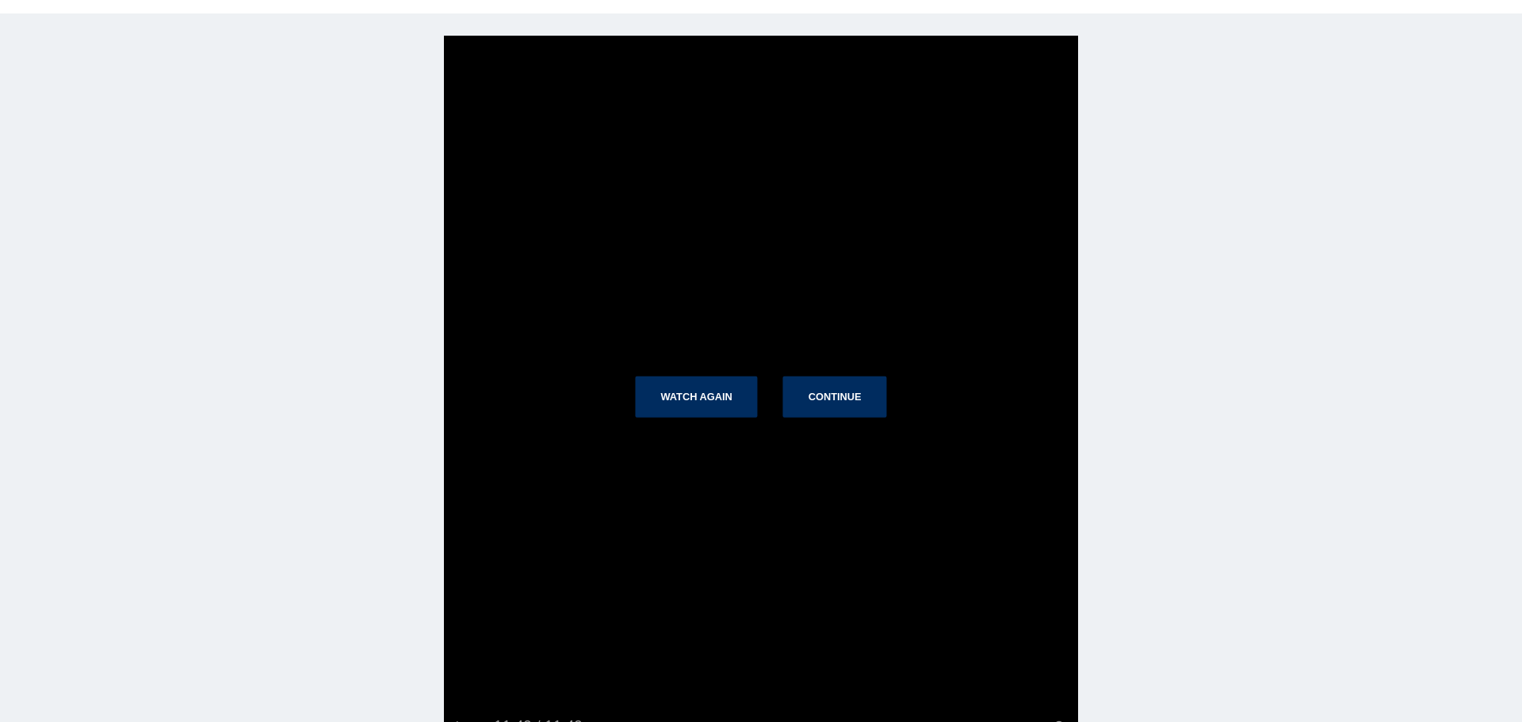
scroll to position [56, 0]
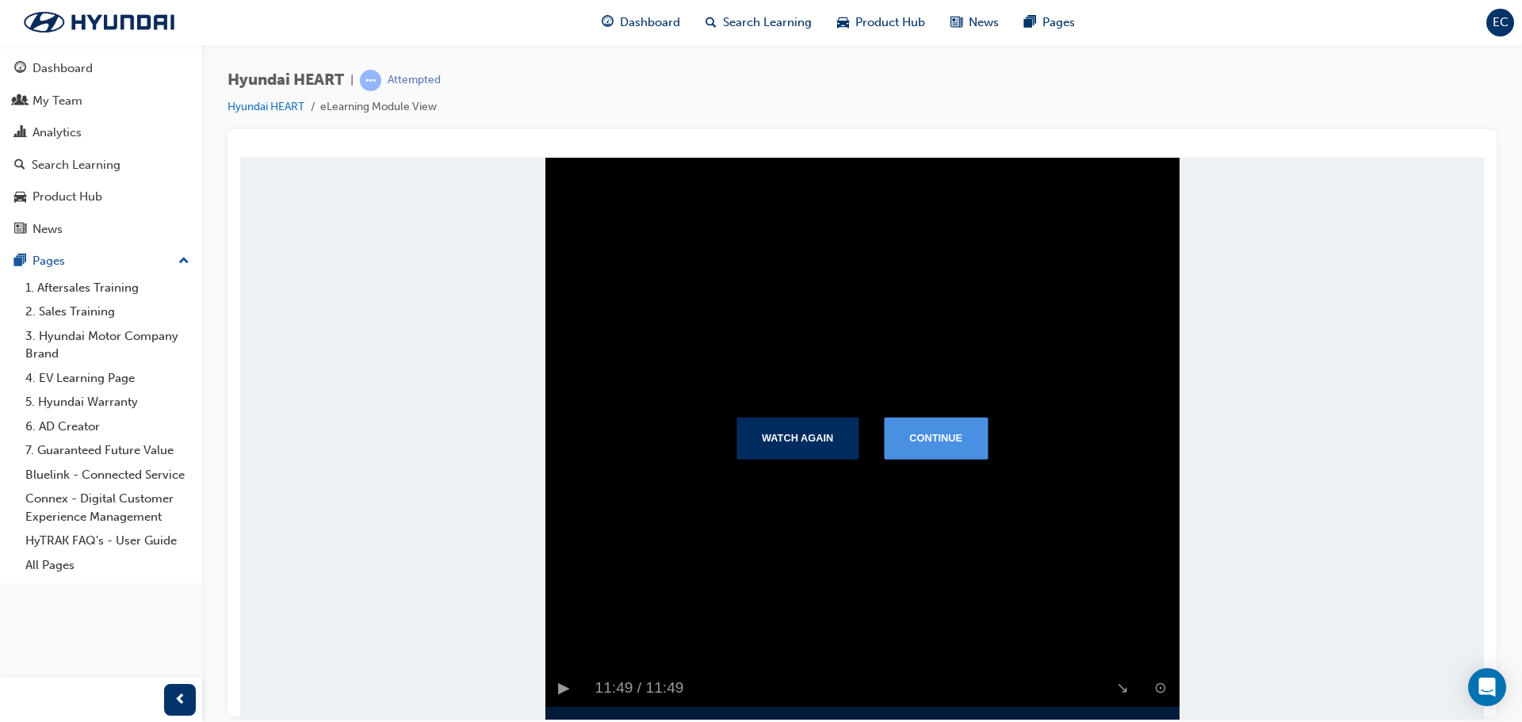
click at [935, 457] on button "Continue" at bounding box center [936, 437] width 104 height 41
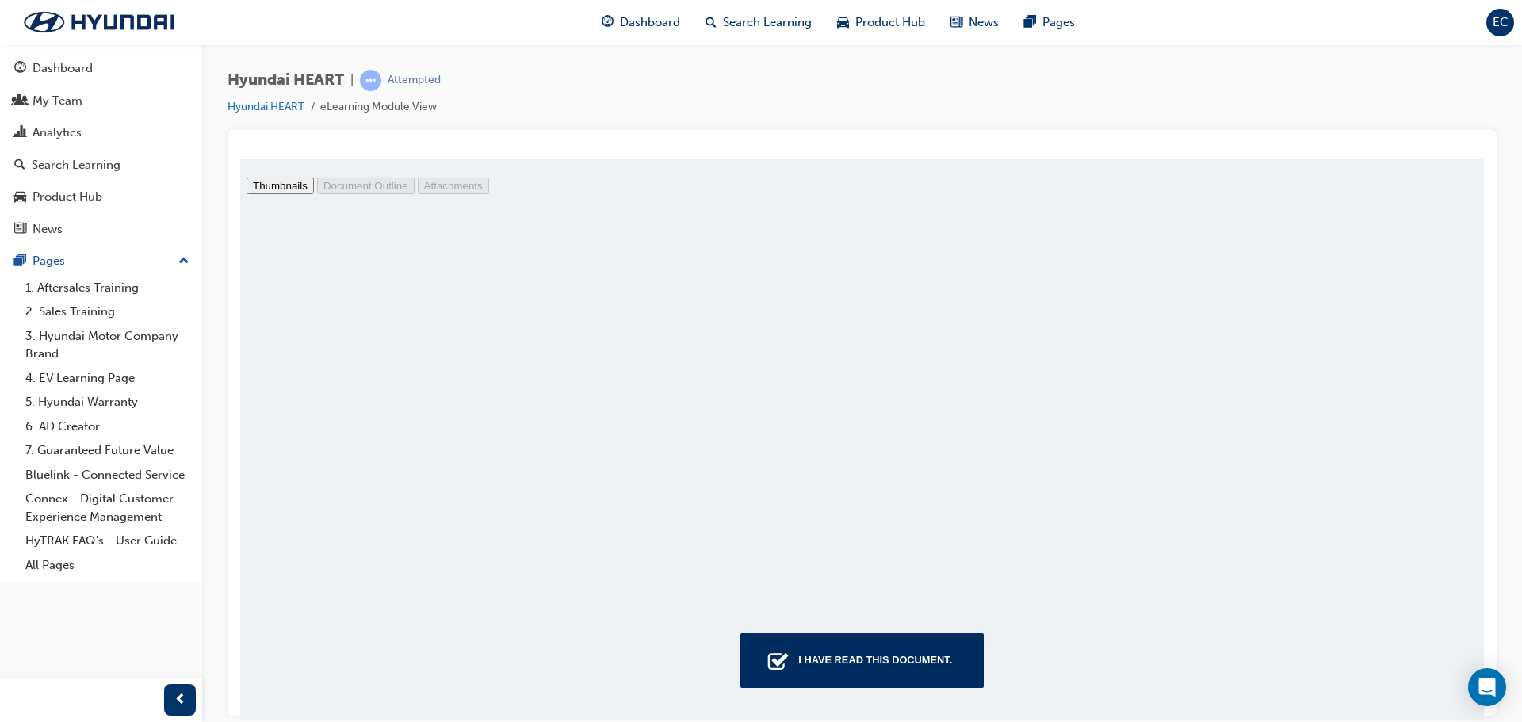
scroll to position [483, 0]
type input "4"
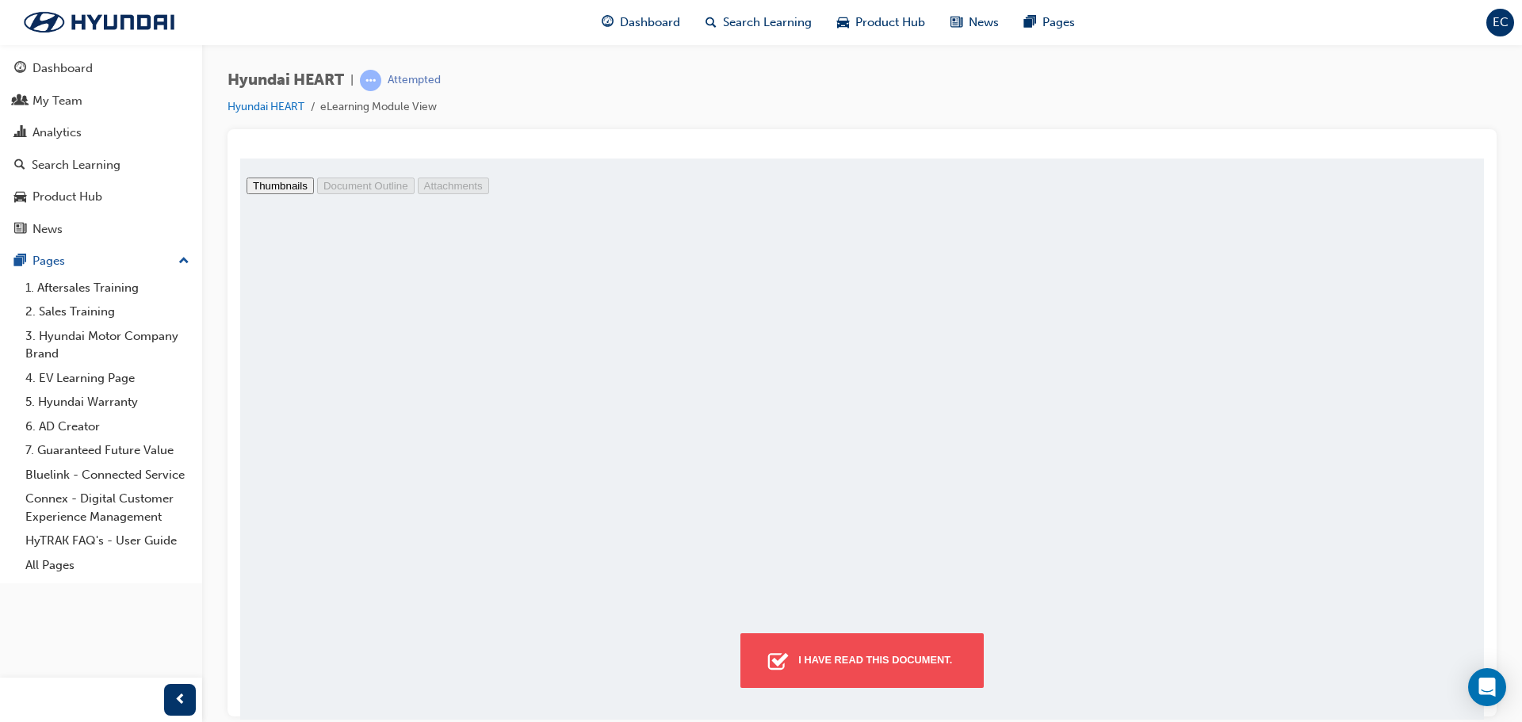
click at [825, 658] on div "I have read this document." at bounding box center [875, 659] width 166 height 29
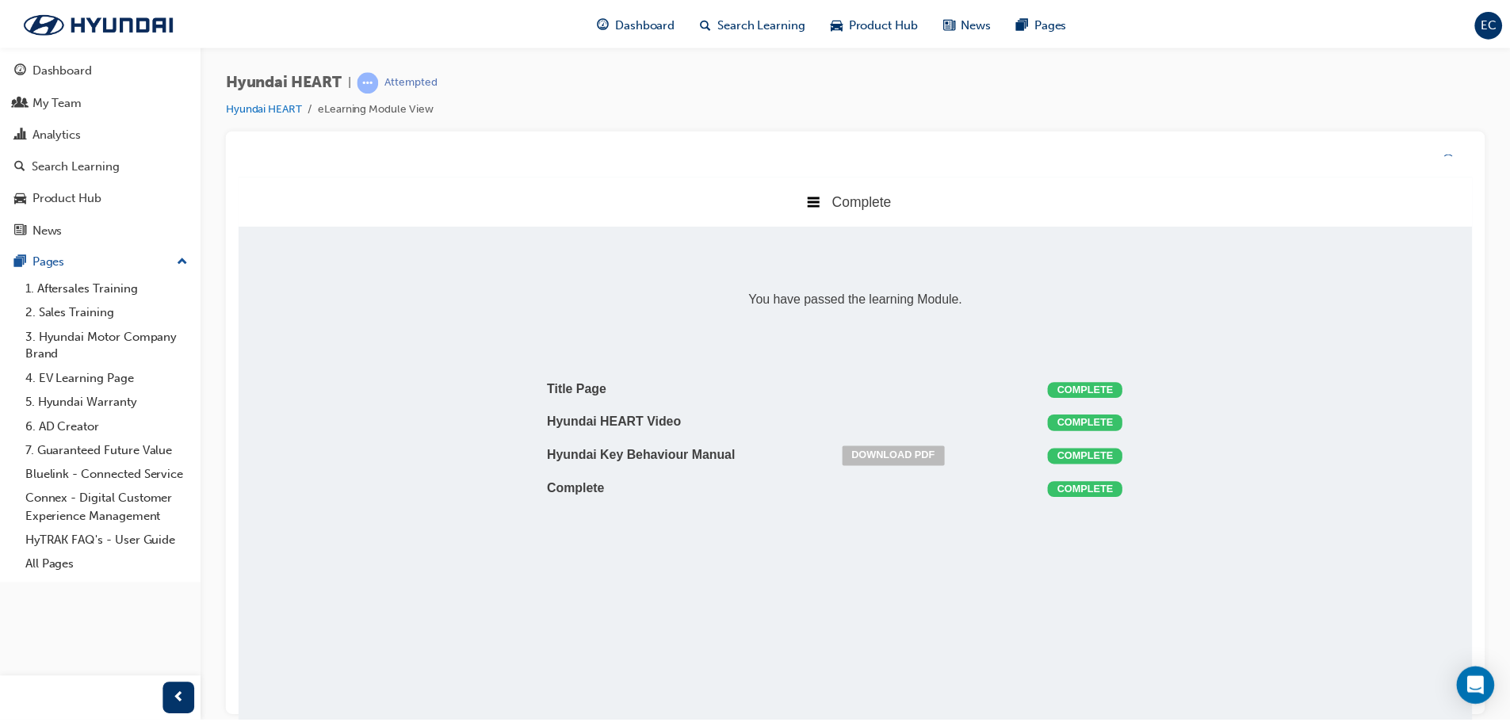
scroll to position [355, 1268]
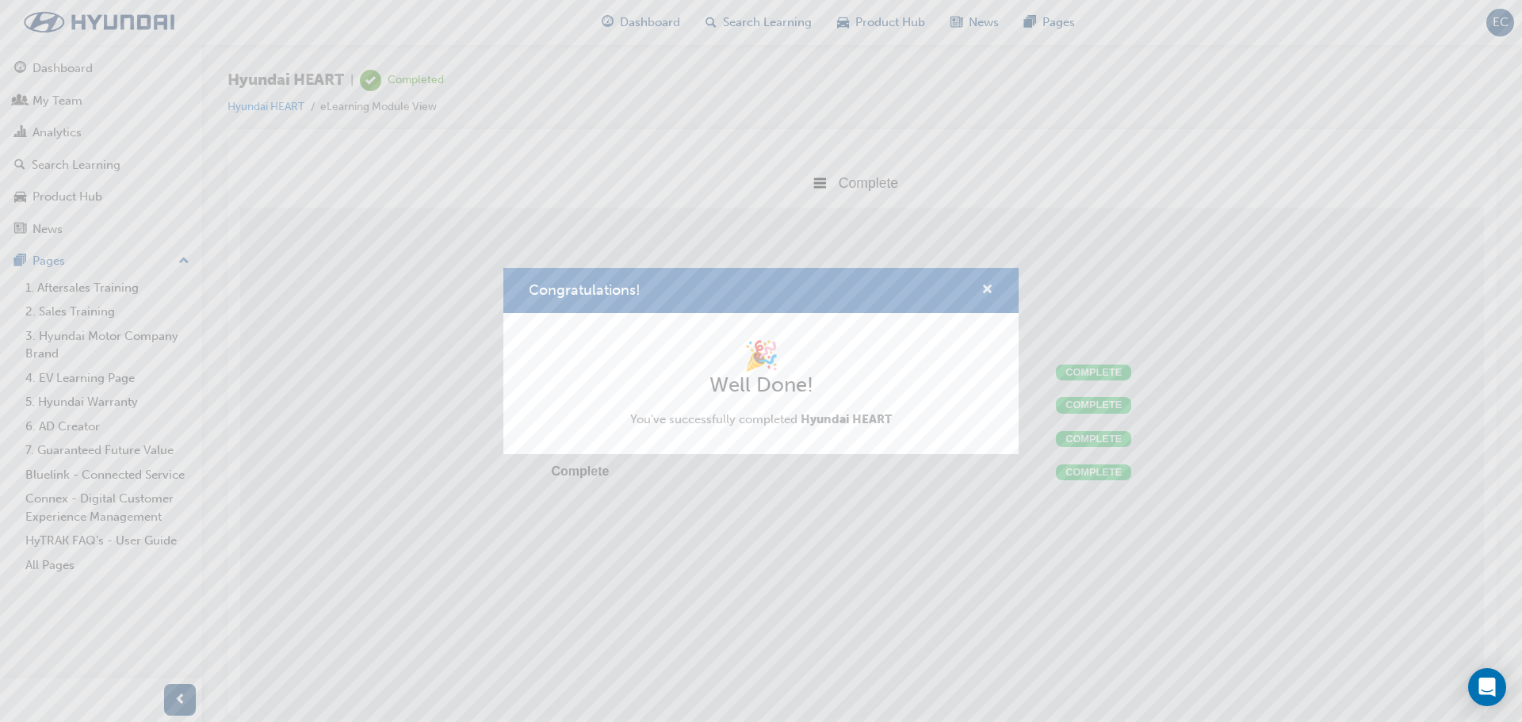
click at [985, 292] on span "cross-icon" at bounding box center [987, 291] width 12 height 14
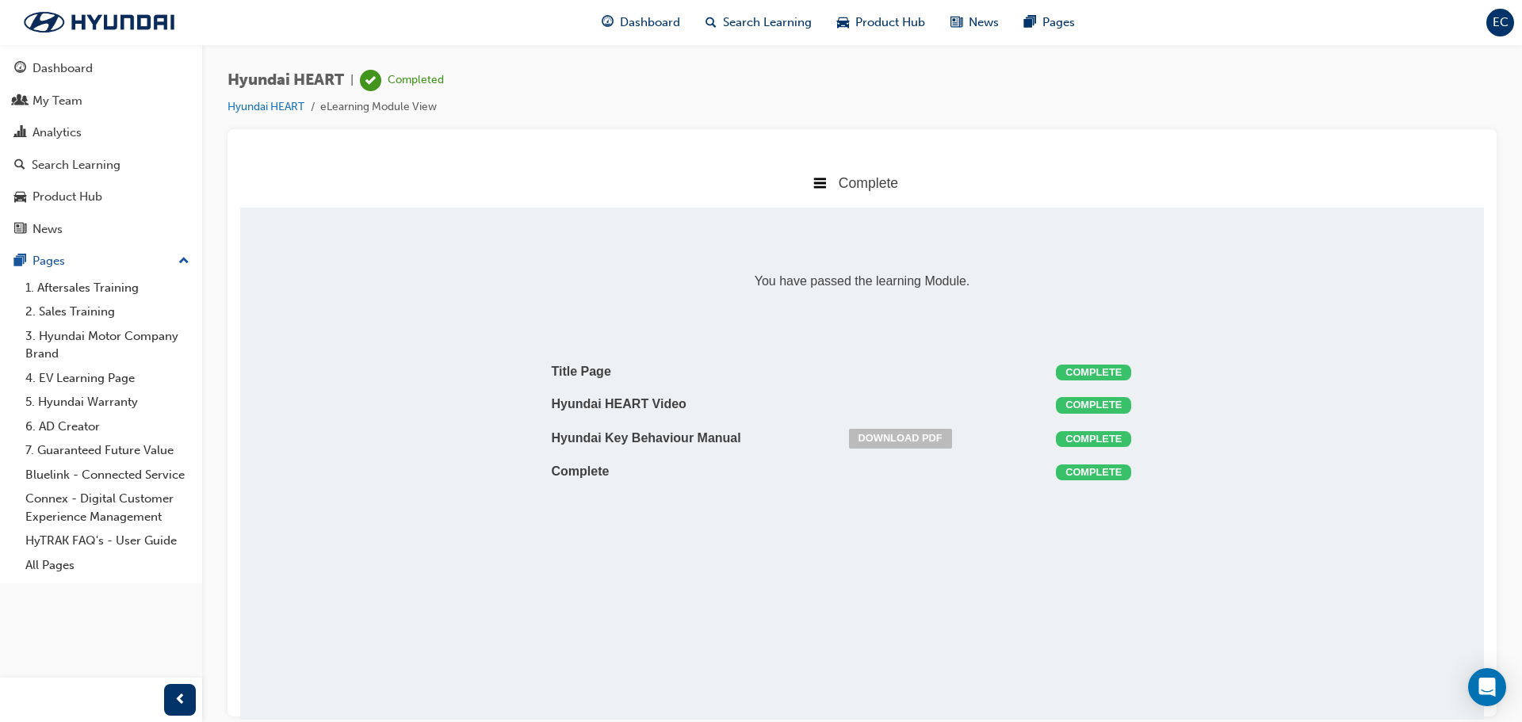
drag, startPoint x: 26, startPoint y: 55, endPoint x: 103, endPoint y: 48, distance: 77.3
click at [25, 56] on link "Dashboard" at bounding box center [100, 68] width 189 height 29
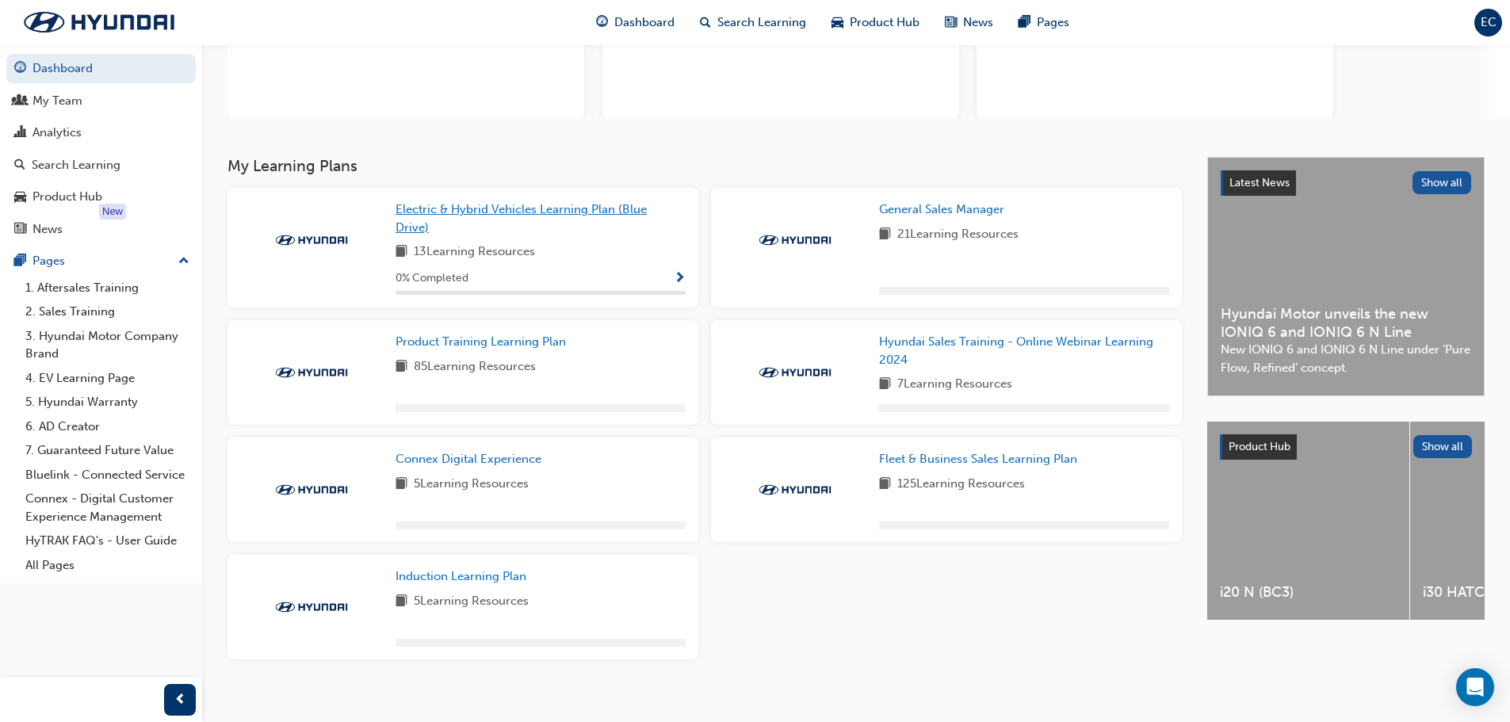
scroll to position [205, 0]
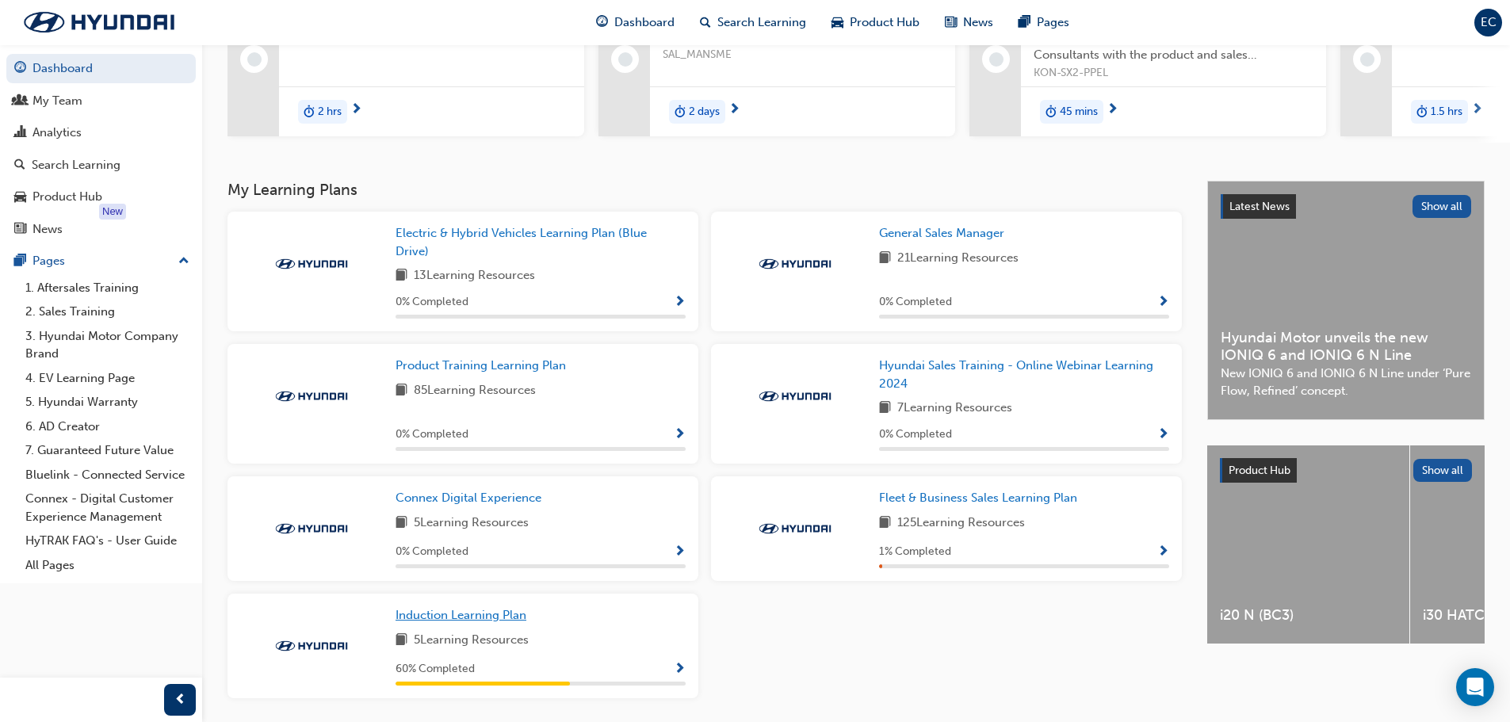
click at [490, 622] on span "Induction Learning Plan" at bounding box center [460, 615] width 131 height 14
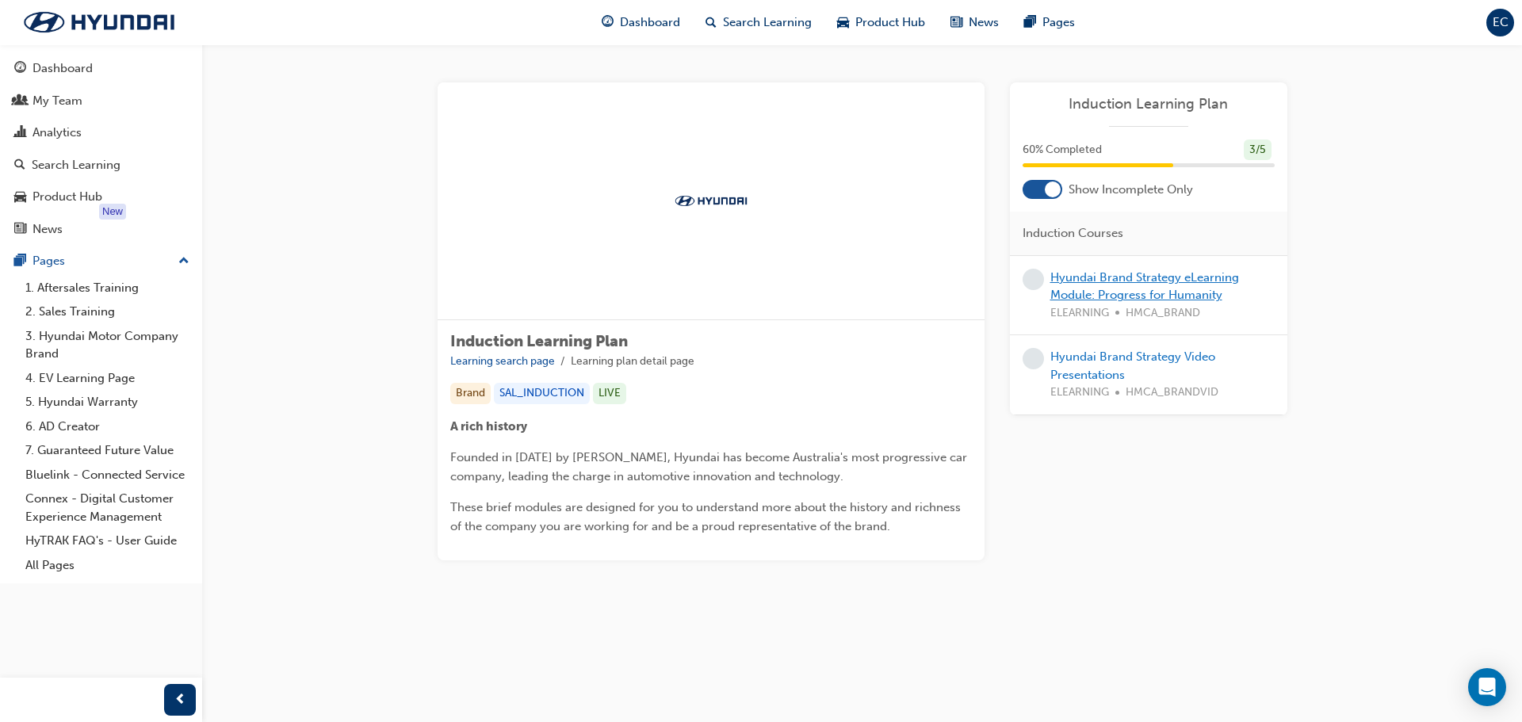
click at [1114, 283] on link "Hyundai Brand Strategy eLearning Module: Progress for Humanity" at bounding box center [1144, 286] width 189 height 32
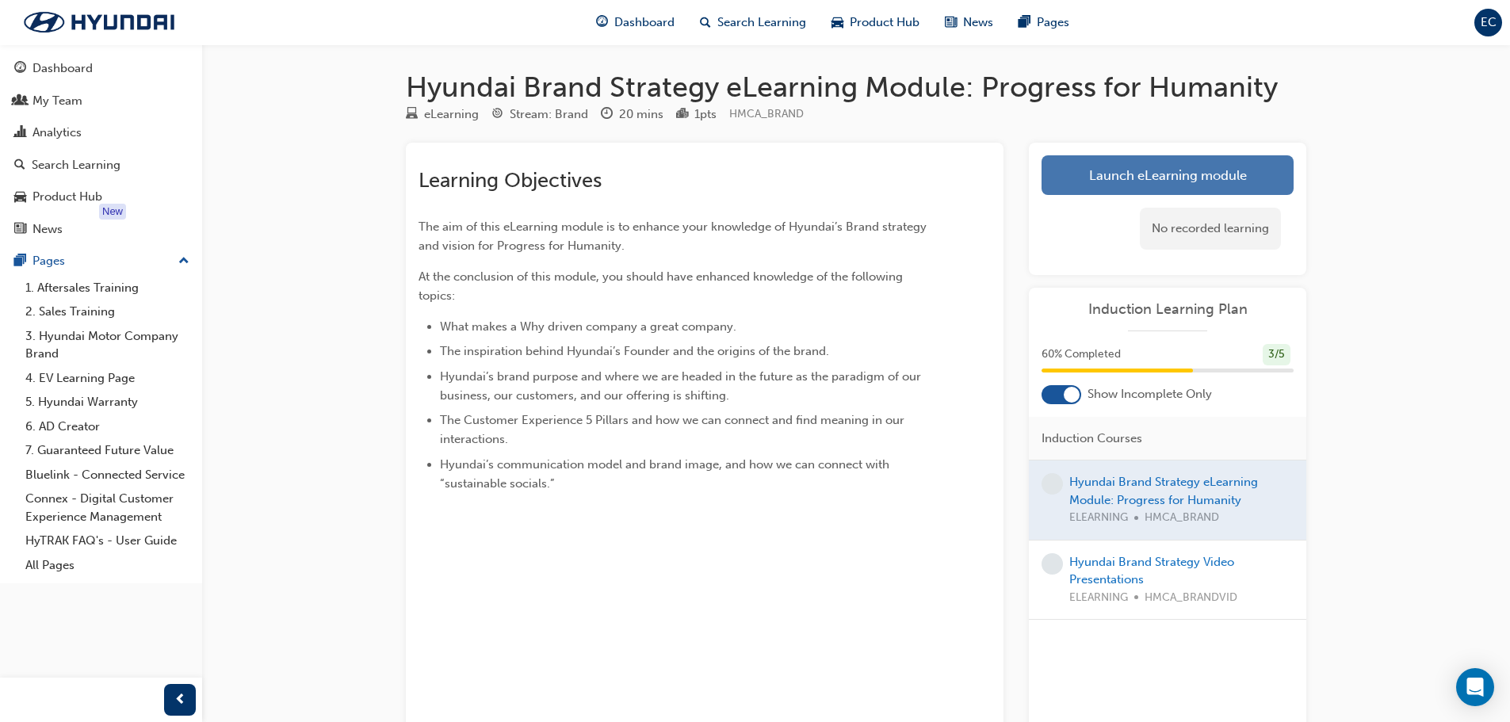
click at [1164, 193] on link "Launch eLearning module" at bounding box center [1167, 175] width 252 height 40
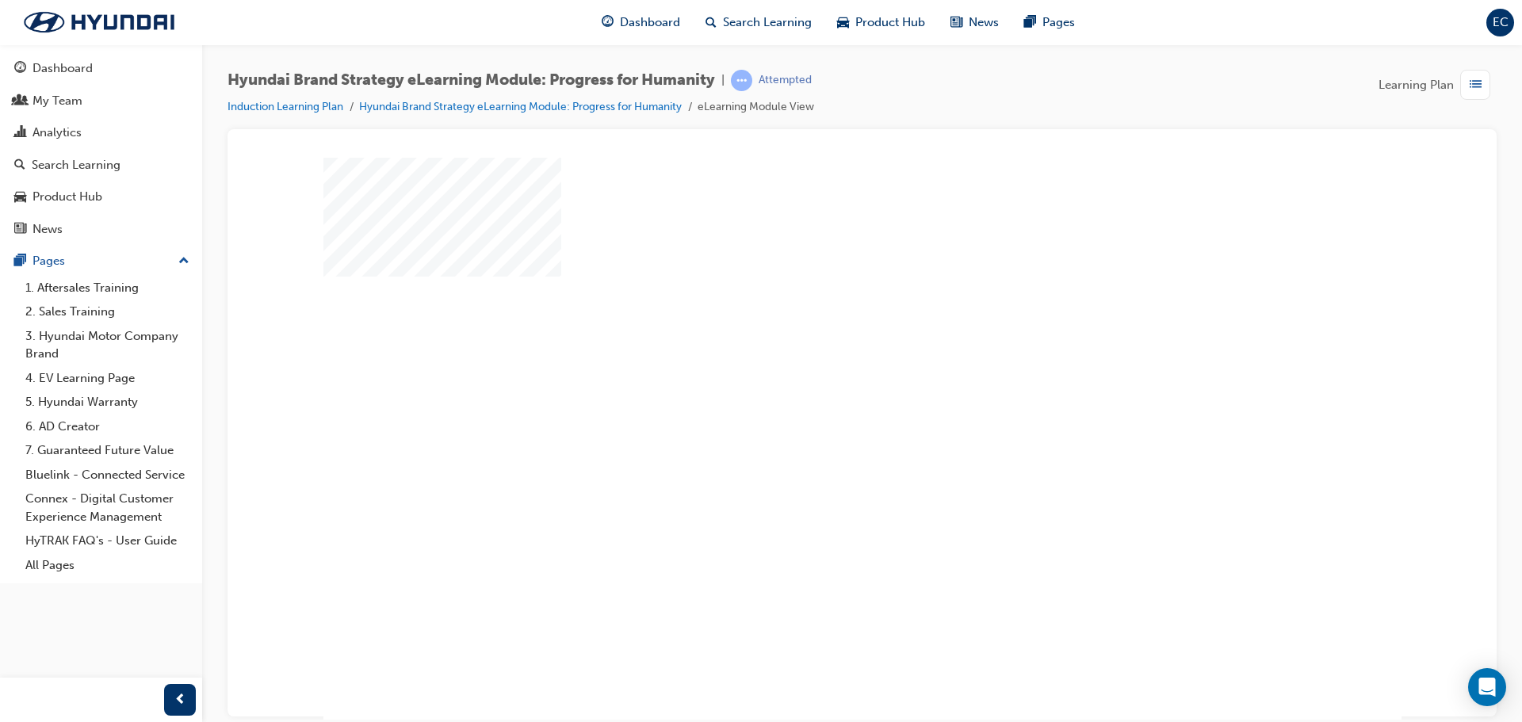
click at [816, 392] on div "play" at bounding box center [816, 392] width 0 height 0
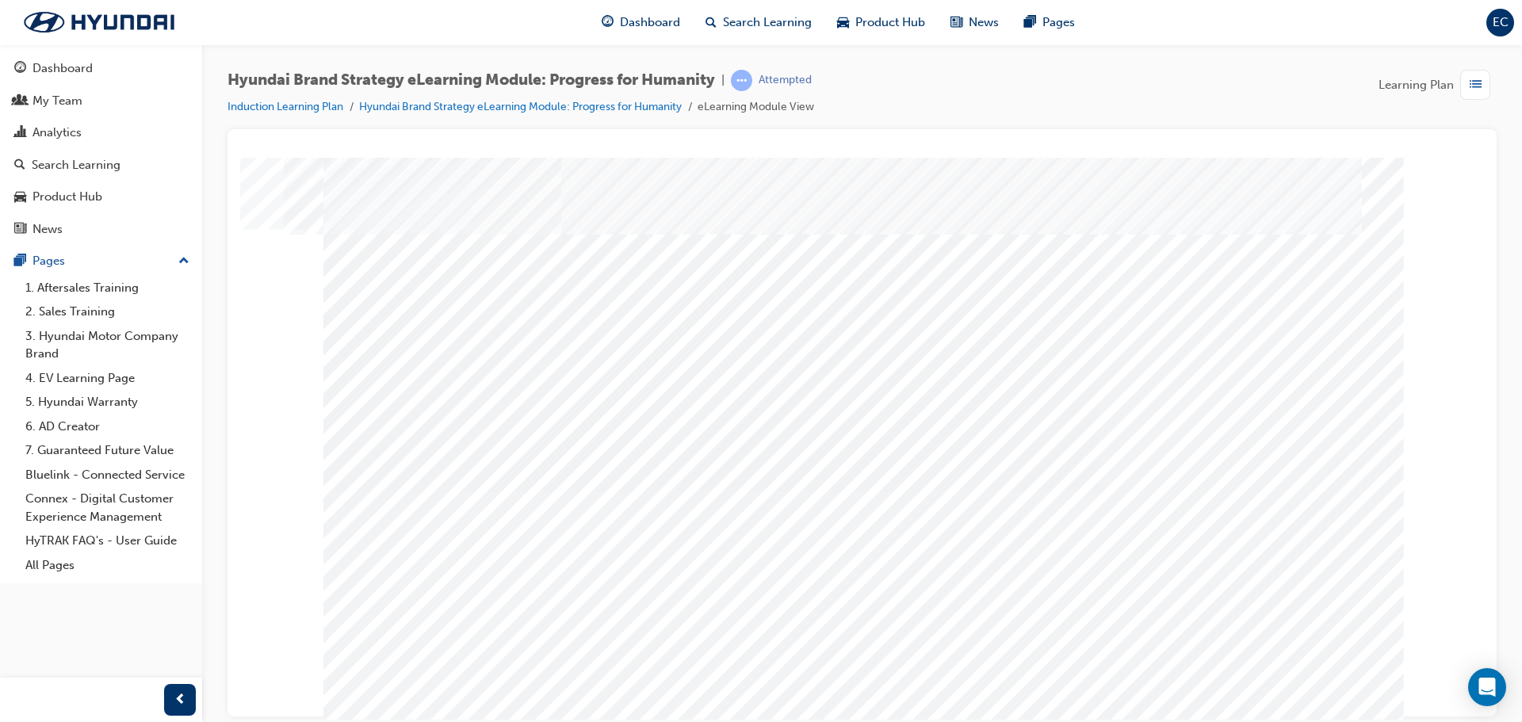
drag, startPoint x: 701, startPoint y: 499, endPoint x: 910, endPoint y: 478, distance: 210.3
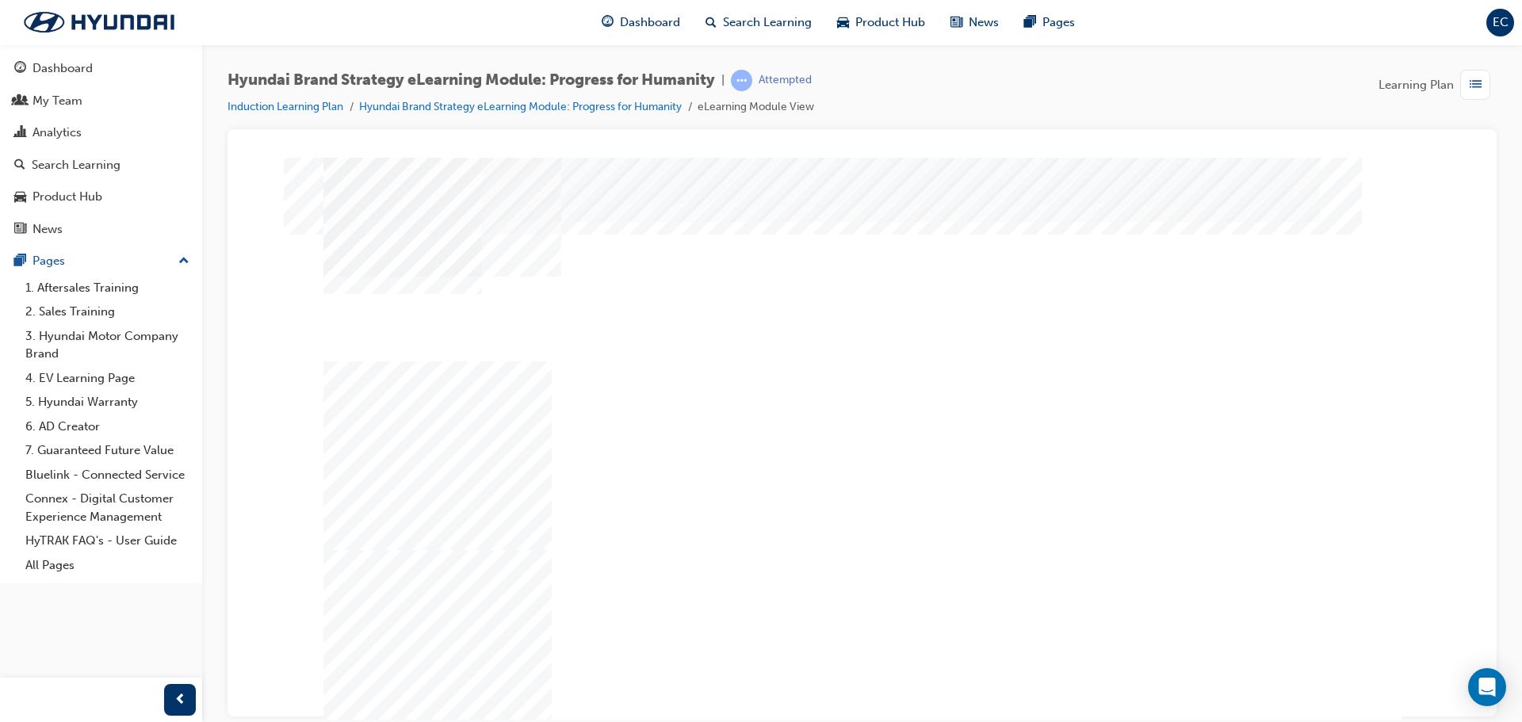
drag, startPoint x: 883, startPoint y: 511, endPoint x: 883, endPoint y: 521, distance: 9.5
